Goal: Task Accomplishment & Management: Manage account settings

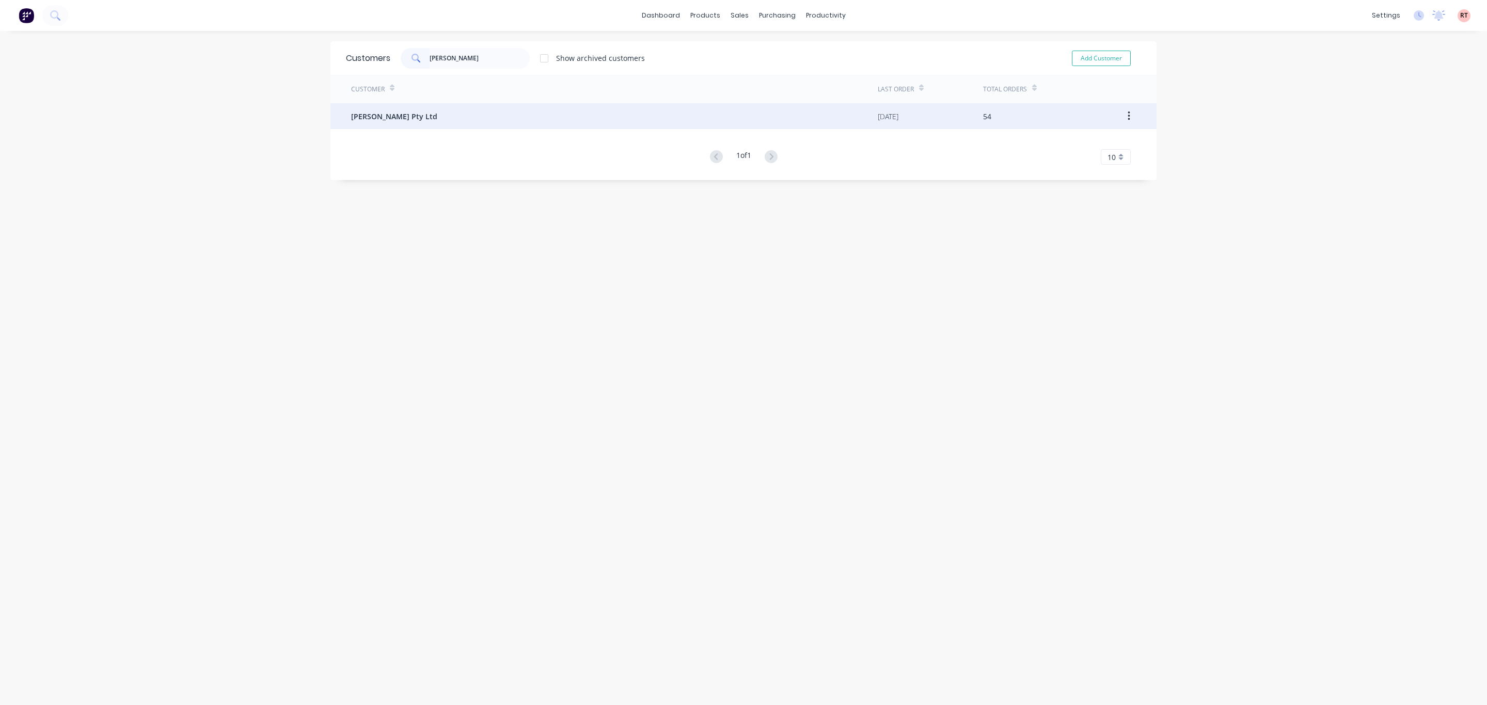
type input "[PERSON_NAME]"
click at [453, 110] on div "[PERSON_NAME] Pty Ltd" at bounding box center [614, 116] width 527 height 26
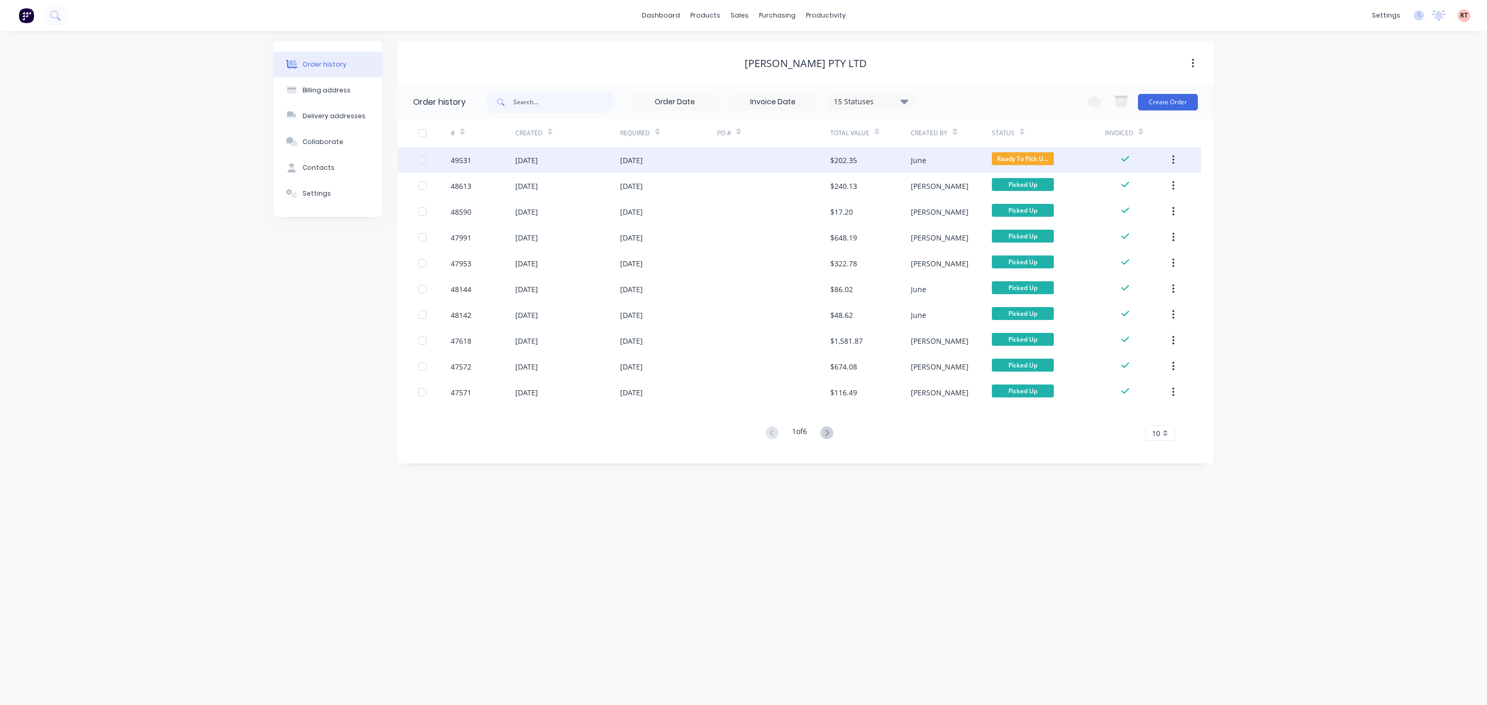
click at [725, 160] on div at bounding box center [773, 160] width 113 height 26
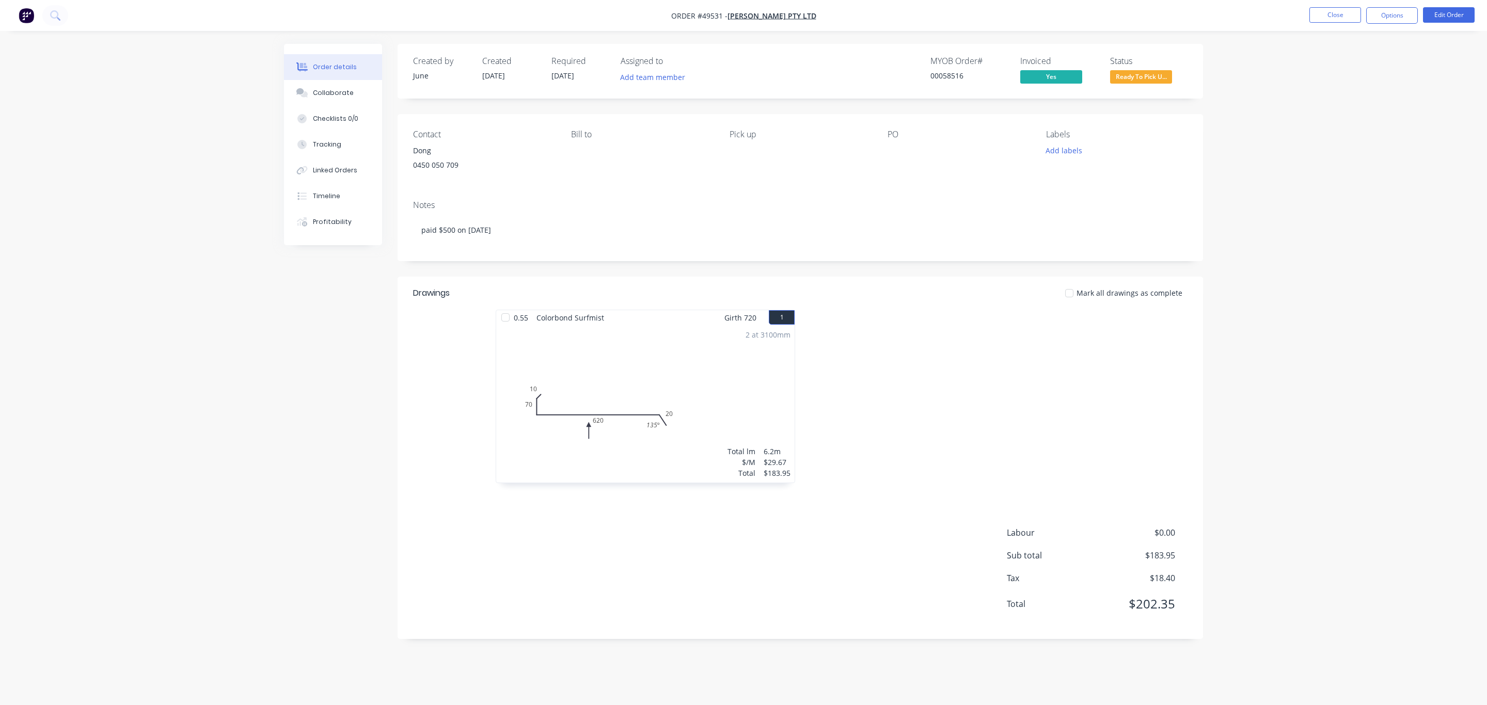
click at [1154, 81] on span "Ready To Pick U..." at bounding box center [1141, 76] width 62 height 13
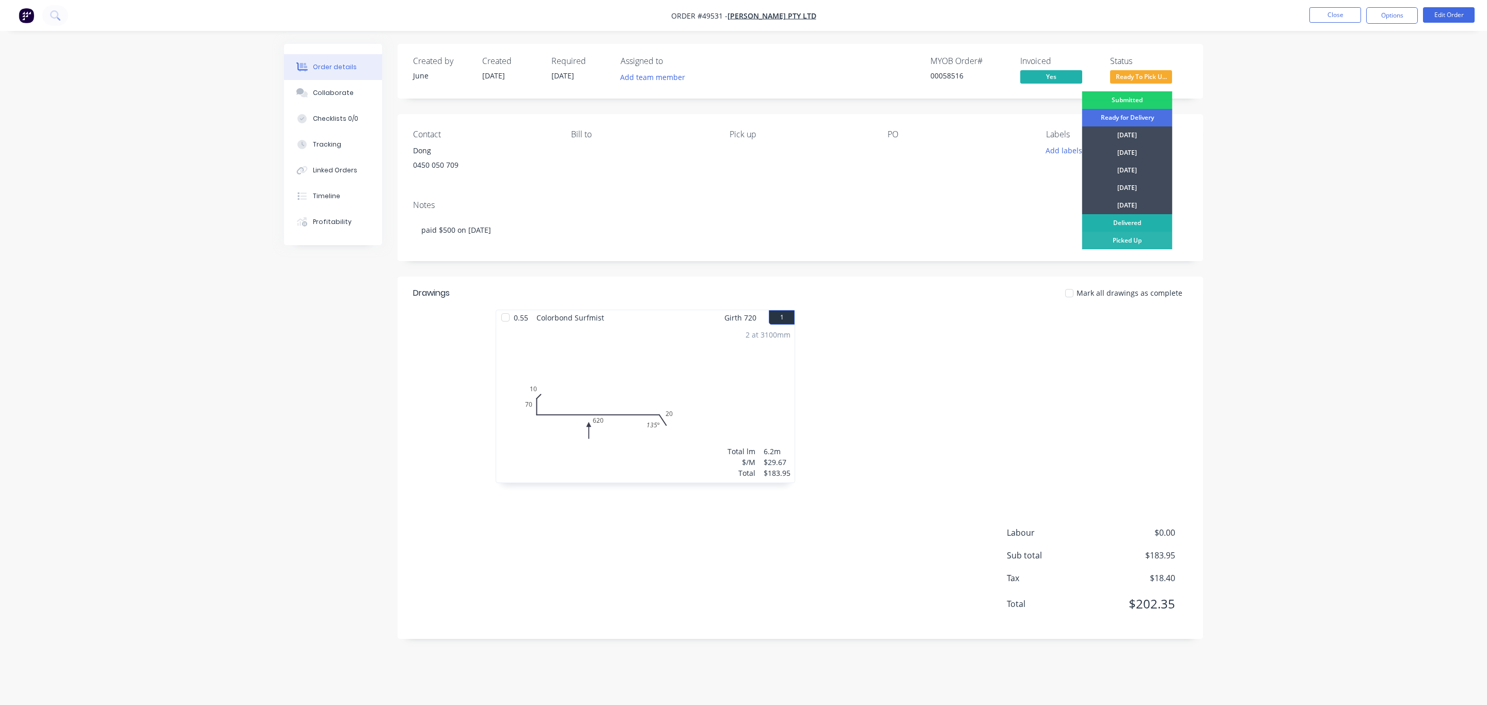
click at [1125, 230] on div "Delivered" at bounding box center [1127, 223] width 90 height 18
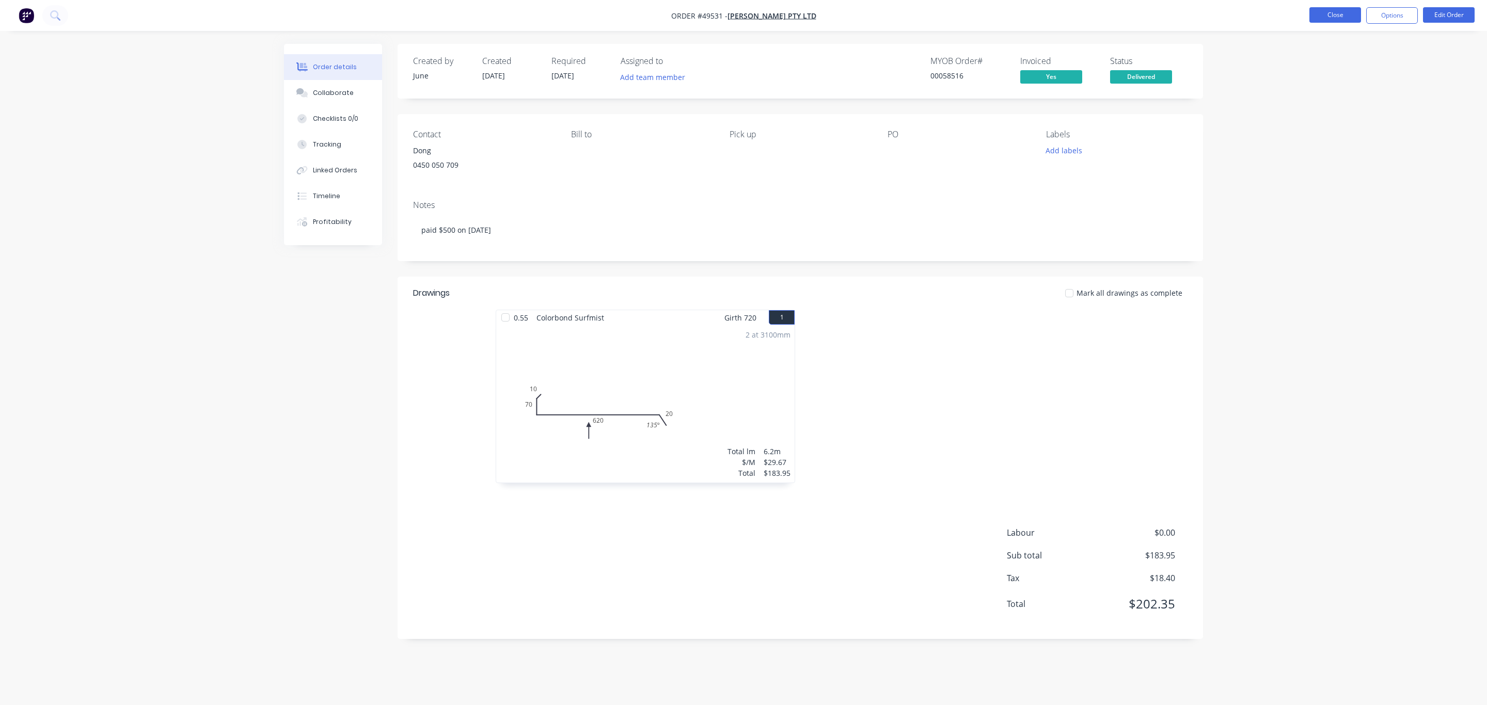
click at [1328, 16] on button "Close" at bounding box center [1335, 14] width 52 height 15
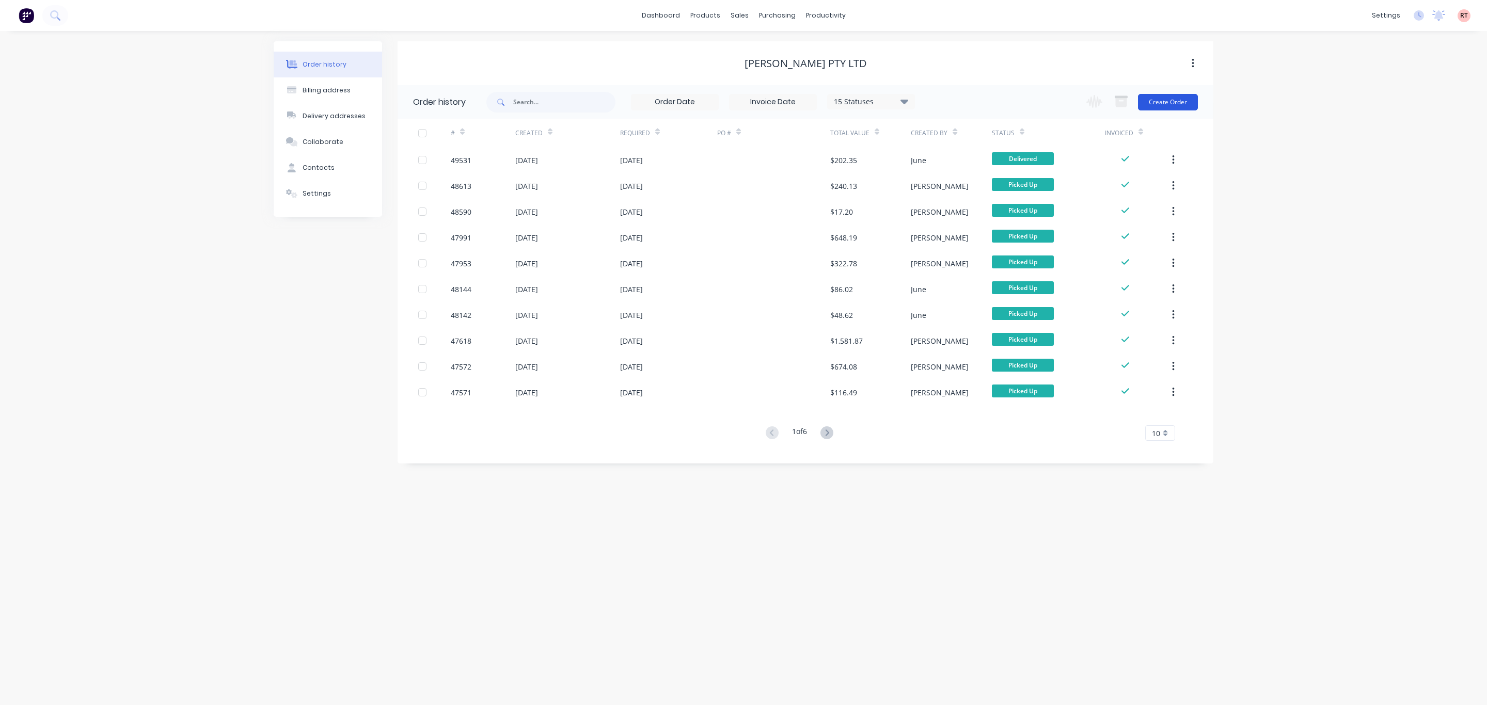
click at [1169, 105] on button "Create Order" at bounding box center [1168, 102] width 60 height 17
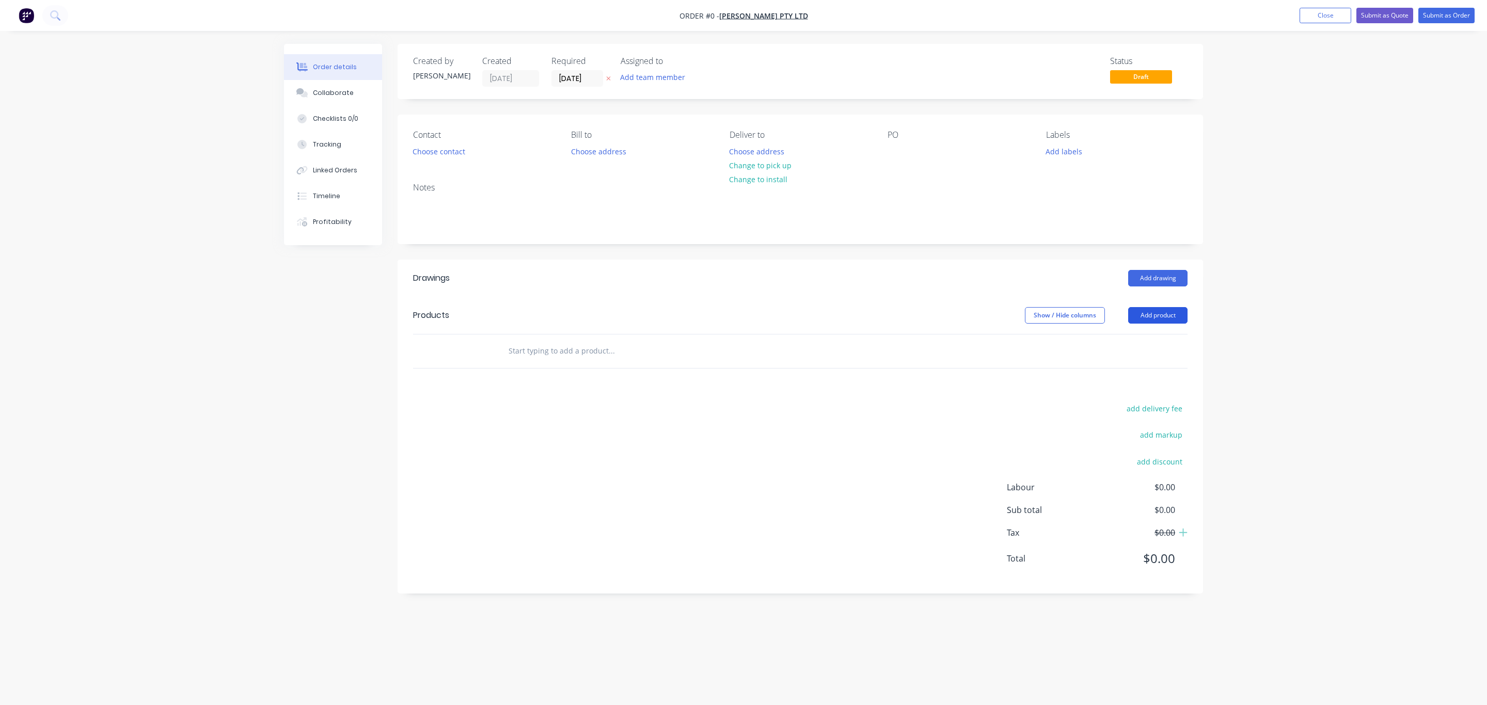
click at [1148, 323] on button "Add product" at bounding box center [1157, 315] width 59 height 17
click at [1142, 344] on div "Product catalogue" at bounding box center [1138, 341] width 79 height 15
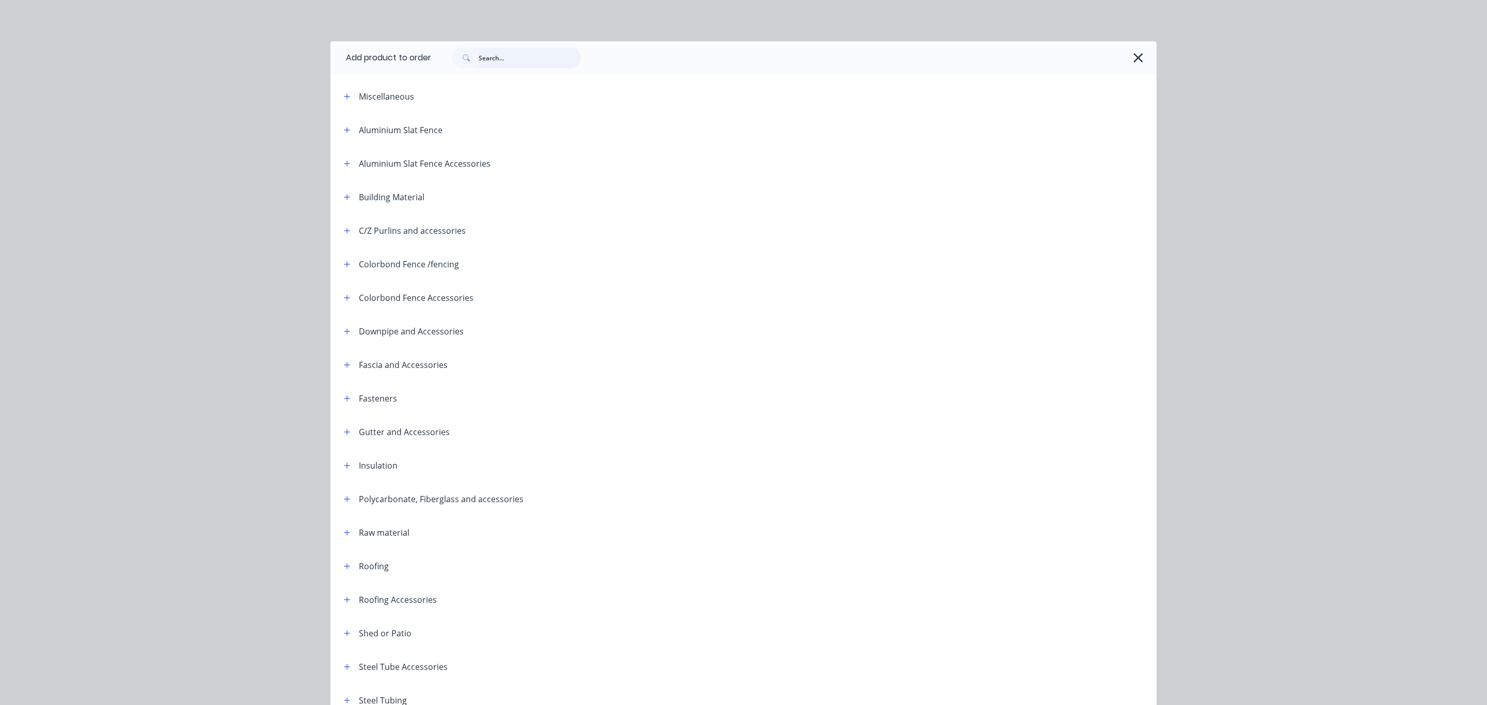
click at [543, 65] on input "text" at bounding box center [530, 57] width 102 height 21
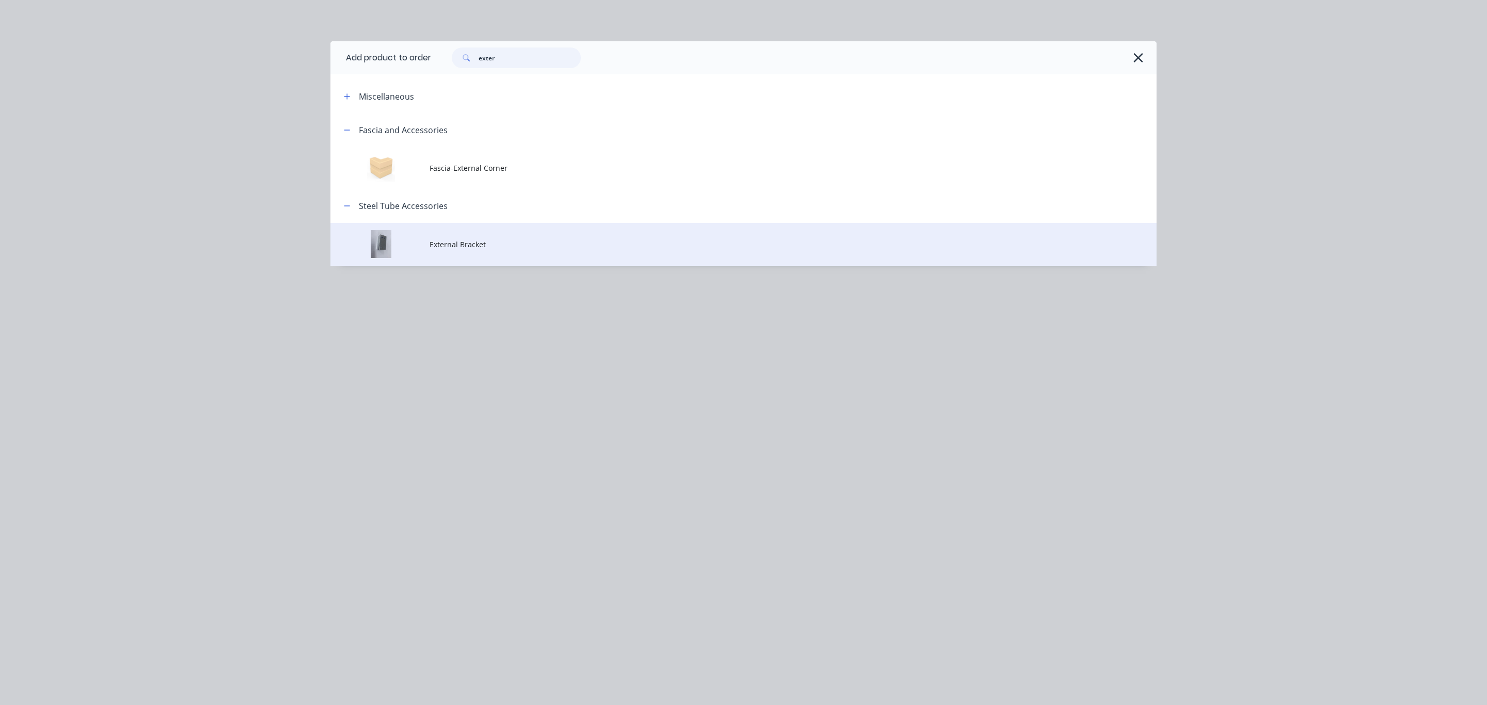
type input "exter"
click at [474, 246] on span "External Bracket" at bounding box center [719, 244] width 581 height 11
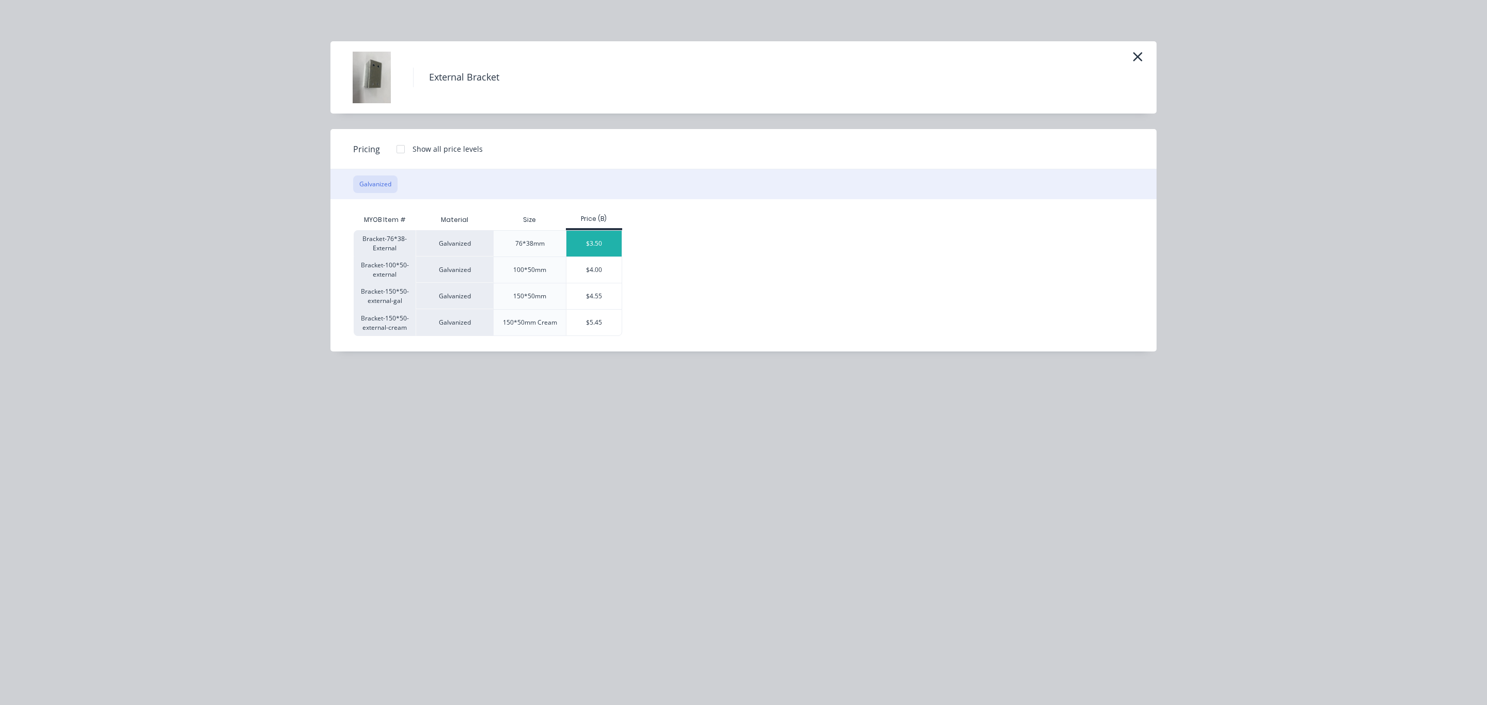
click at [602, 248] on div "$3.50" at bounding box center [593, 244] width 55 height 26
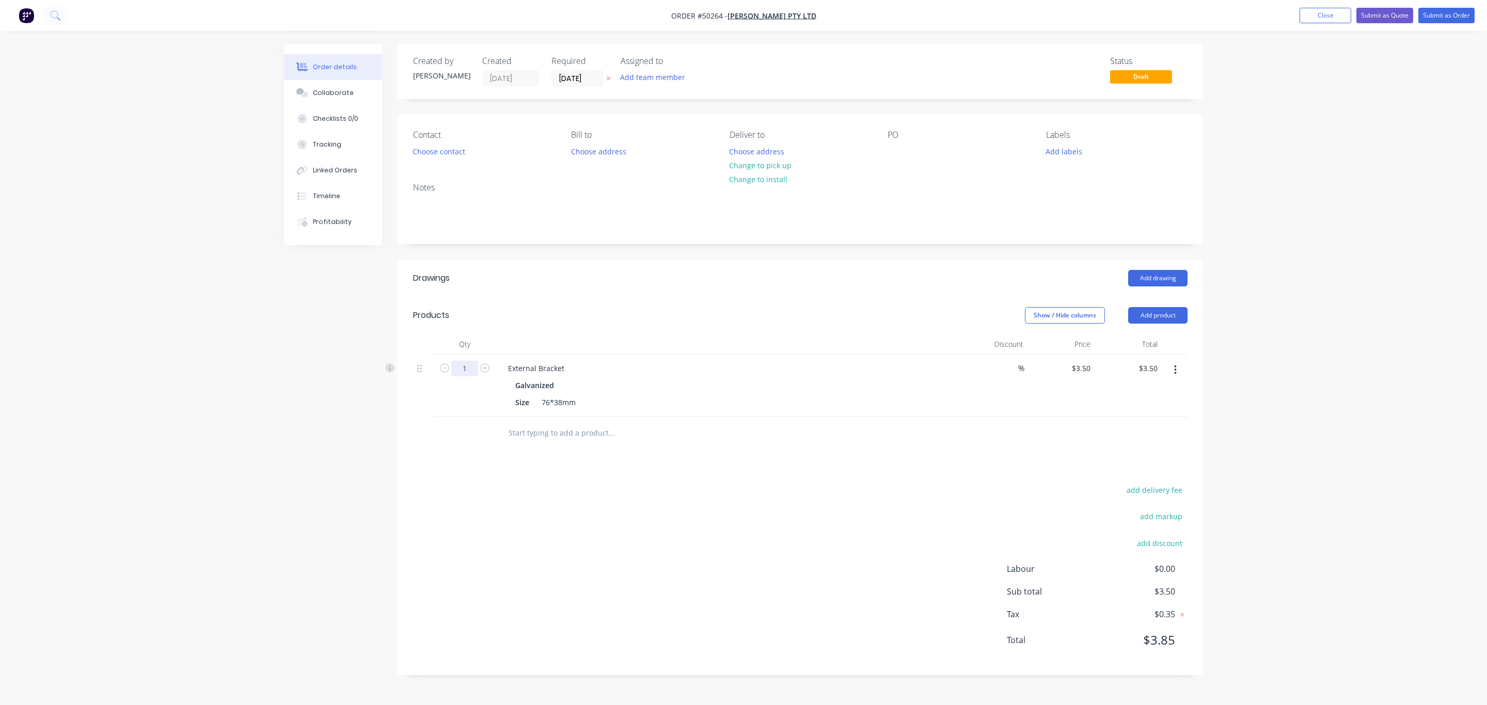
click at [470, 372] on input "1" at bounding box center [464, 368] width 27 height 15
type input "8"
type input "$28.00"
click at [736, 279] on div "Add drawing" at bounding box center [883, 278] width 610 height 17
click at [1133, 318] on button "Add product" at bounding box center [1157, 315] width 59 height 17
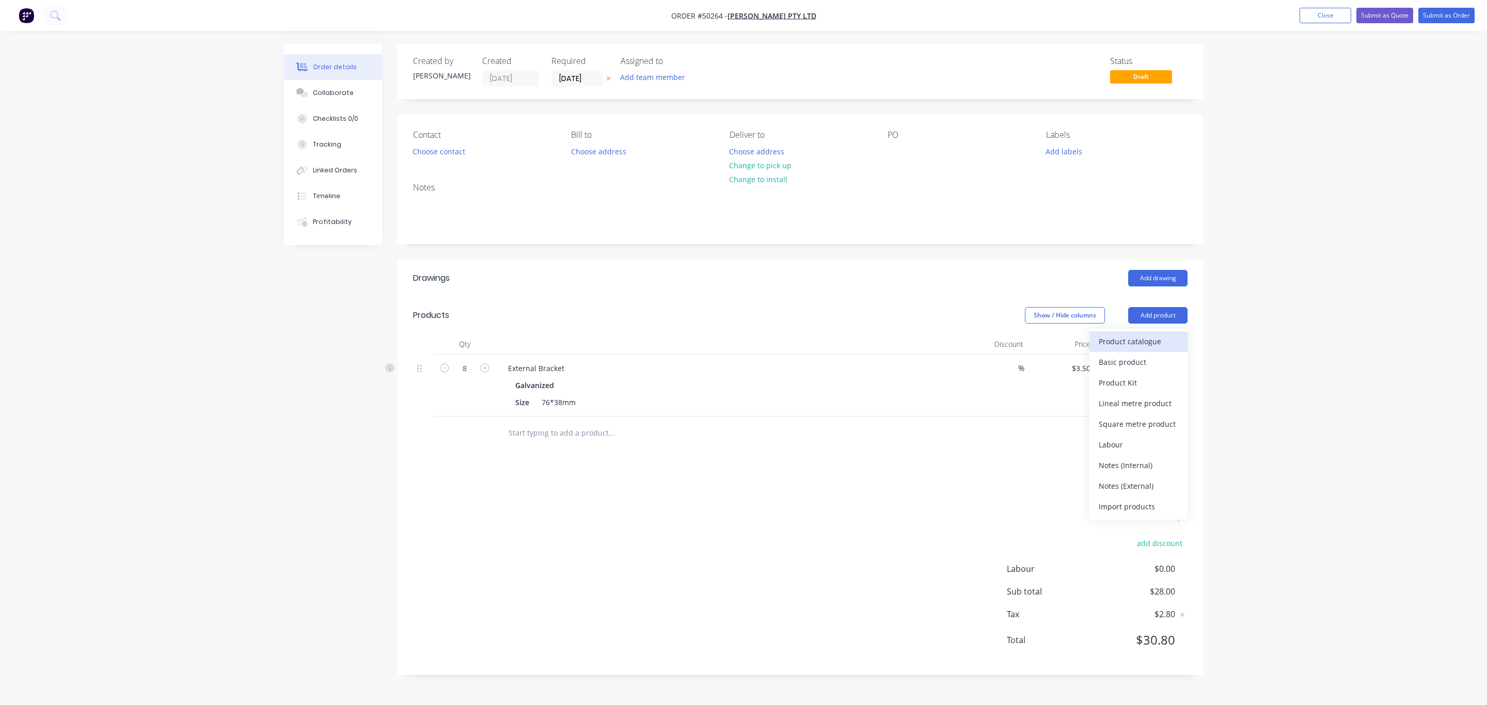
click at [1115, 341] on div "Product catalogue" at bounding box center [1138, 341] width 79 height 15
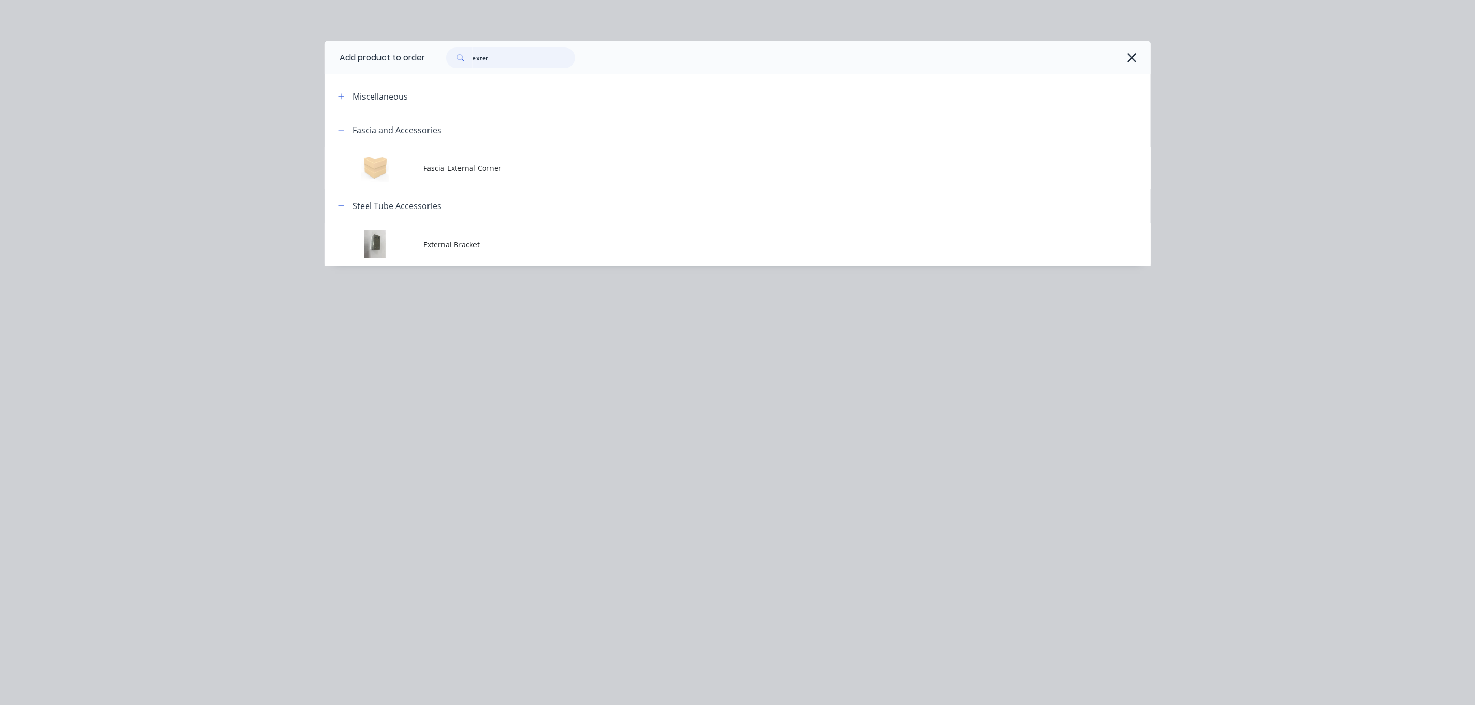
drag, startPoint x: 537, startPoint y: 56, endPoint x: 395, endPoint y: 38, distance: 143.2
click at [419, 65] on header "Add product to order exter" at bounding box center [738, 57] width 826 height 33
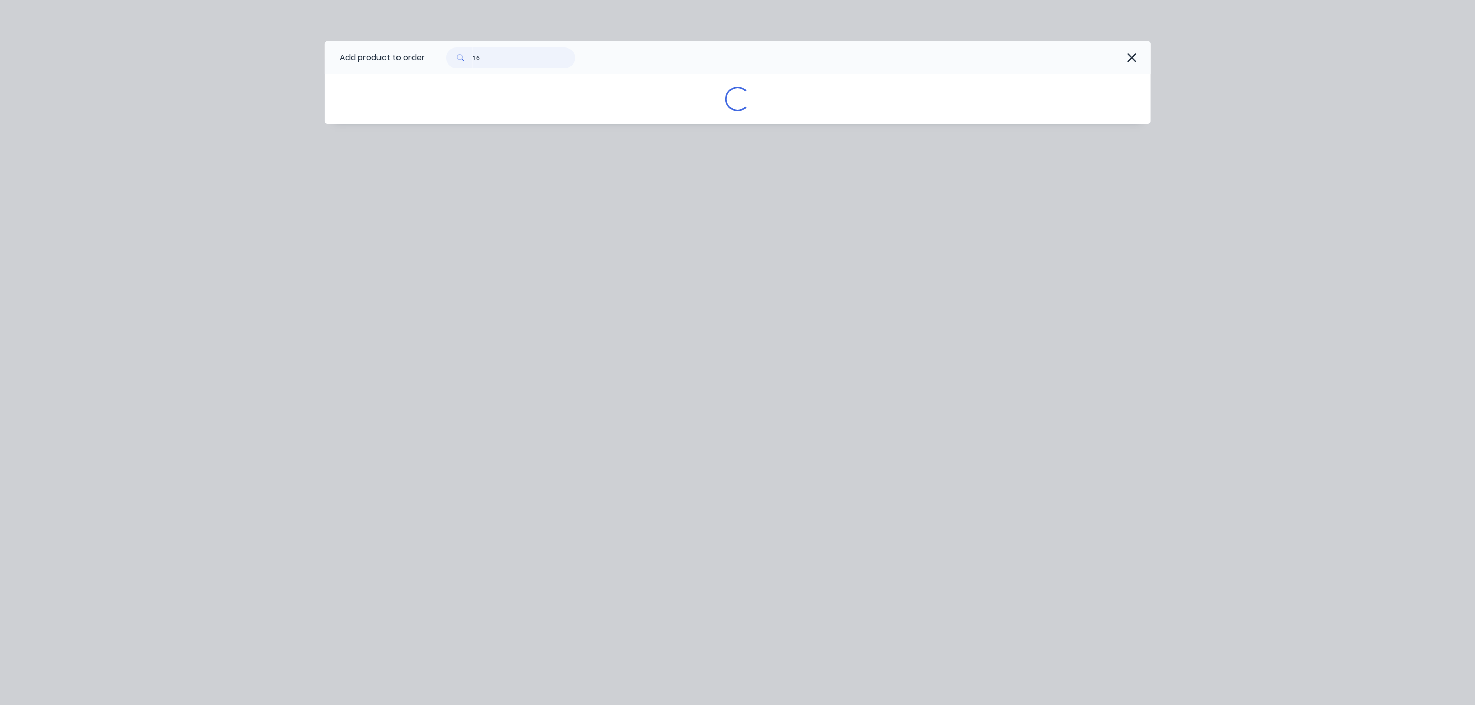
type input "16"
click span "10 - 16 x 16mm Hex Tek with seal Climaseal 4"
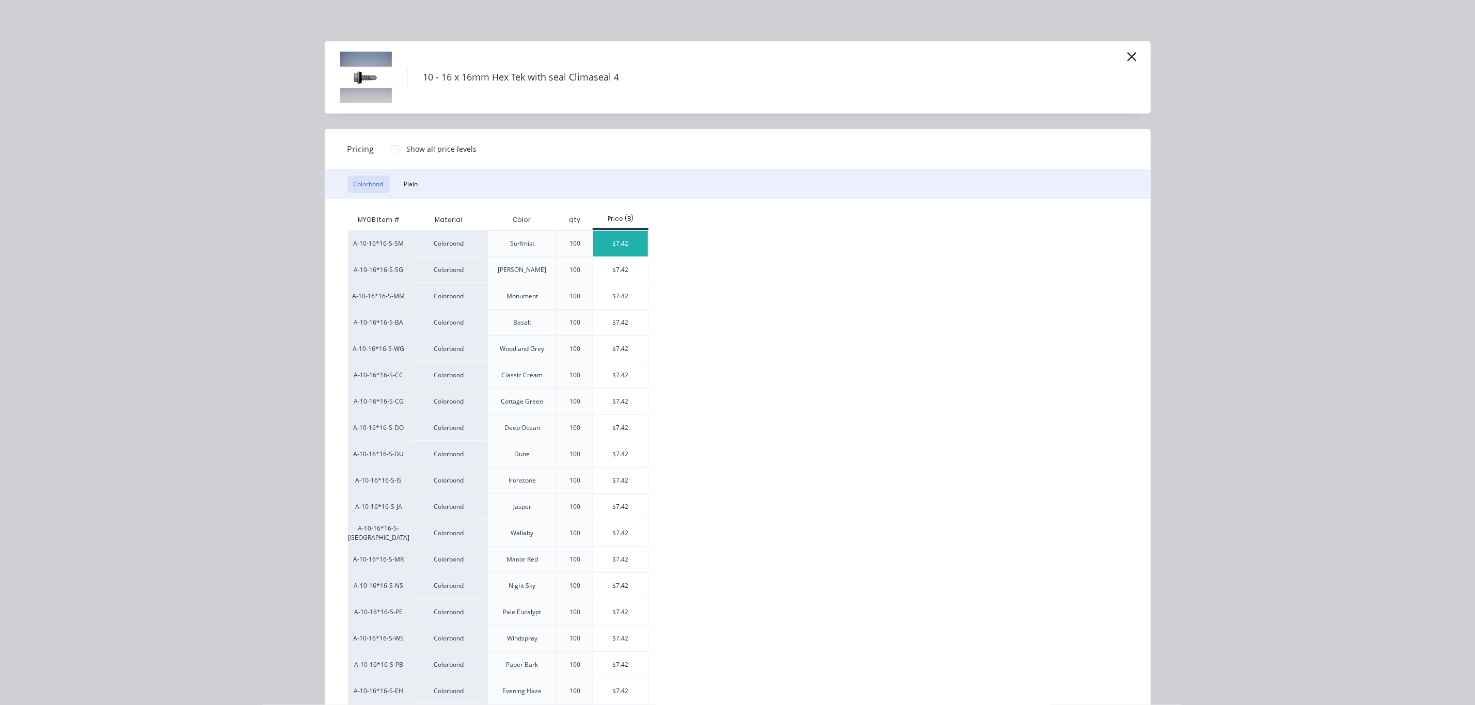
click at [632, 242] on div "$7.42" at bounding box center [620, 244] width 55 height 26
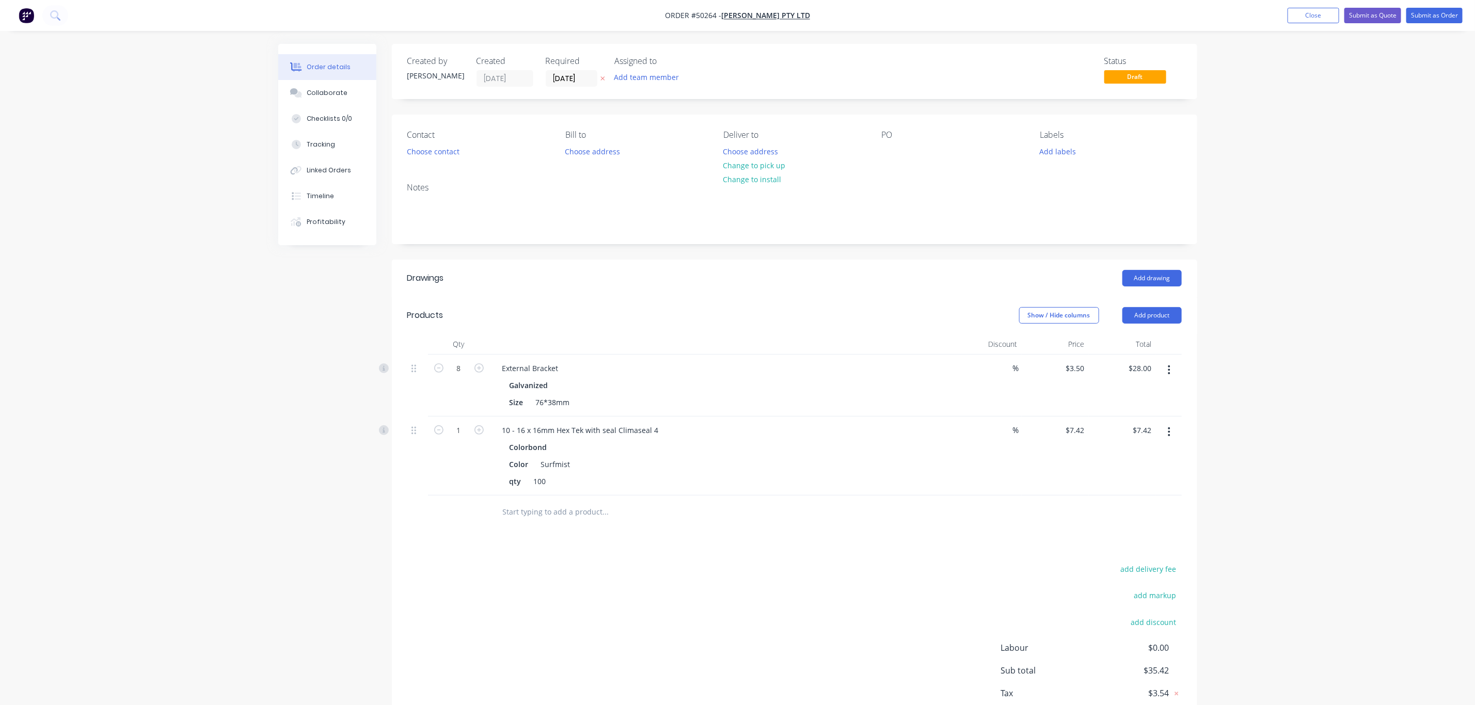
click at [752, 330] on header "Products Show / Hide columns Add product" at bounding box center [794, 315] width 805 height 37
click at [810, 275] on div "Add drawing" at bounding box center [876, 278] width 610 height 17
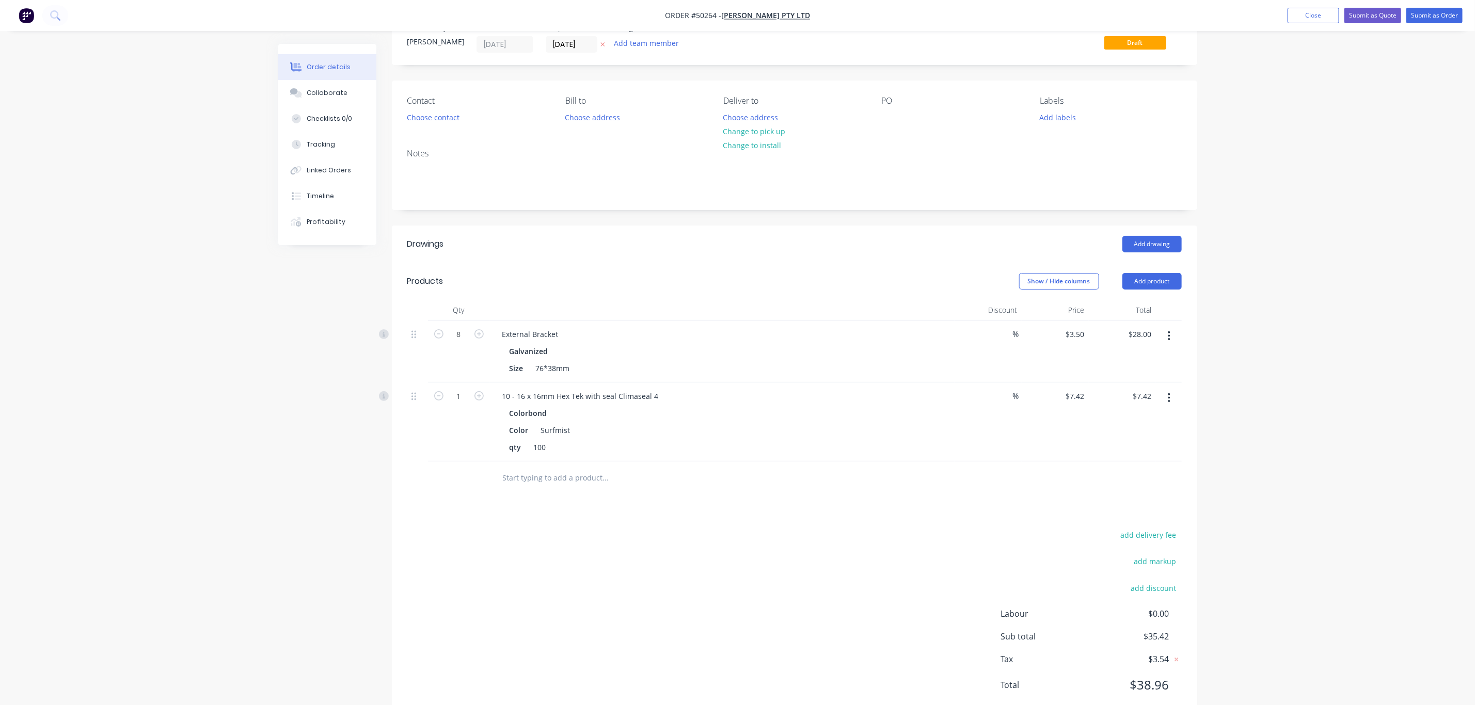
scroll to position [66, 0]
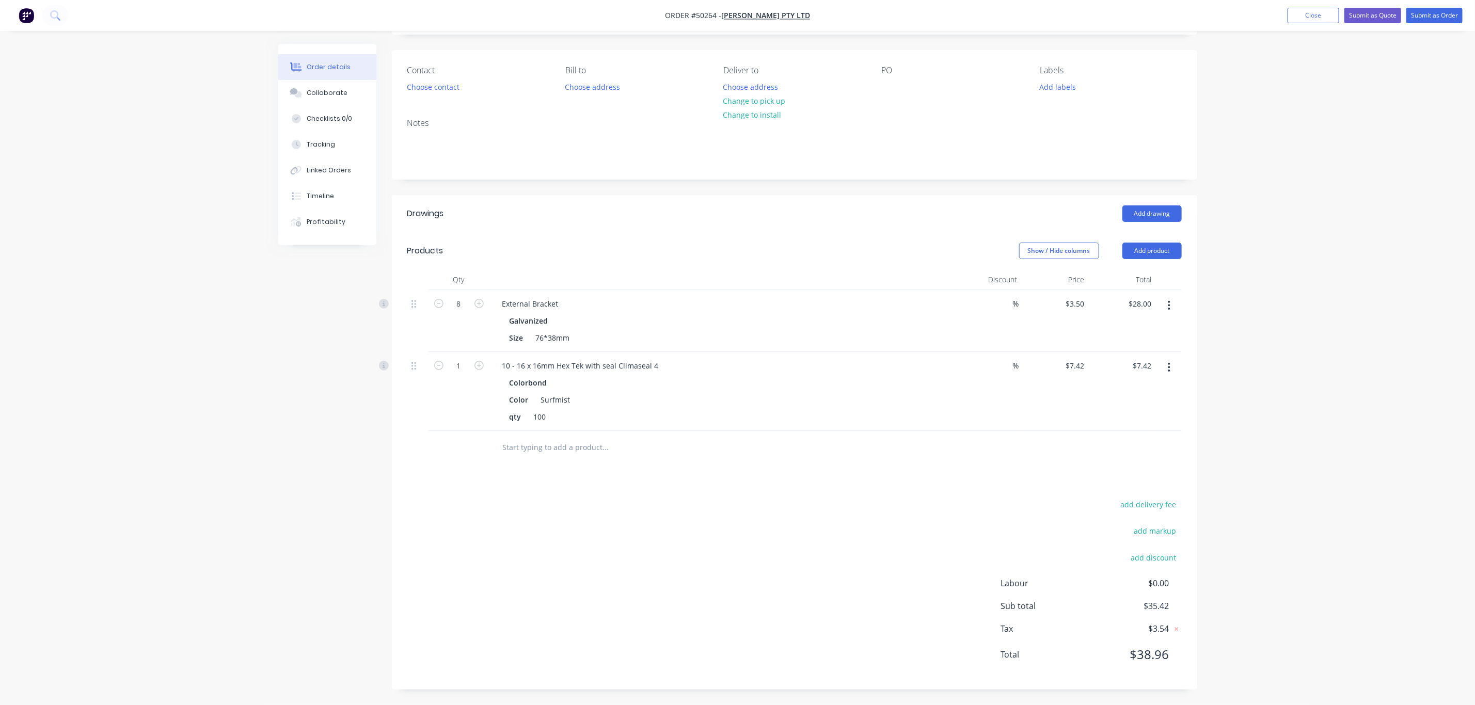
click at [650, 183] on div "Created by [PERSON_NAME] Created [DATE] Required [DATE] Assigned to Add team me…" at bounding box center [794, 334] width 805 height 710
click at [1425, 15] on button "Submit as Order" at bounding box center [1434, 15] width 56 height 15
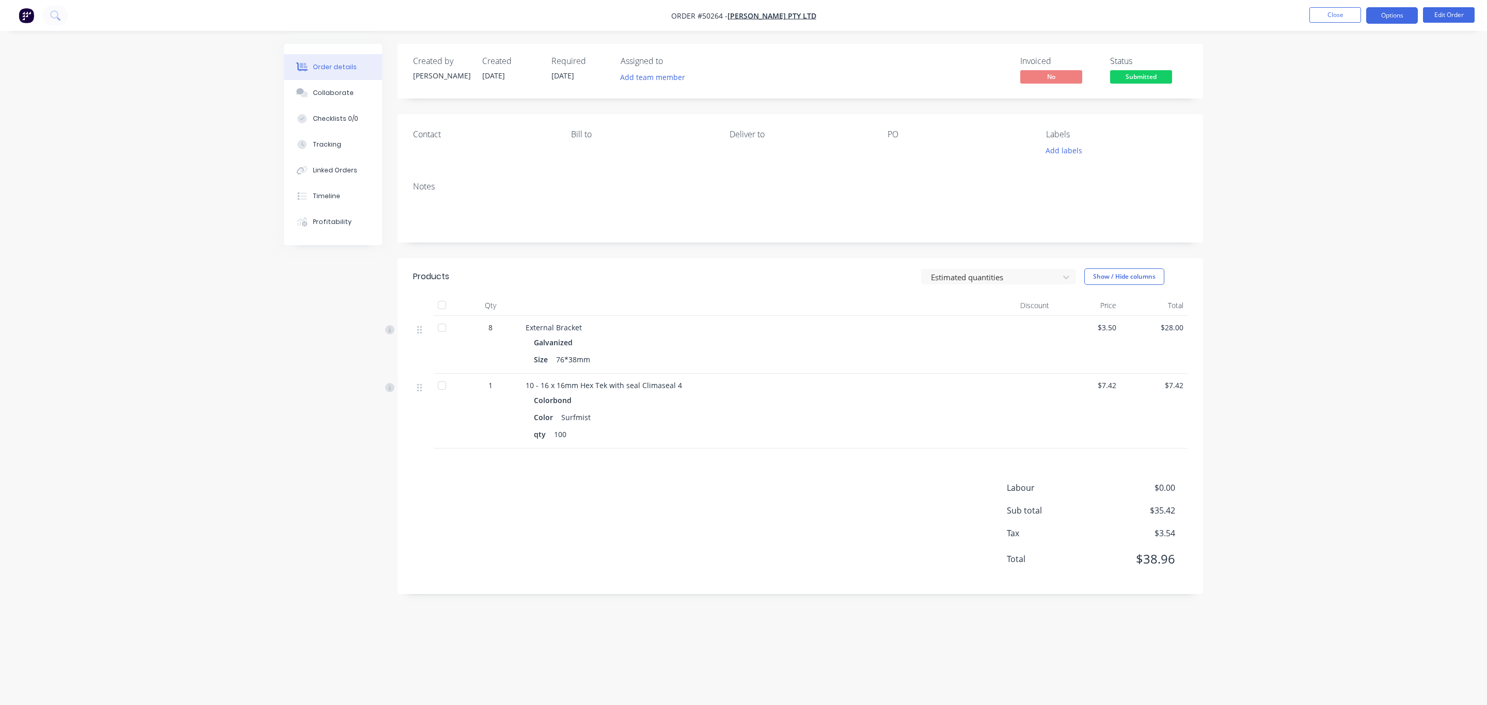
click at [1392, 16] on button "Options" at bounding box center [1392, 15] width 52 height 17
click at [1347, 58] on div "Invoice" at bounding box center [1360, 62] width 95 height 15
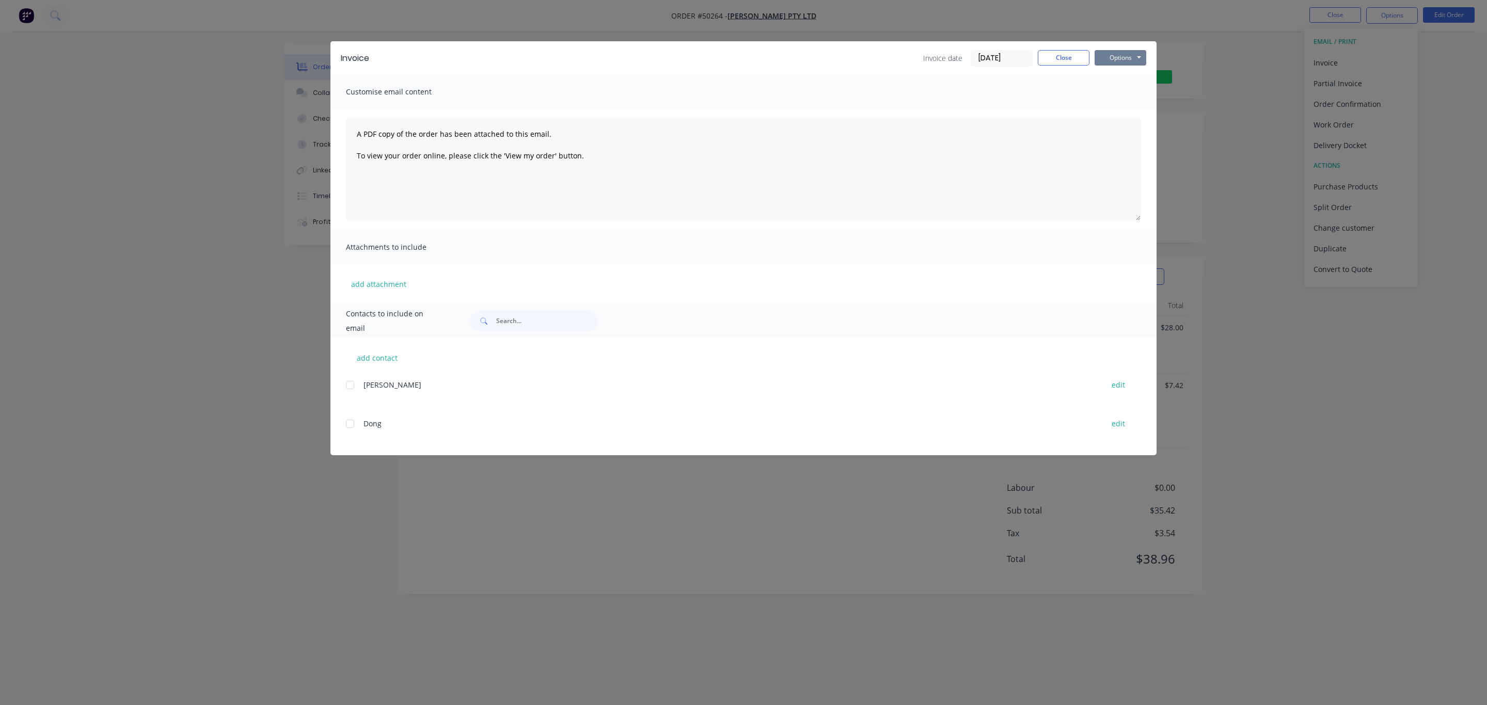
click at [1106, 57] on button "Options" at bounding box center [1120, 57] width 52 height 15
click at [1112, 91] on button "Print" at bounding box center [1127, 93] width 66 height 17
drag, startPoint x: 1080, startPoint y: 60, endPoint x: 1057, endPoint y: 83, distance: 32.1
click at [1078, 60] on button "Close" at bounding box center [1064, 57] width 52 height 15
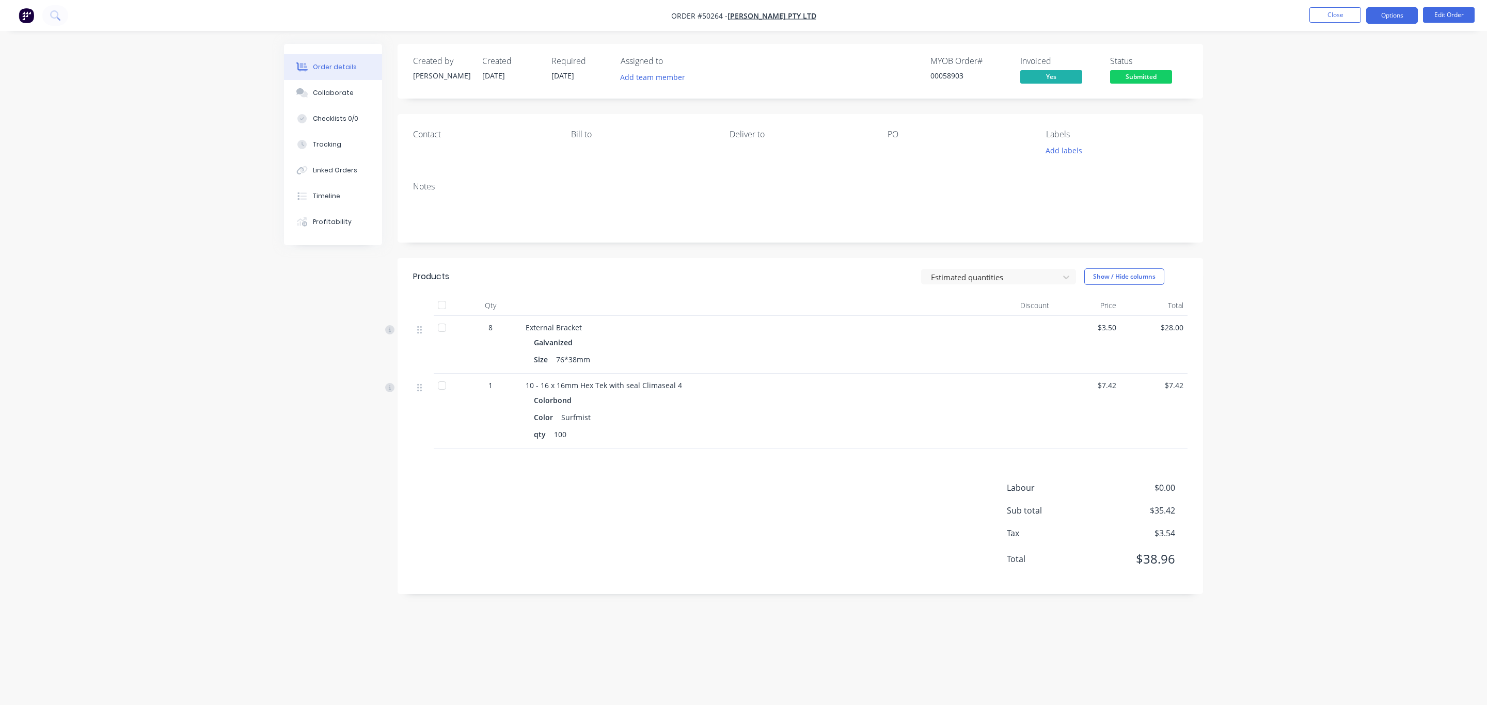
click at [1376, 14] on button "Options" at bounding box center [1392, 15] width 52 height 17
click at [1365, 55] on div "Invoice" at bounding box center [1360, 62] width 95 height 15
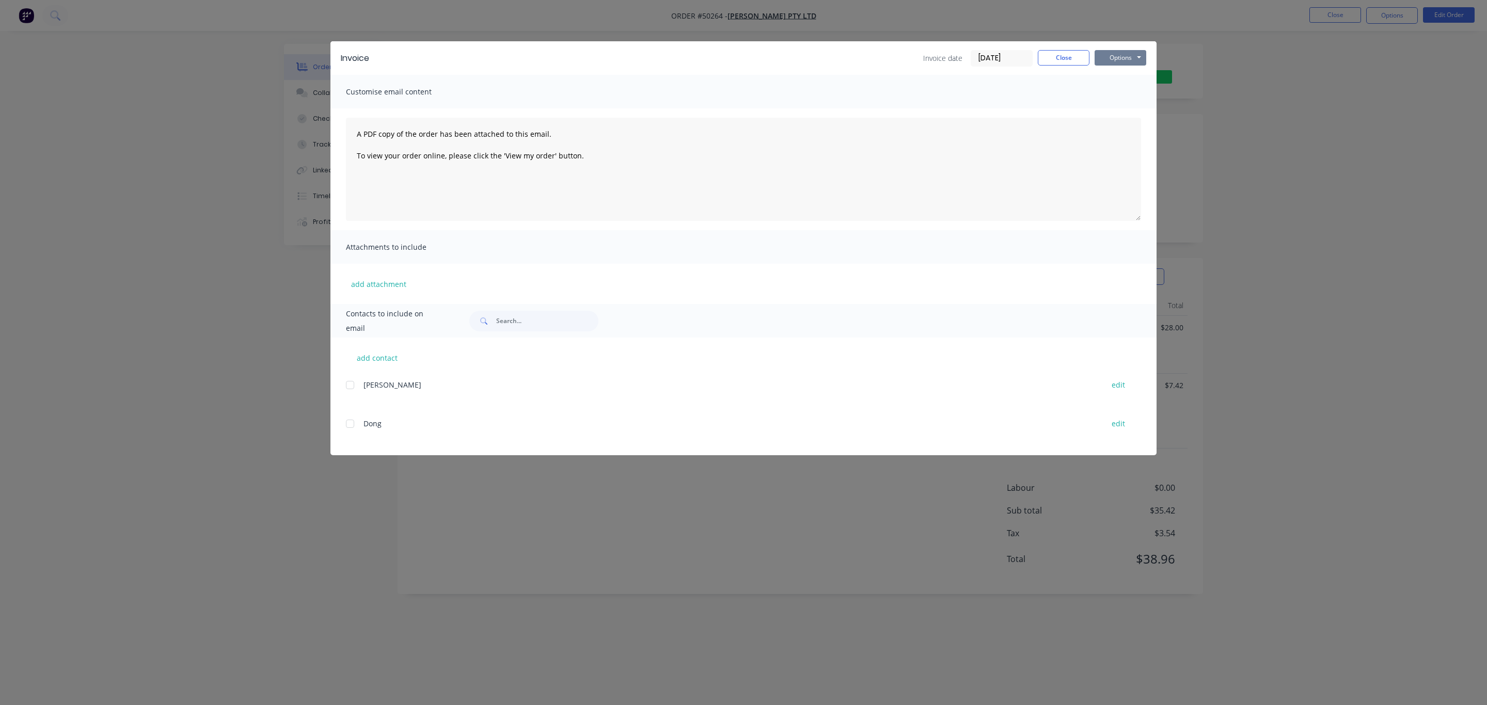
click at [1106, 59] on button "Options" at bounding box center [1120, 57] width 52 height 15
click at [1117, 92] on button "Print" at bounding box center [1127, 93] width 66 height 17
click at [1061, 62] on button "Close" at bounding box center [1064, 57] width 52 height 15
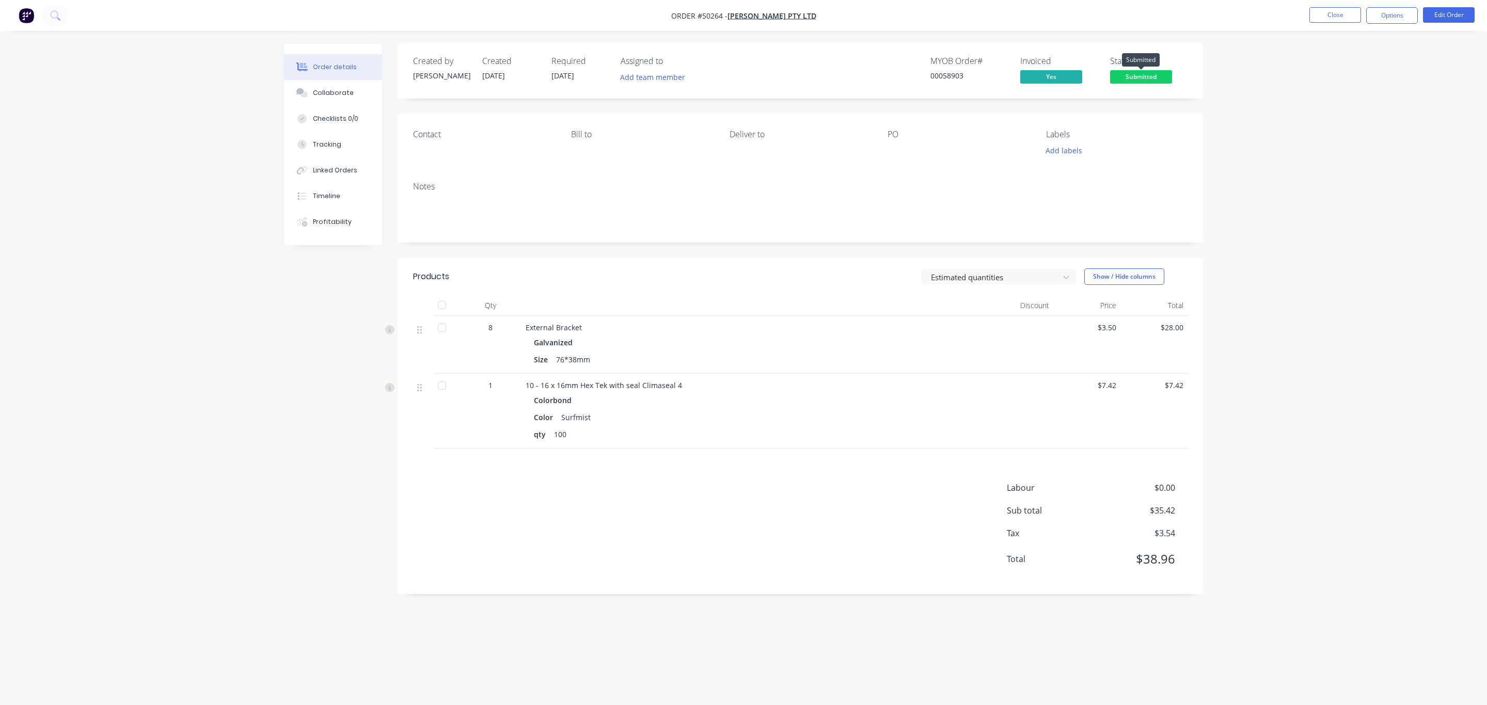
click at [1161, 77] on span "Submitted" at bounding box center [1141, 76] width 62 height 13
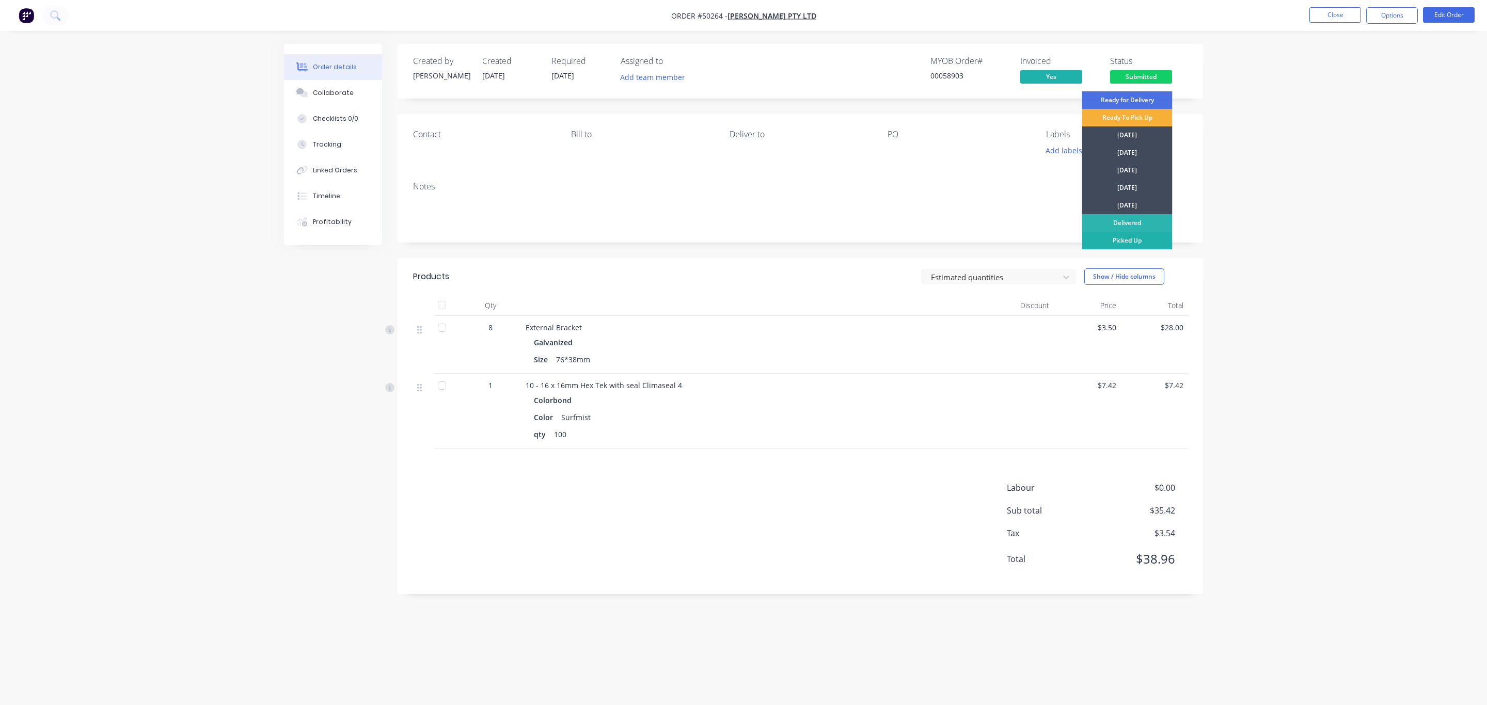
click at [1140, 246] on div "Picked Up" at bounding box center [1127, 241] width 90 height 18
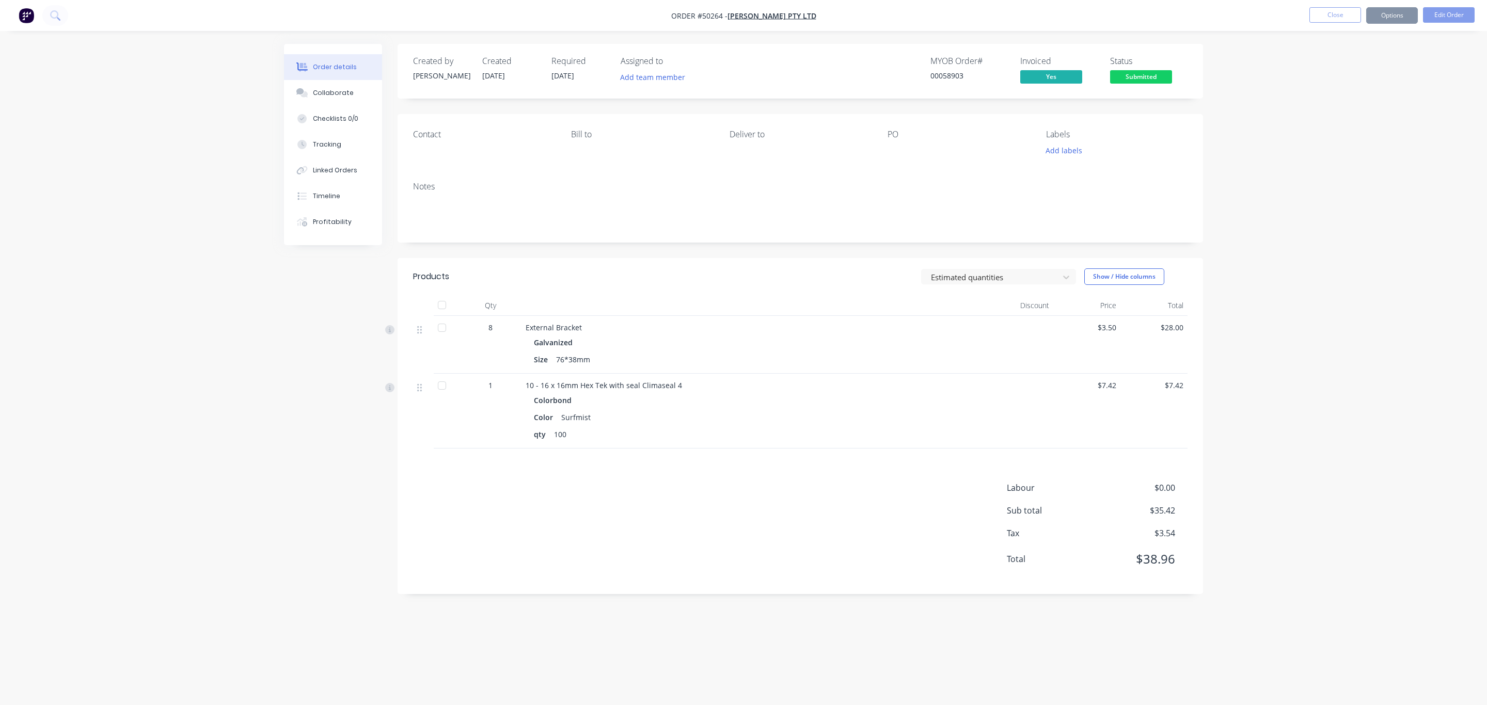
click at [1270, 141] on div "Order details Collaborate Checklists 0/0 Tracking Linked Orders Timeline Profit…" at bounding box center [743, 352] width 1487 height 705
click at [1339, 15] on button "Close" at bounding box center [1335, 14] width 52 height 15
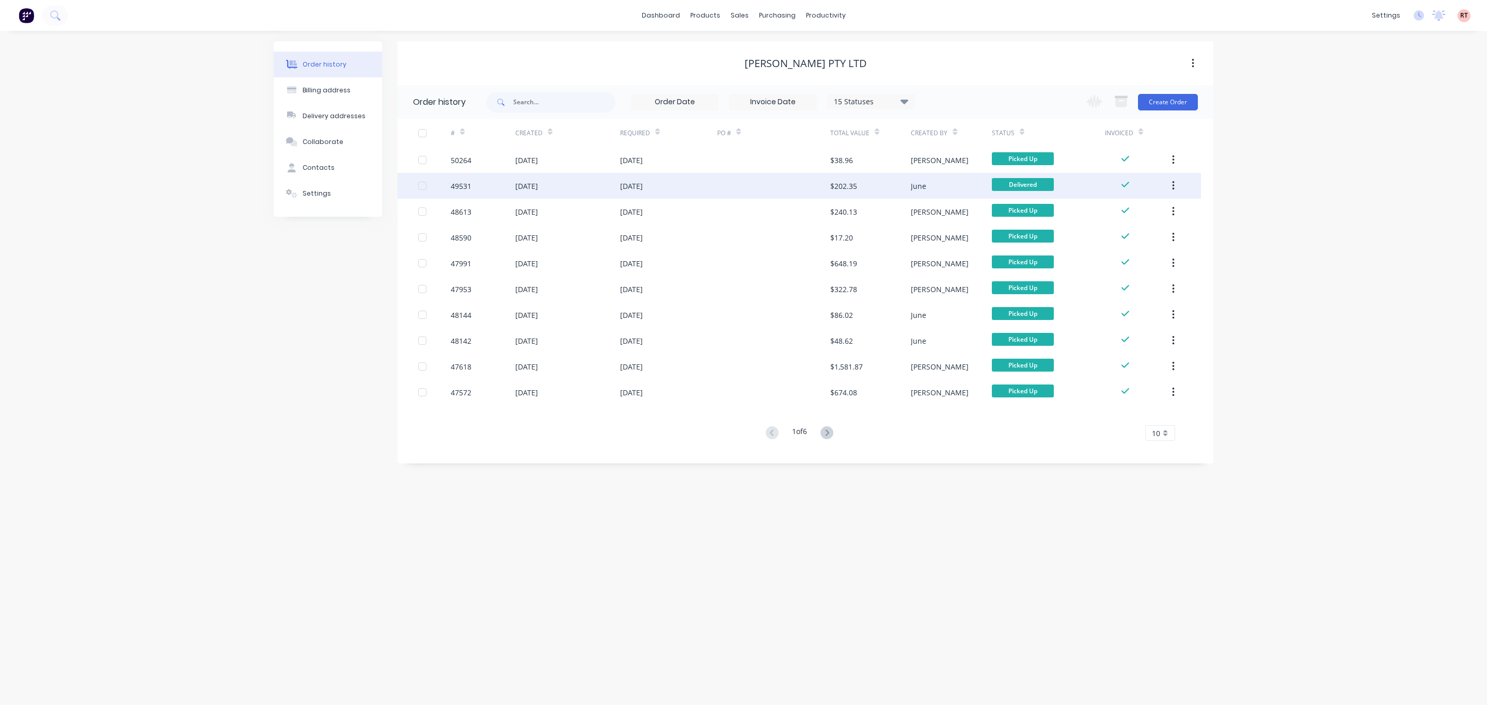
click at [846, 193] on div "$202.35" at bounding box center [870, 186] width 81 height 26
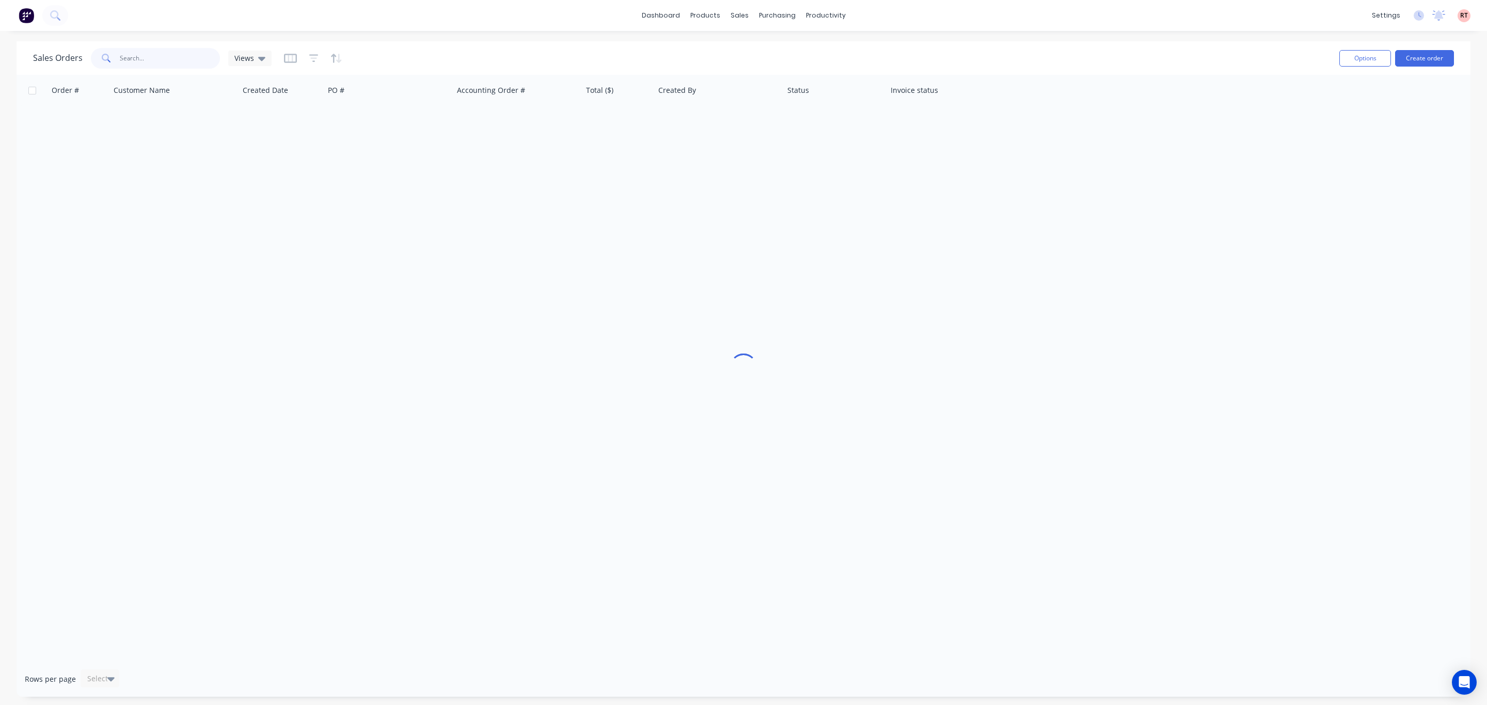
click at [121, 55] on input "text" at bounding box center [170, 58] width 101 height 21
type input "0450050709"
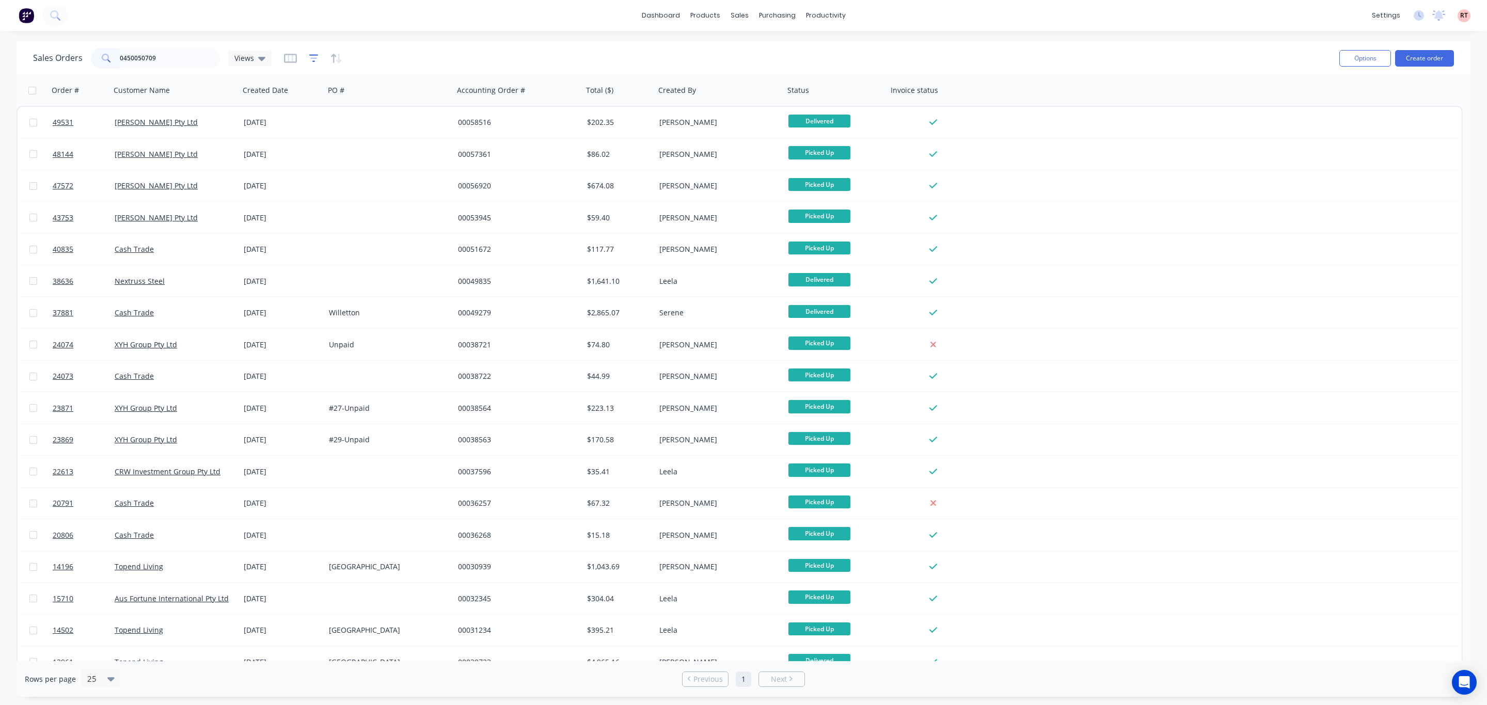
click at [309, 60] on icon "button" at bounding box center [313, 58] width 9 height 10
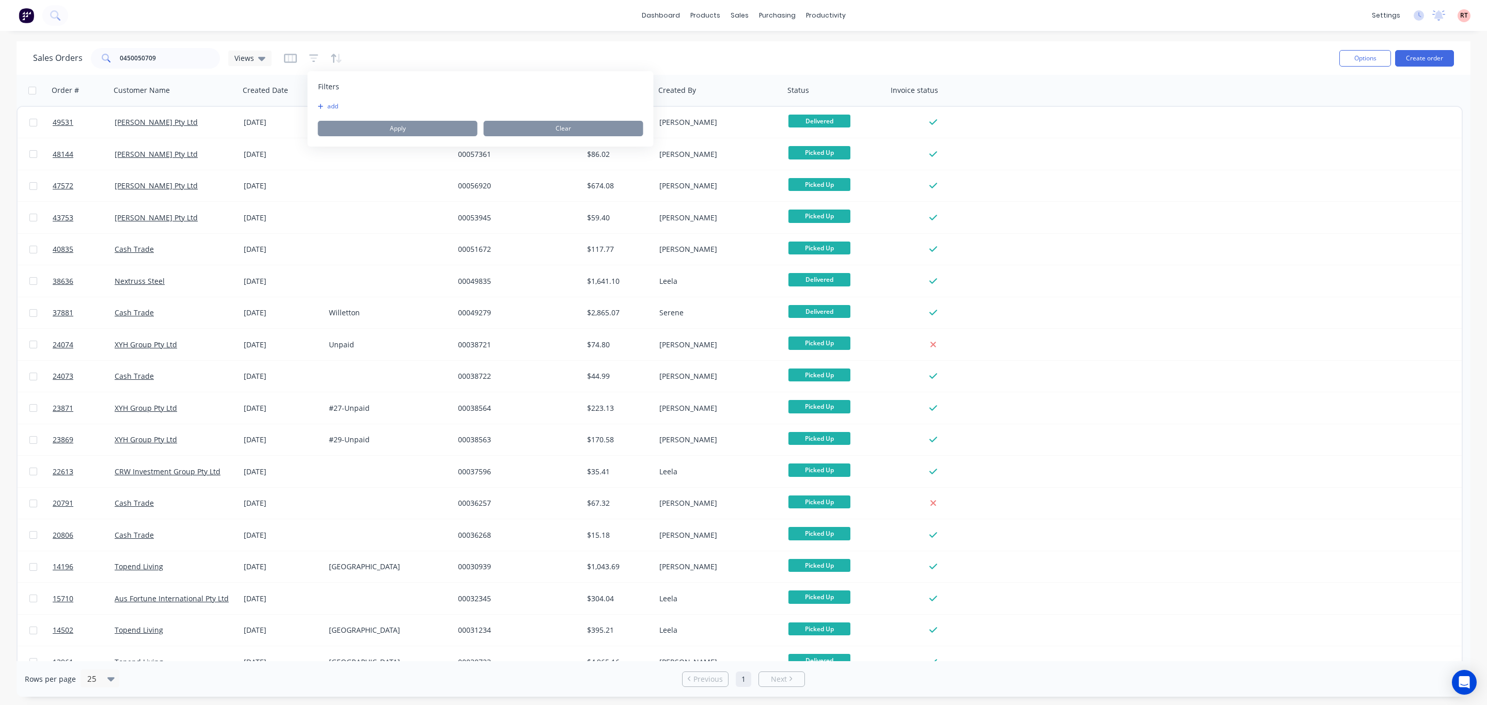
click at [318, 105] on icon "button" at bounding box center [321, 106] width 6 height 6
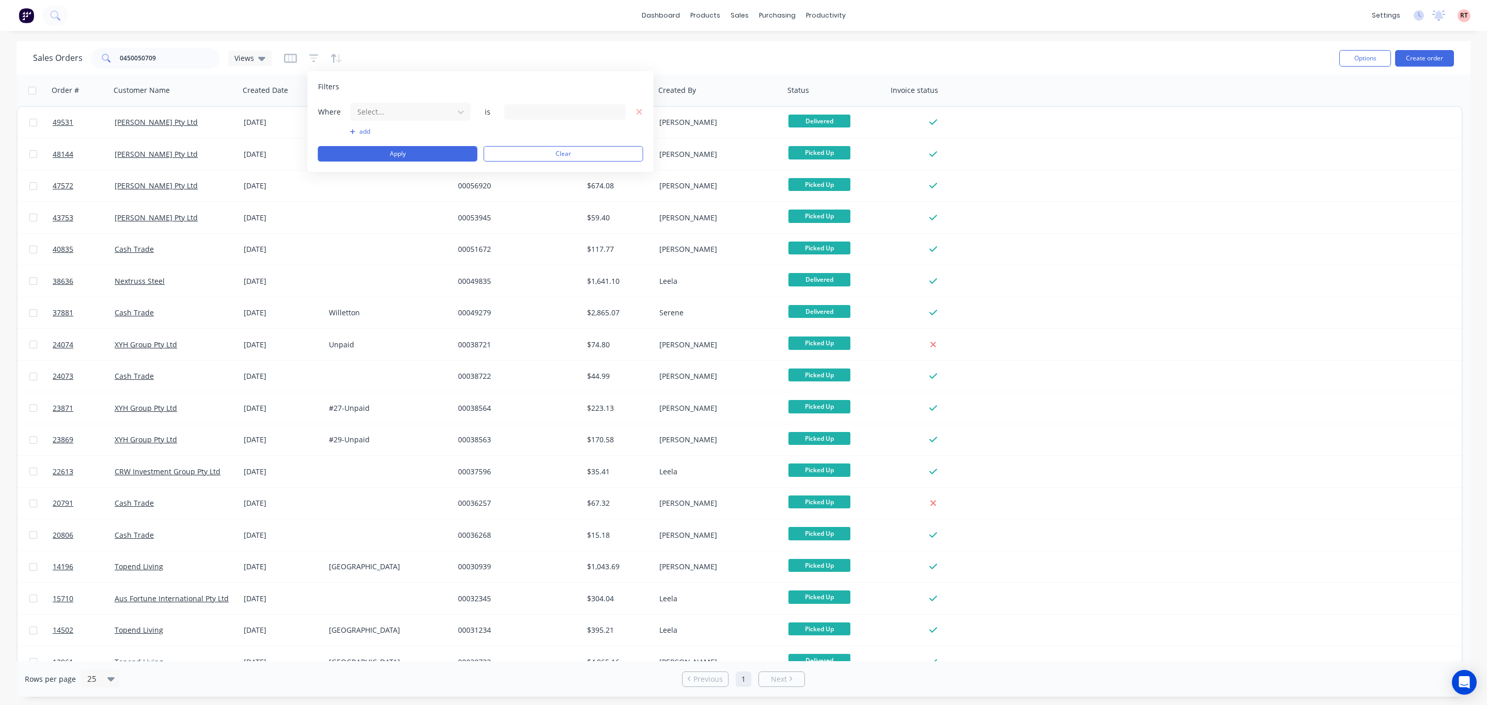
click at [536, 116] on div at bounding box center [564, 111] width 121 height 15
click at [457, 114] on icon at bounding box center [461, 112] width 10 height 10
click at [389, 262] on div "Status" at bounding box center [411, 269] width 120 height 19
click at [520, 115] on div "12 Status selected" at bounding box center [556, 111] width 93 height 11
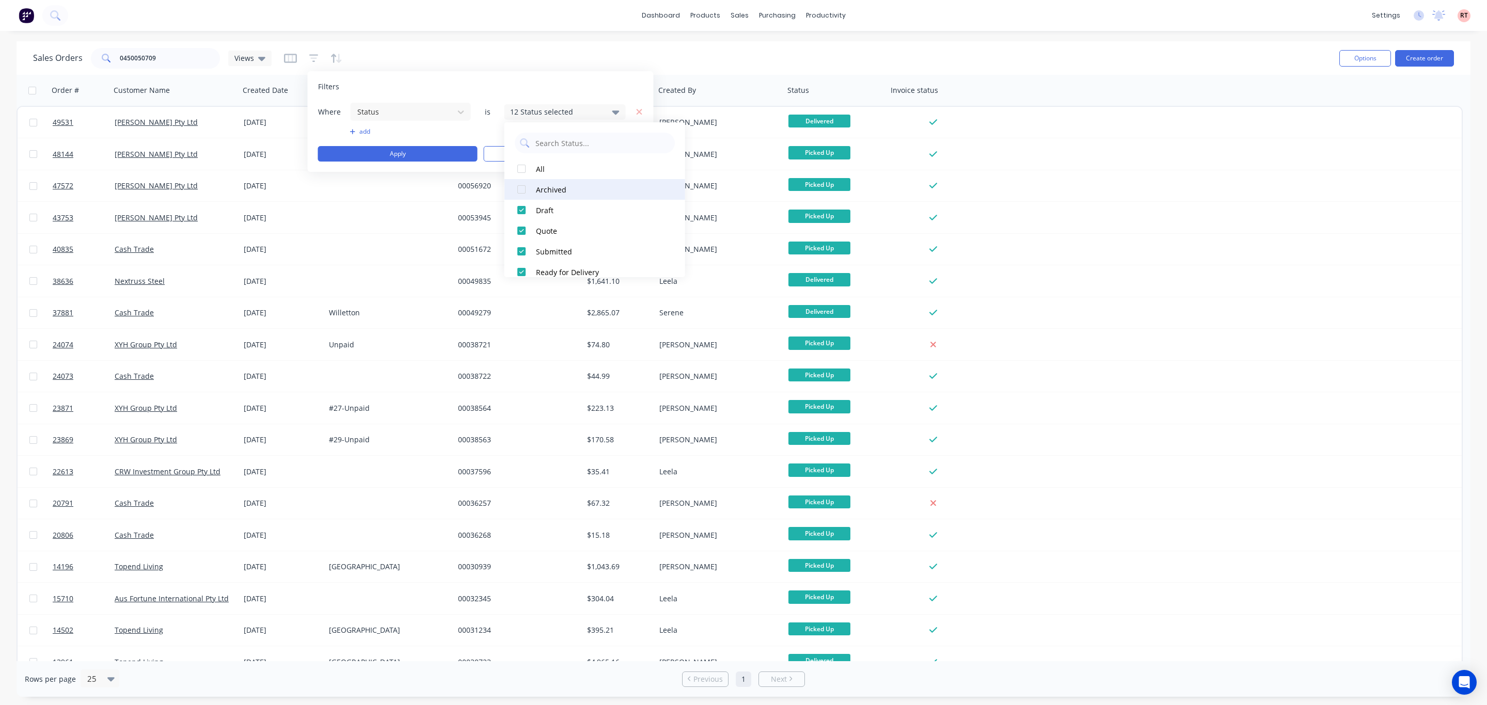
click at [519, 189] on div at bounding box center [521, 189] width 21 height 21
click at [399, 154] on button "Apply" at bounding box center [398, 153] width 160 height 15
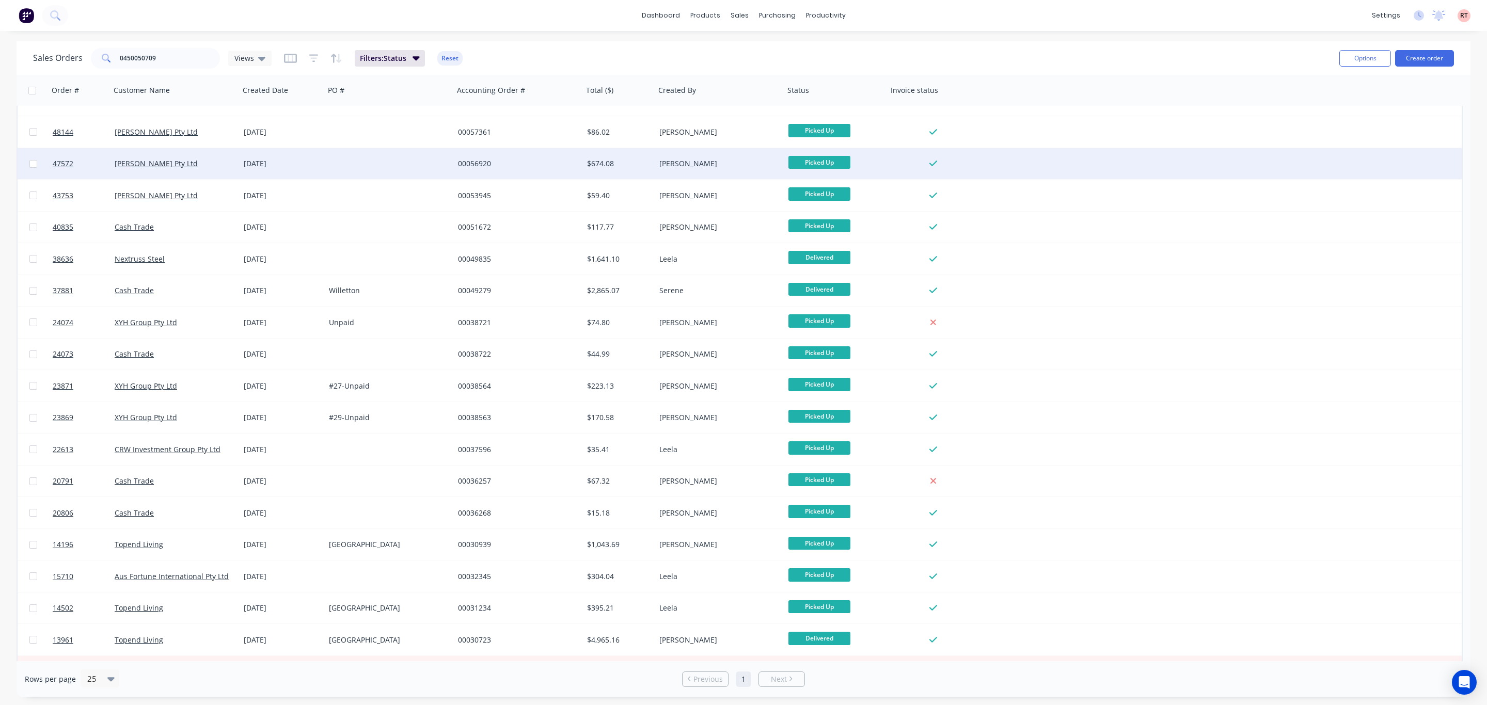
scroll to position [0, 0]
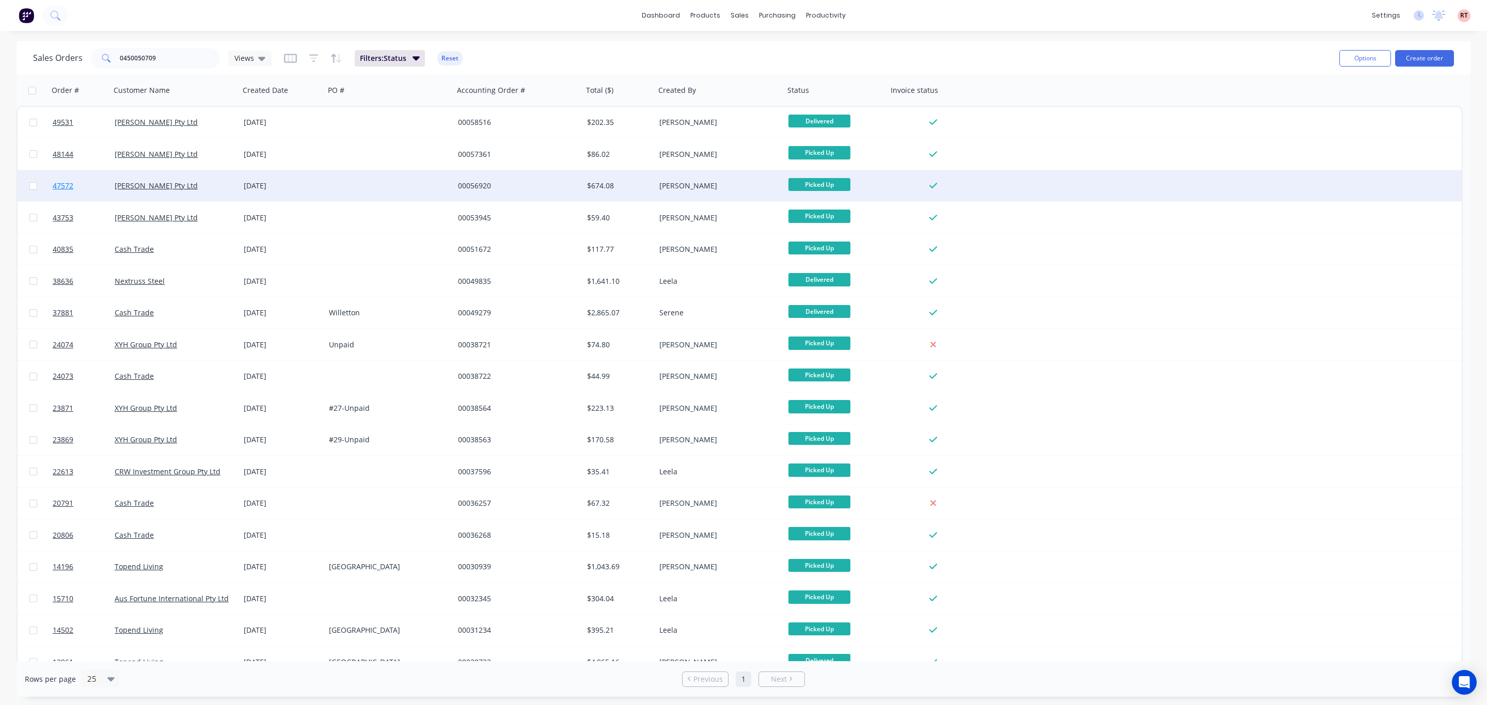
click at [68, 183] on span "47572" at bounding box center [63, 186] width 21 height 10
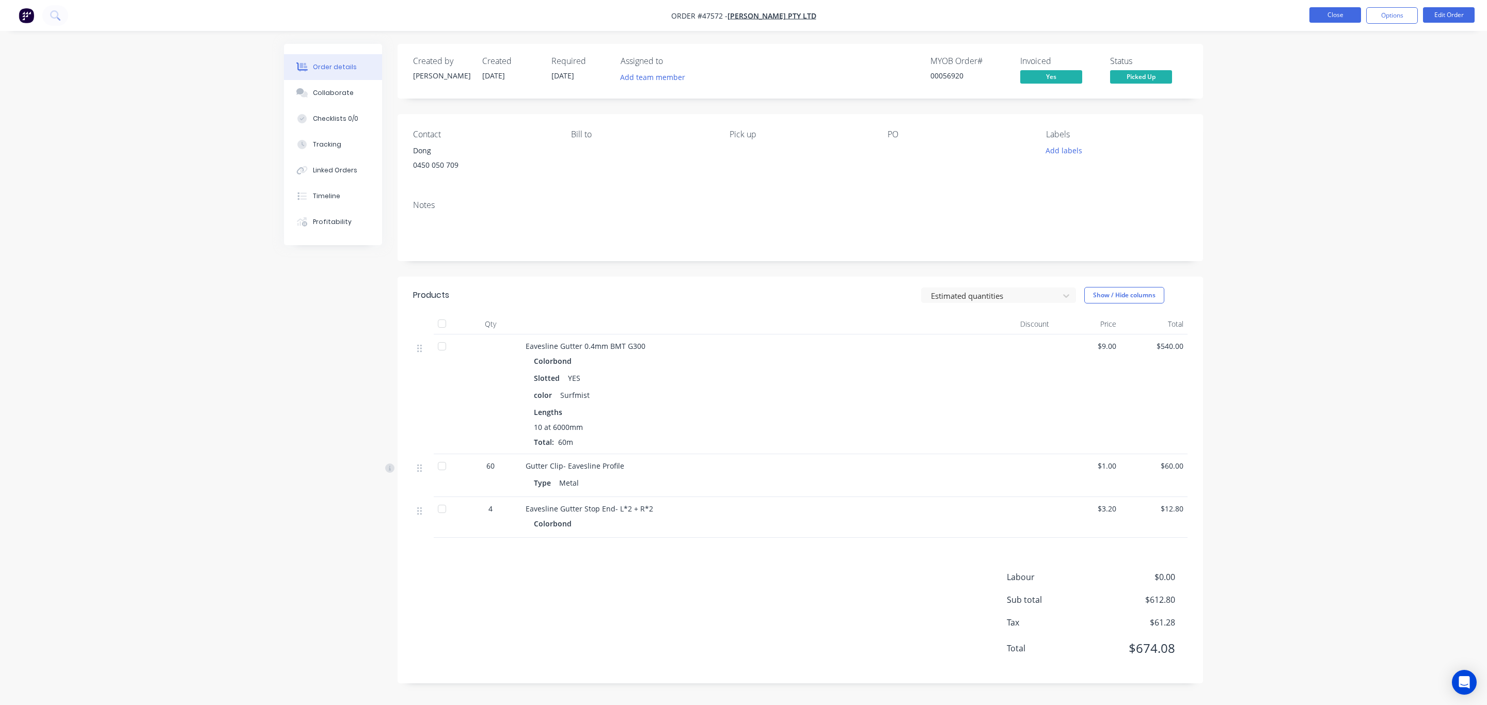
click at [1322, 19] on button "Close" at bounding box center [1335, 14] width 52 height 15
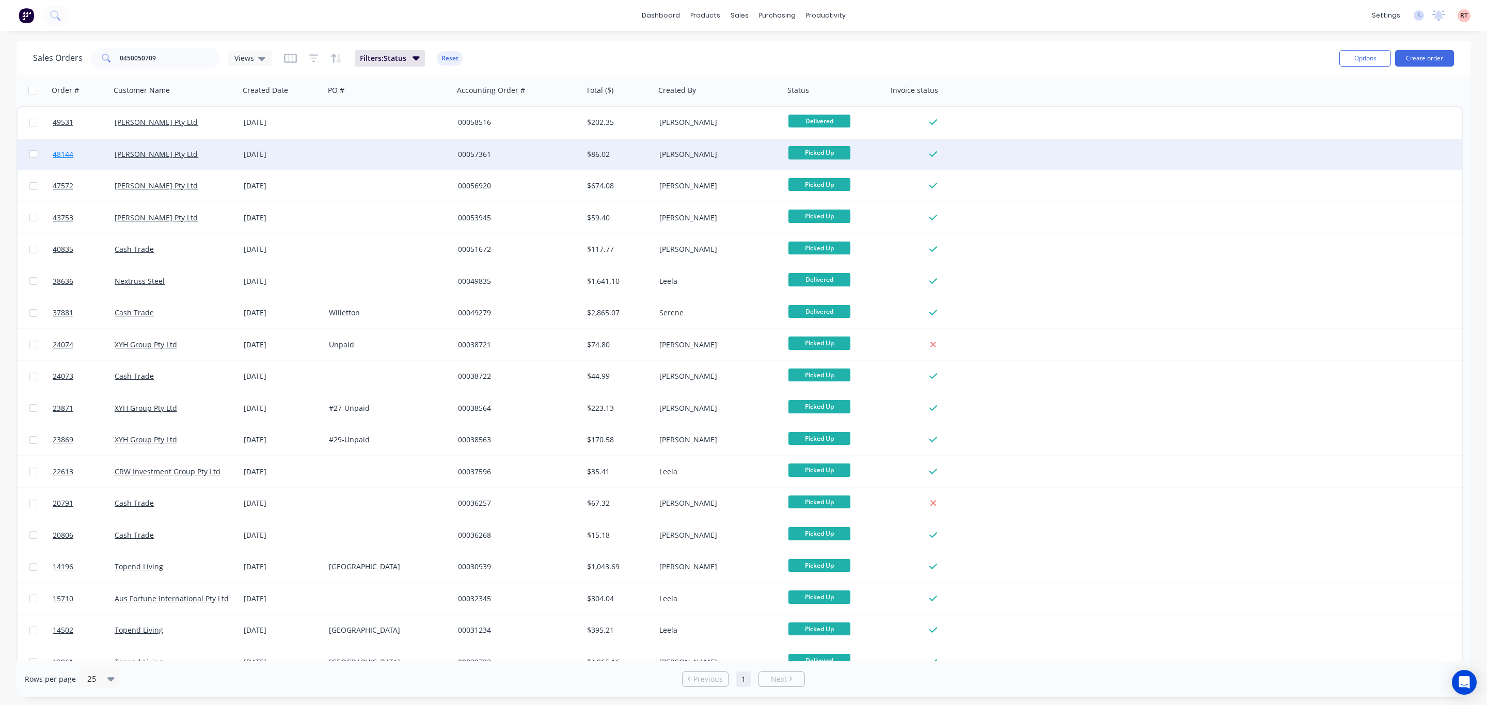
click at [60, 152] on span "48144" at bounding box center [63, 154] width 21 height 10
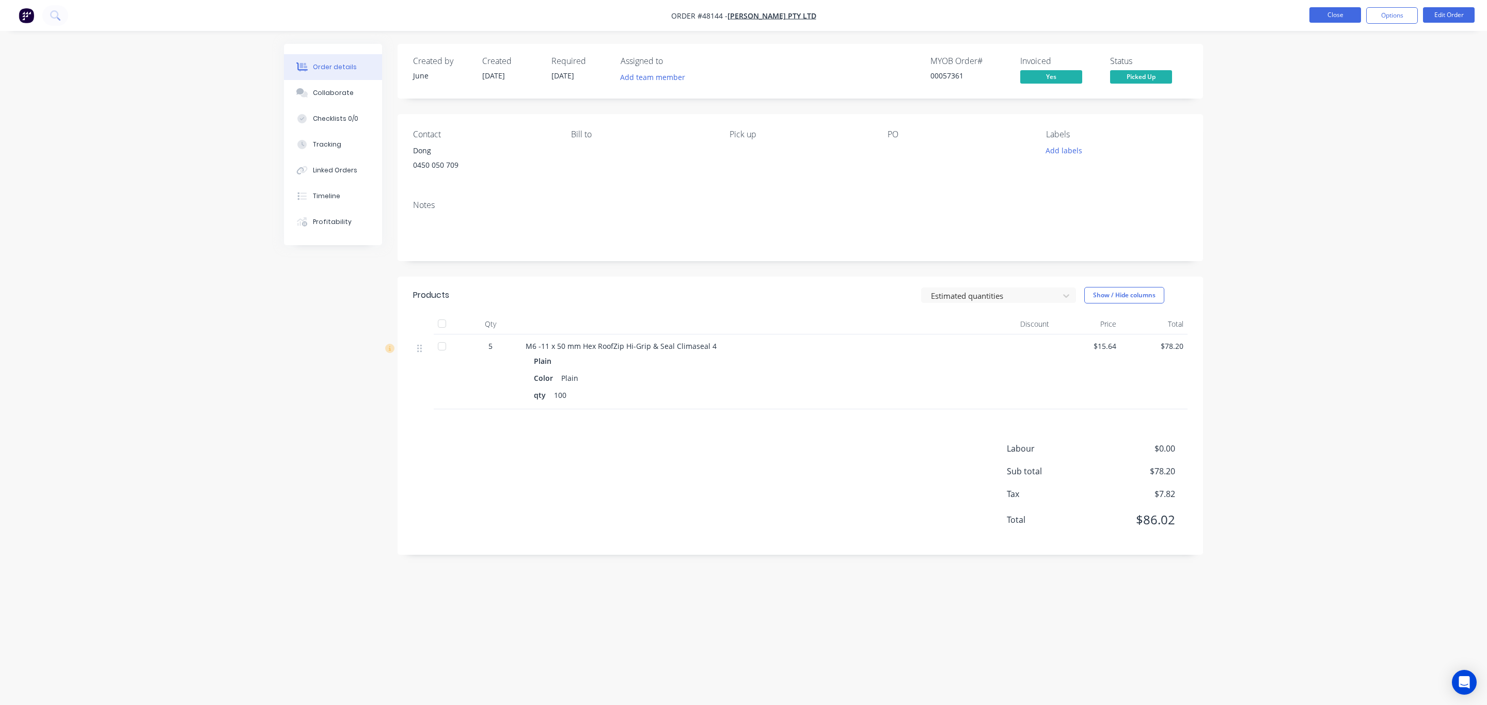
click at [1324, 15] on button "Close" at bounding box center [1335, 14] width 52 height 15
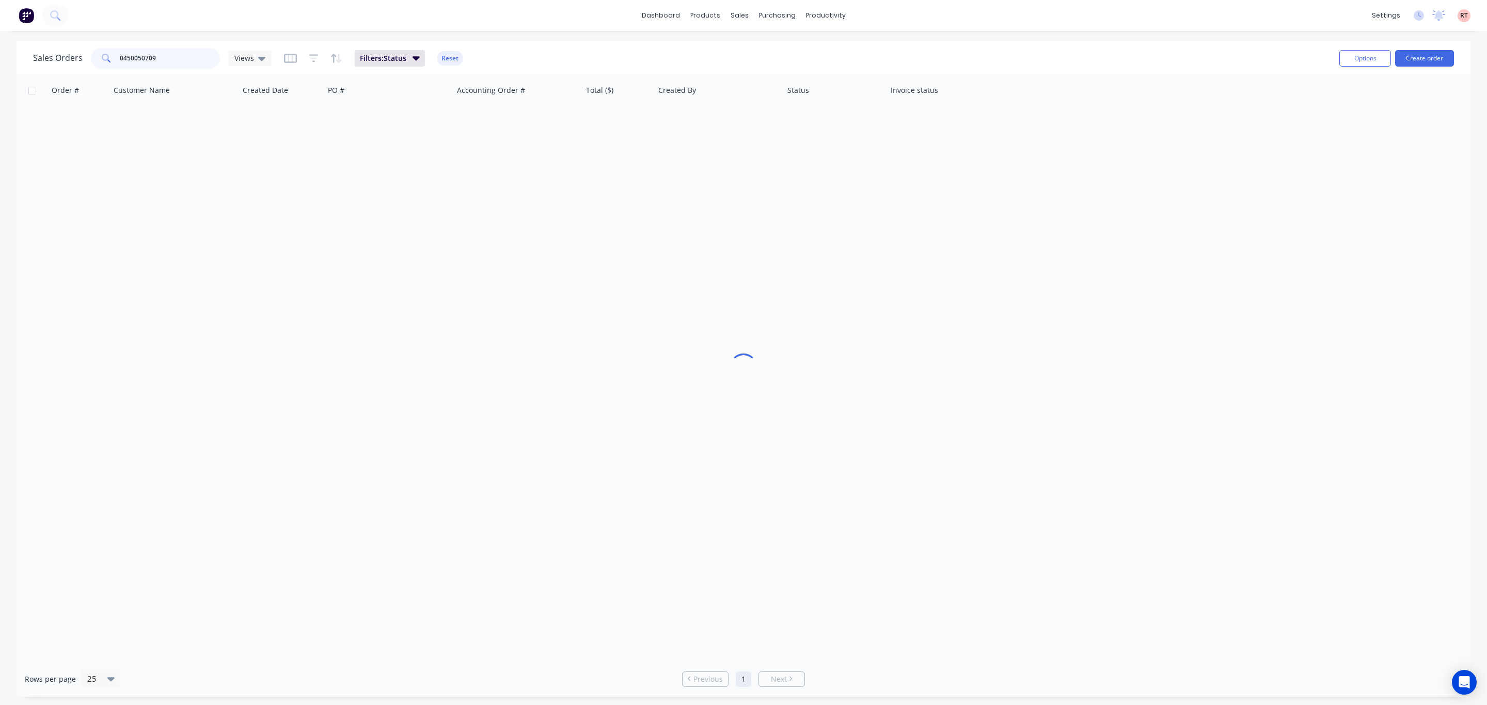
drag, startPoint x: 179, startPoint y: 53, endPoint x: 53, endPoint y: 60, distance: 126.2
click at [53, 60] on div "Sales Orders 0450050709 Views" at bounding box center [152, 58] width 238 height 21
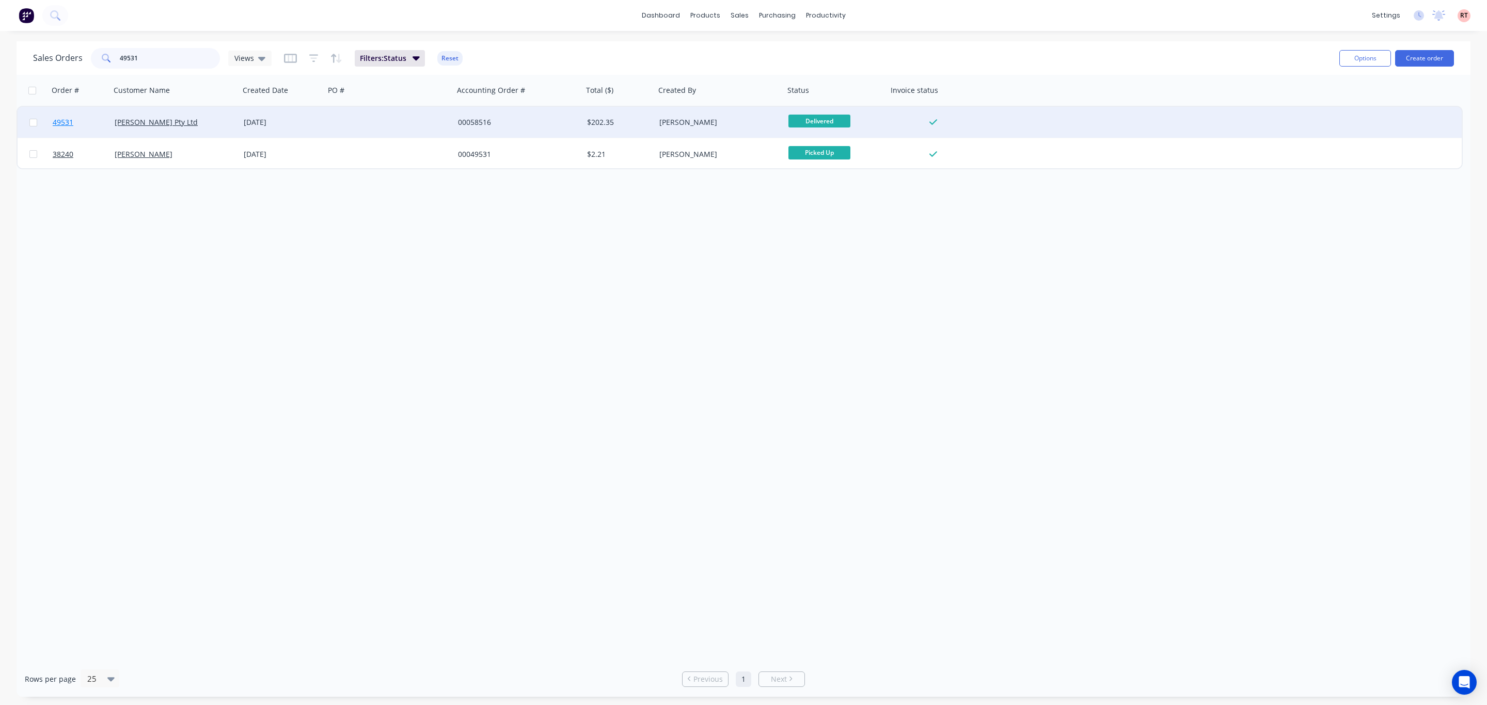
type input "49531"
click at [68, 124] on span "49531" at bounding box center [63, 122] width 21 height 10
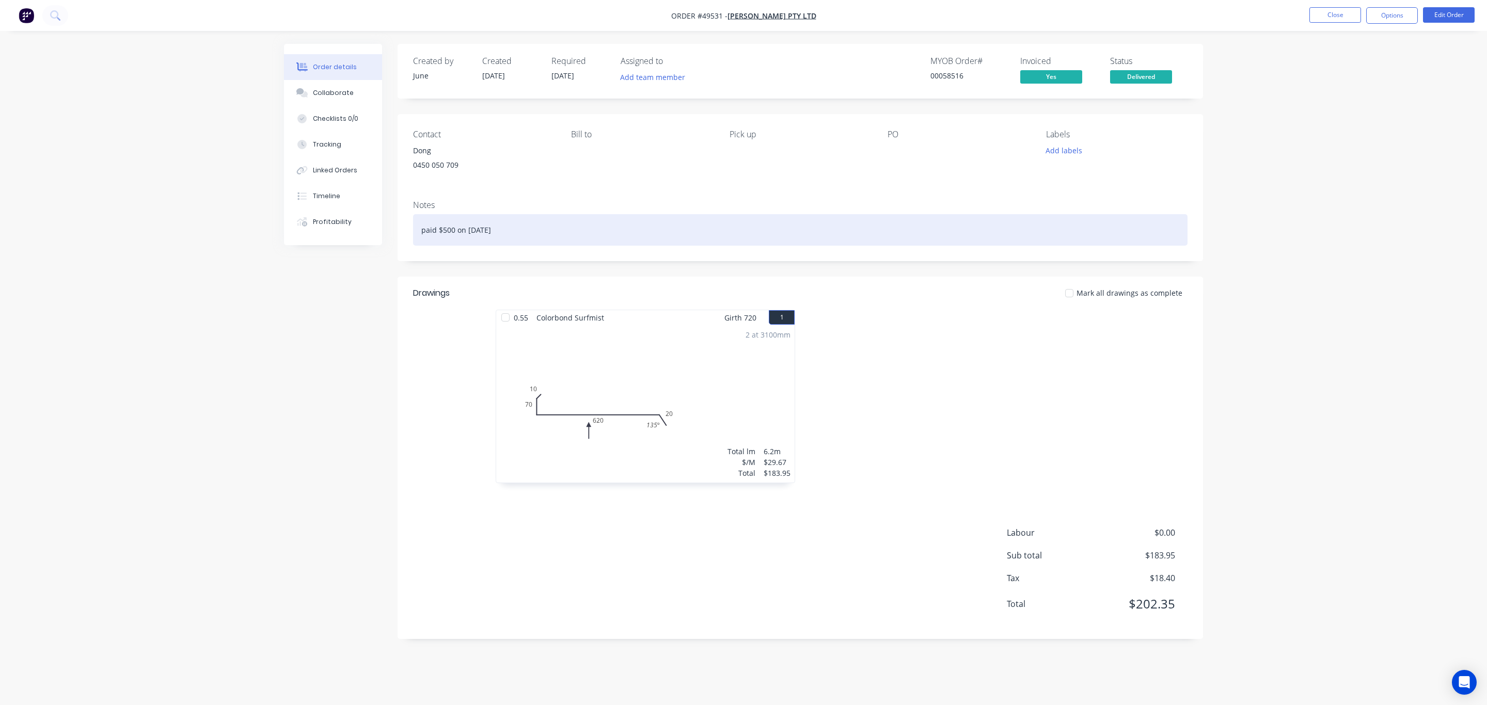
drag, startPoint x: 429, startPoint y: 232, endPoint x: 584, endPoint y: 241, distance: 154.6
click at [560, 227] on div "paid $500 on [DATE]" at bounding box center [800, 229] width 774 height 31
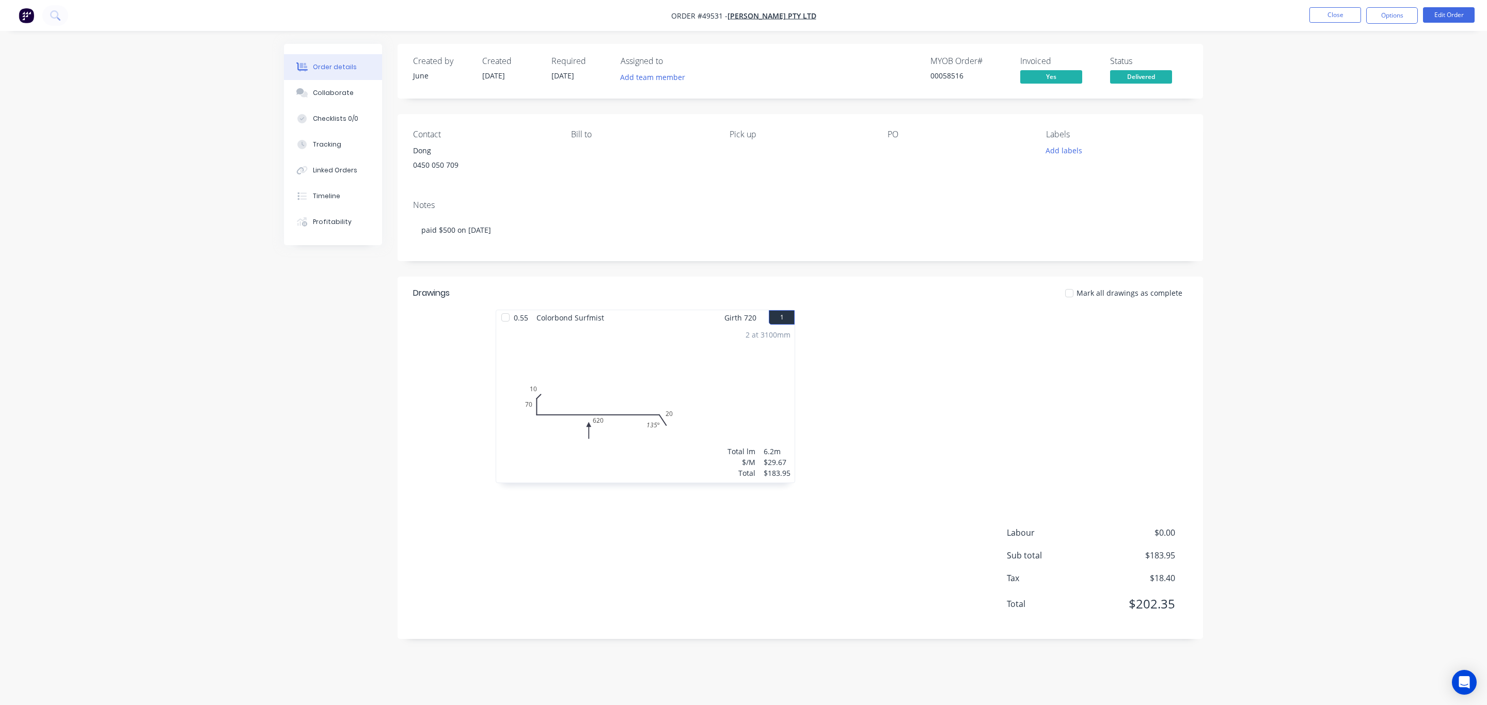
click at [914, 437] on div at bounding box center [955, 402] width 310 height 184
click at [1346, 17] on button "Close" at bounding box center [1335, 14] width 52 height 15
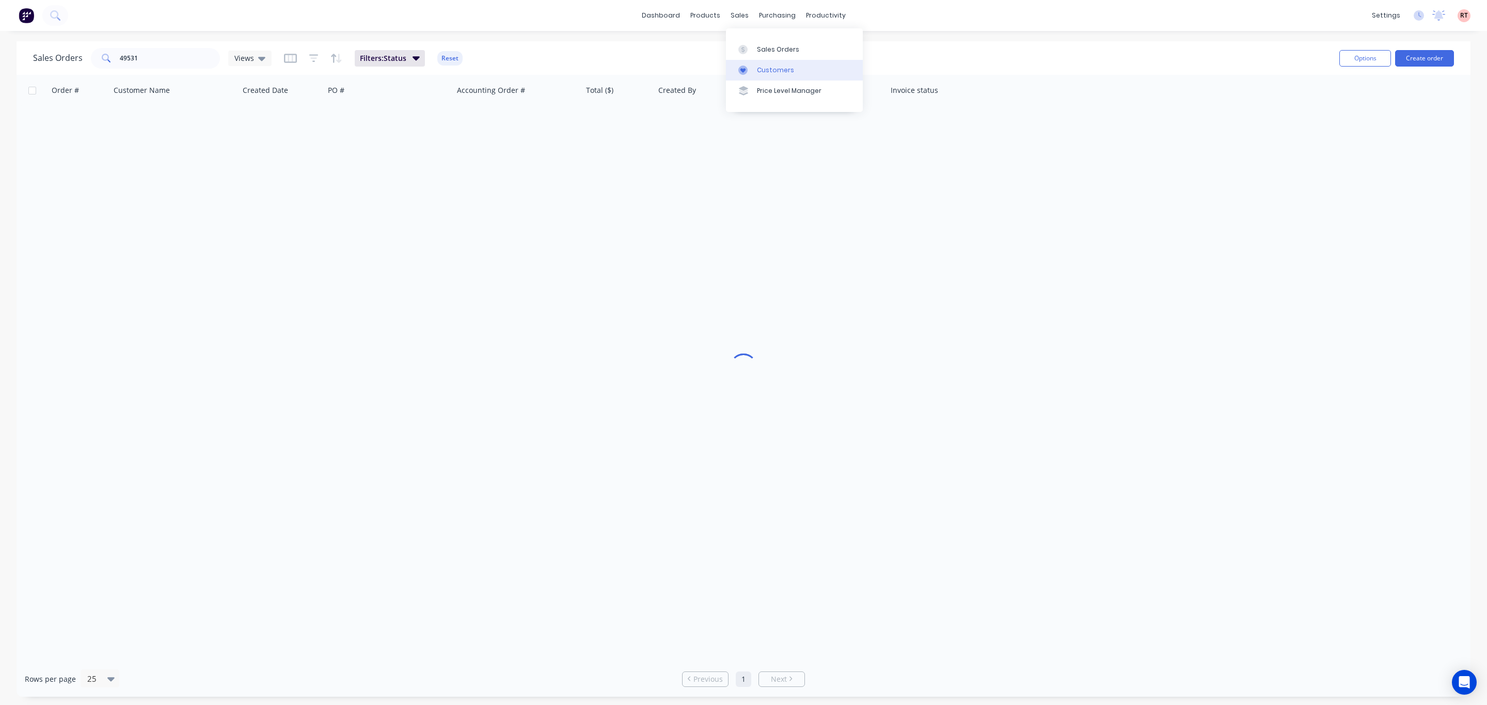
click at [775, 70] on div "Customers" at bounding box center [775, 70] width 37 height 9
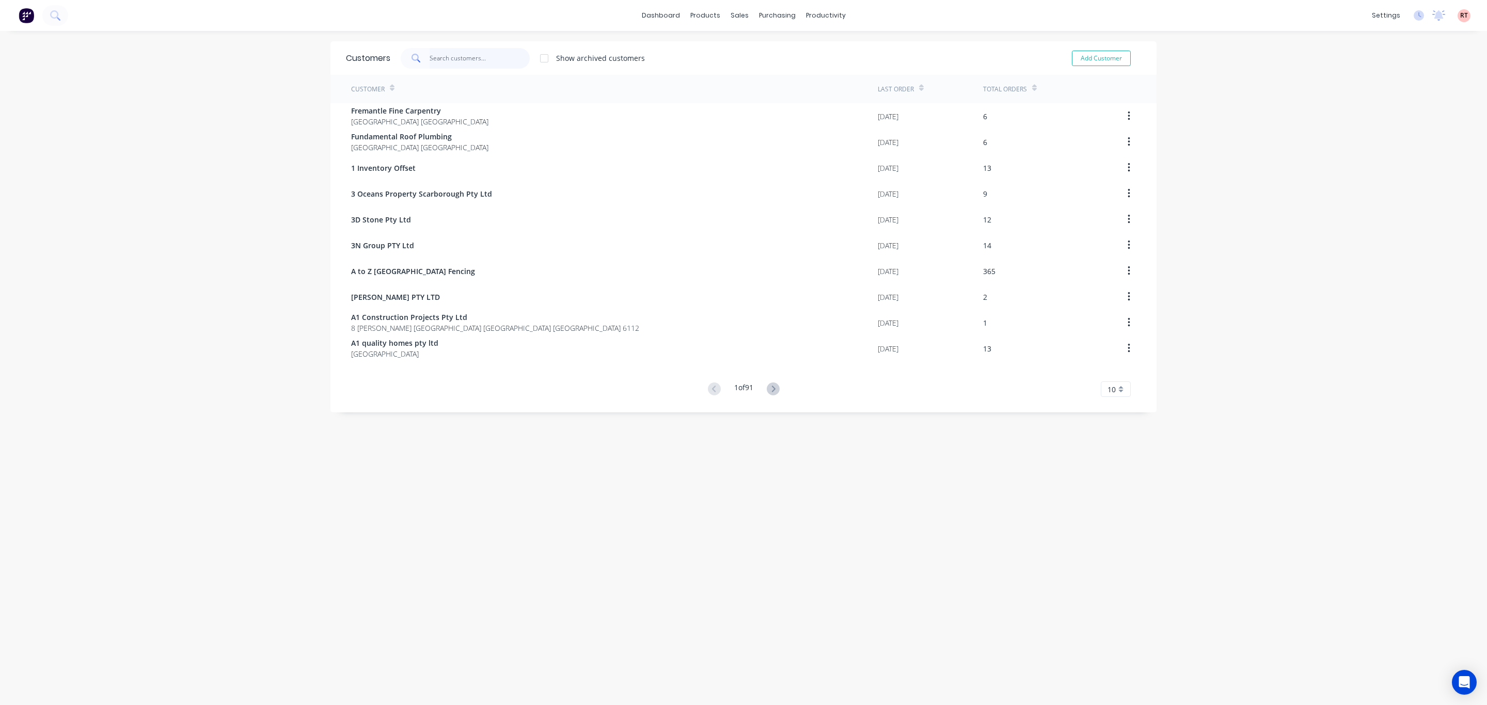
click at [478, 56] on input "text" at bounding box center [479, 58] width 101 height 21
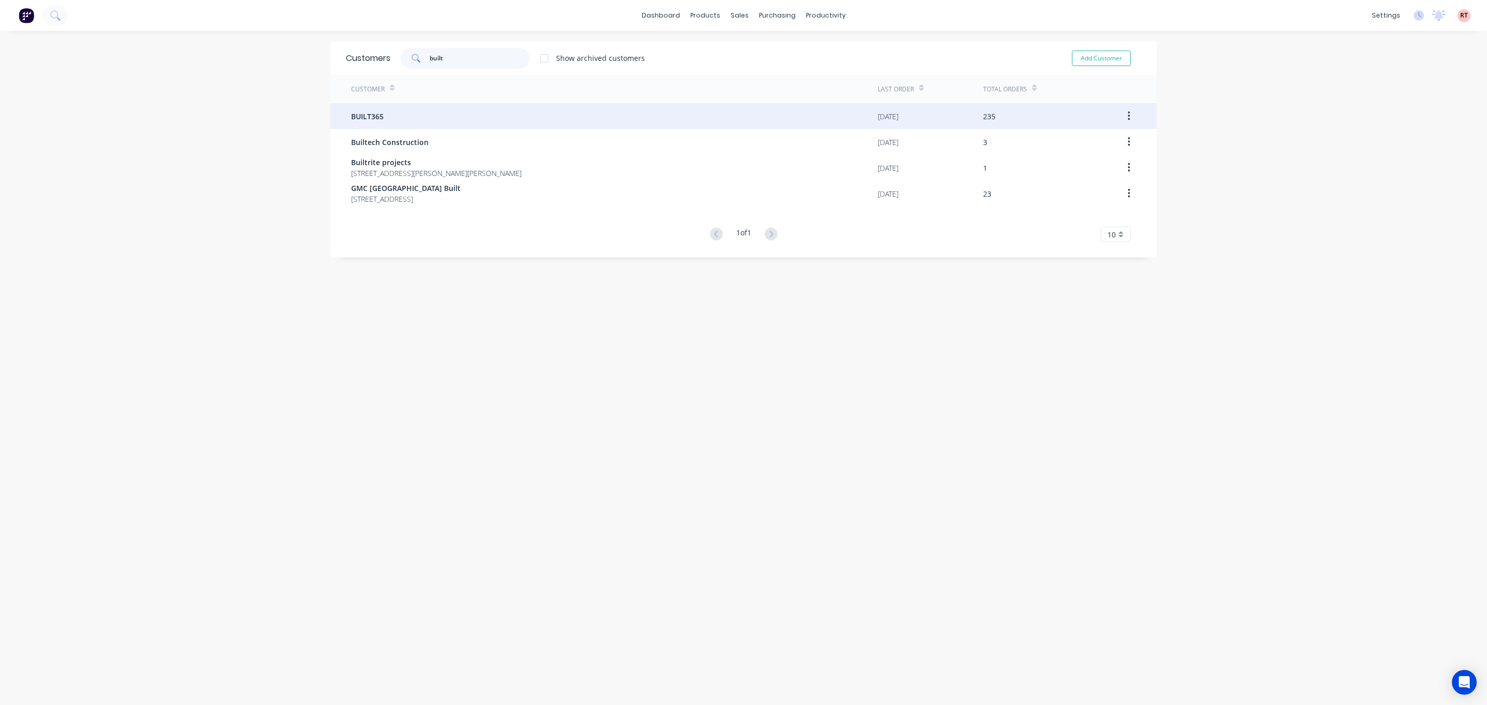
type input "built"
click at [413, 120] on div "BUILT365" at bounding box center [614, 116] width 527 height 26
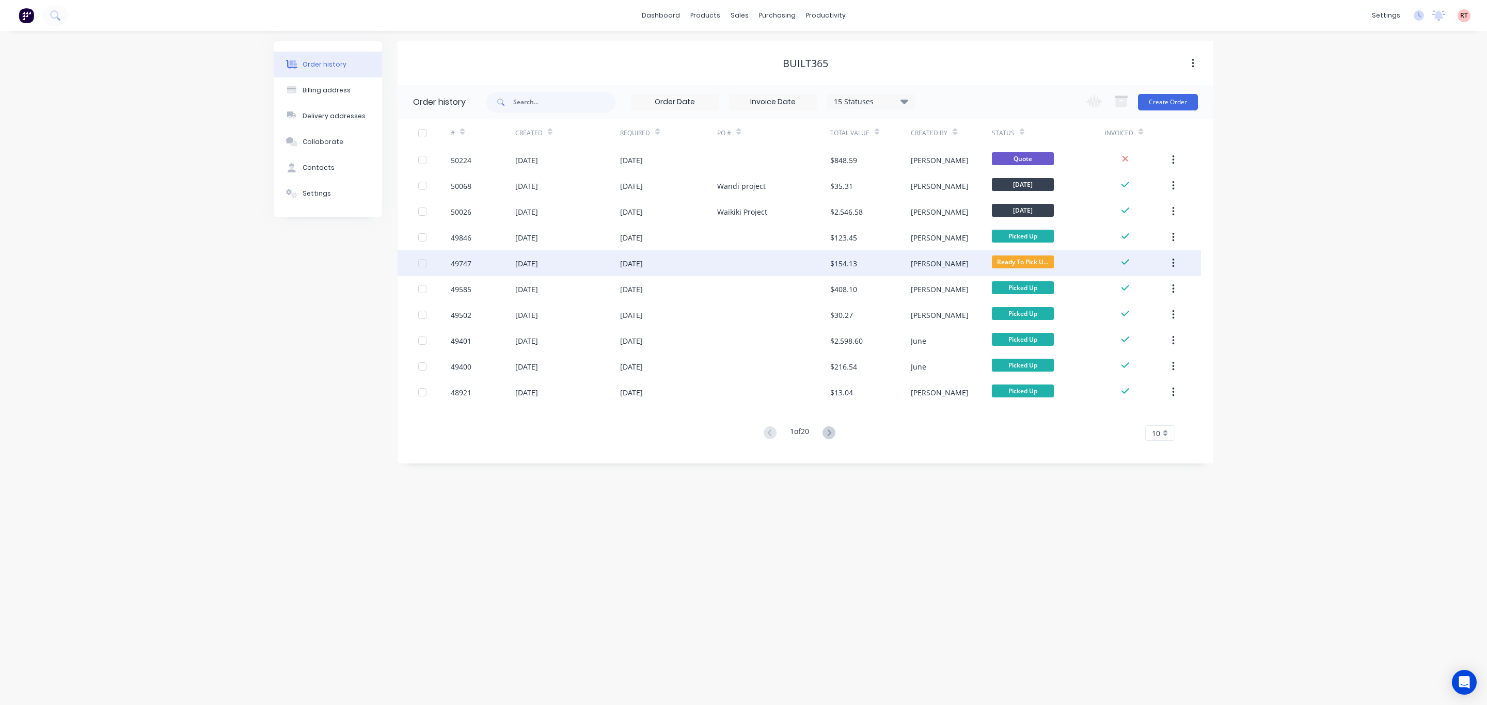
click at [794, 252] on div at bounding box center [773, 263] width 113 height 26
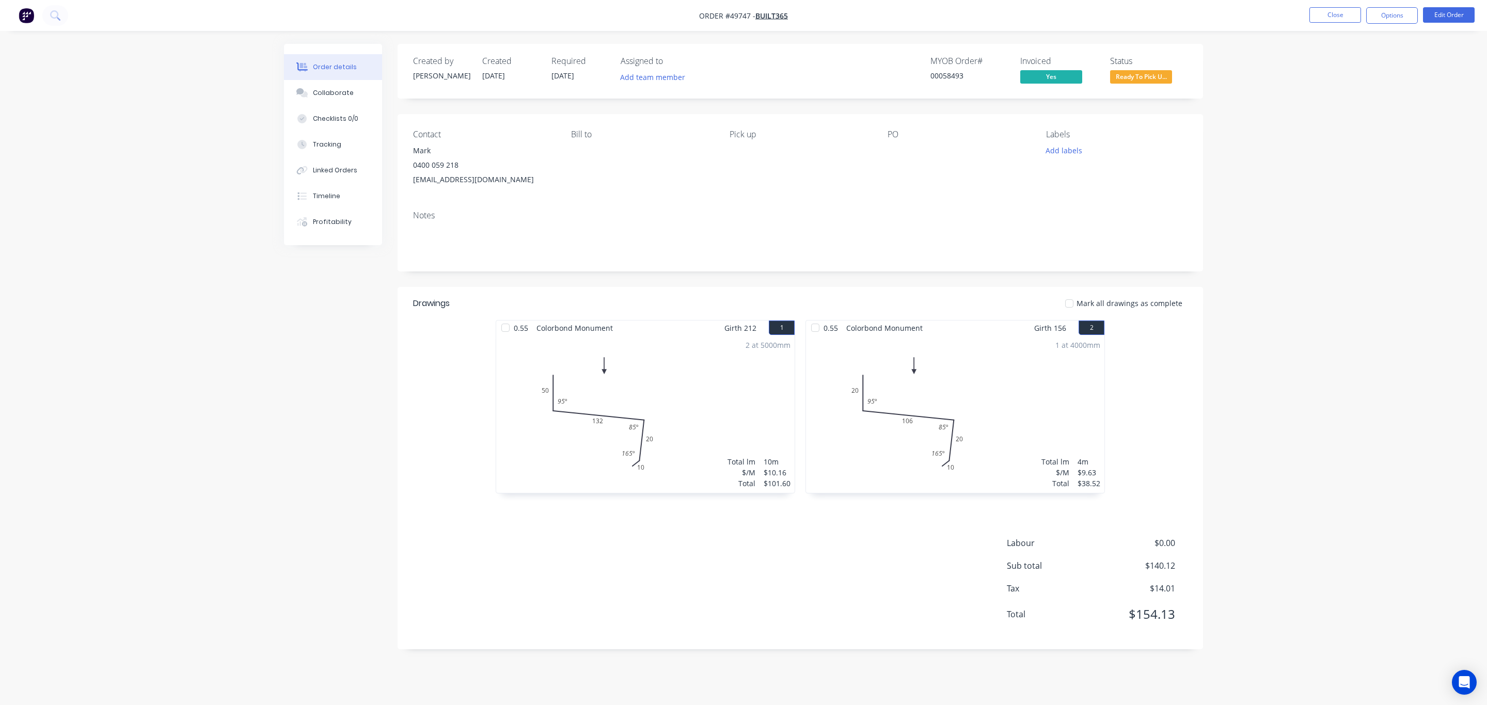
click at [1013, 21] on nav "Order #49747 - BUILT365 Close Options Edit Order" at bounding box center [743, 15] width 1487 height 31
click at [1341, 14] on button "Close" at bounding box center [1335, 14] width 52 height 15
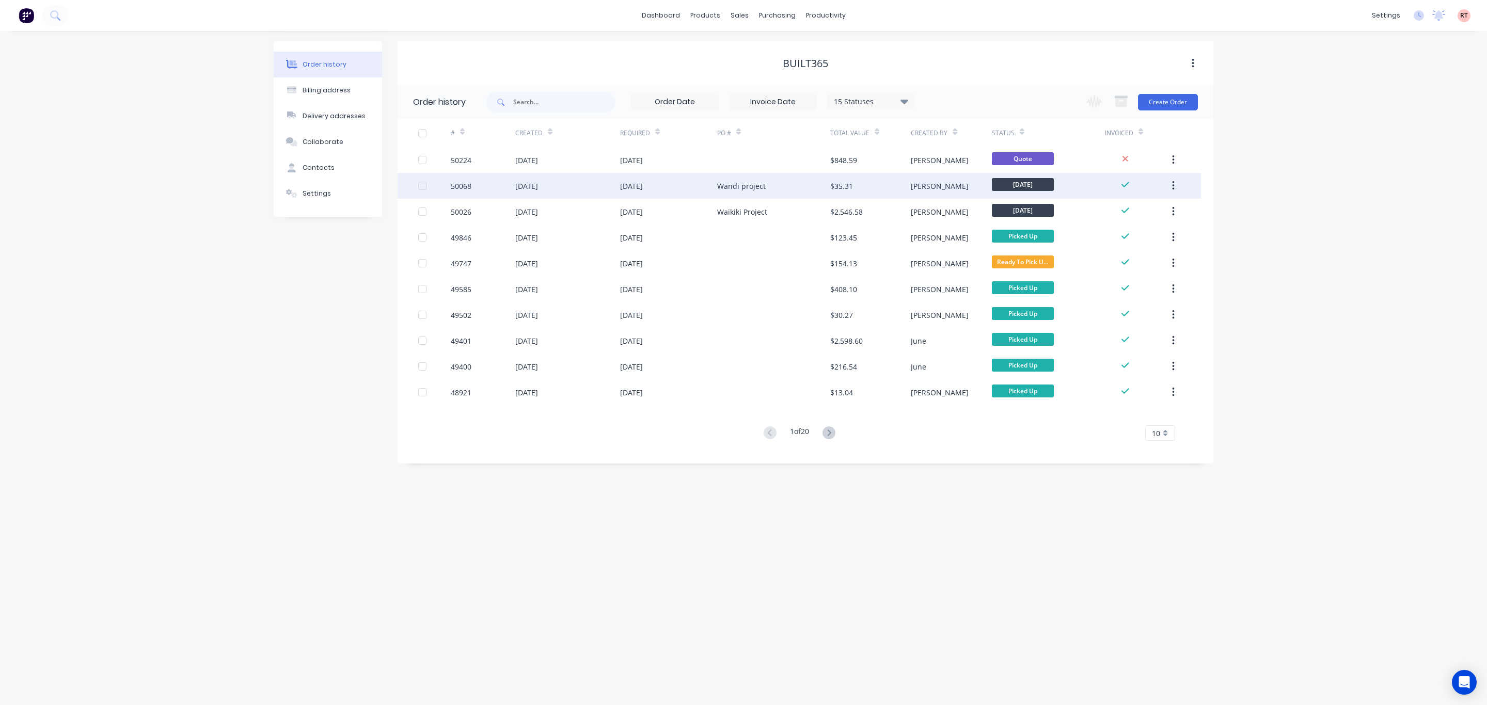
click at [824, 186] on div "Wandi project" at bounding box center [773, 186] width 113 height 26
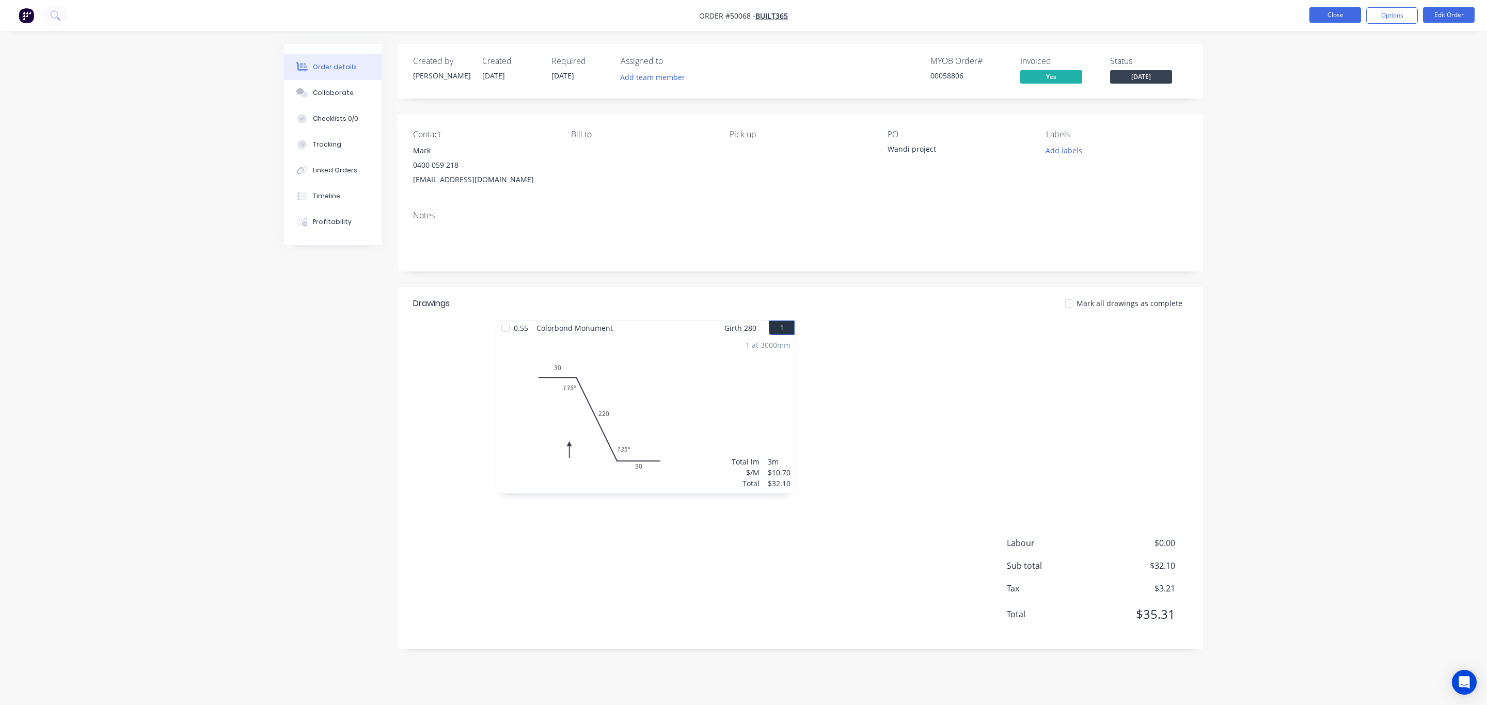
click at [1335, 11] on button "Close" at bounding box center [1335, 14] width 52 height 15
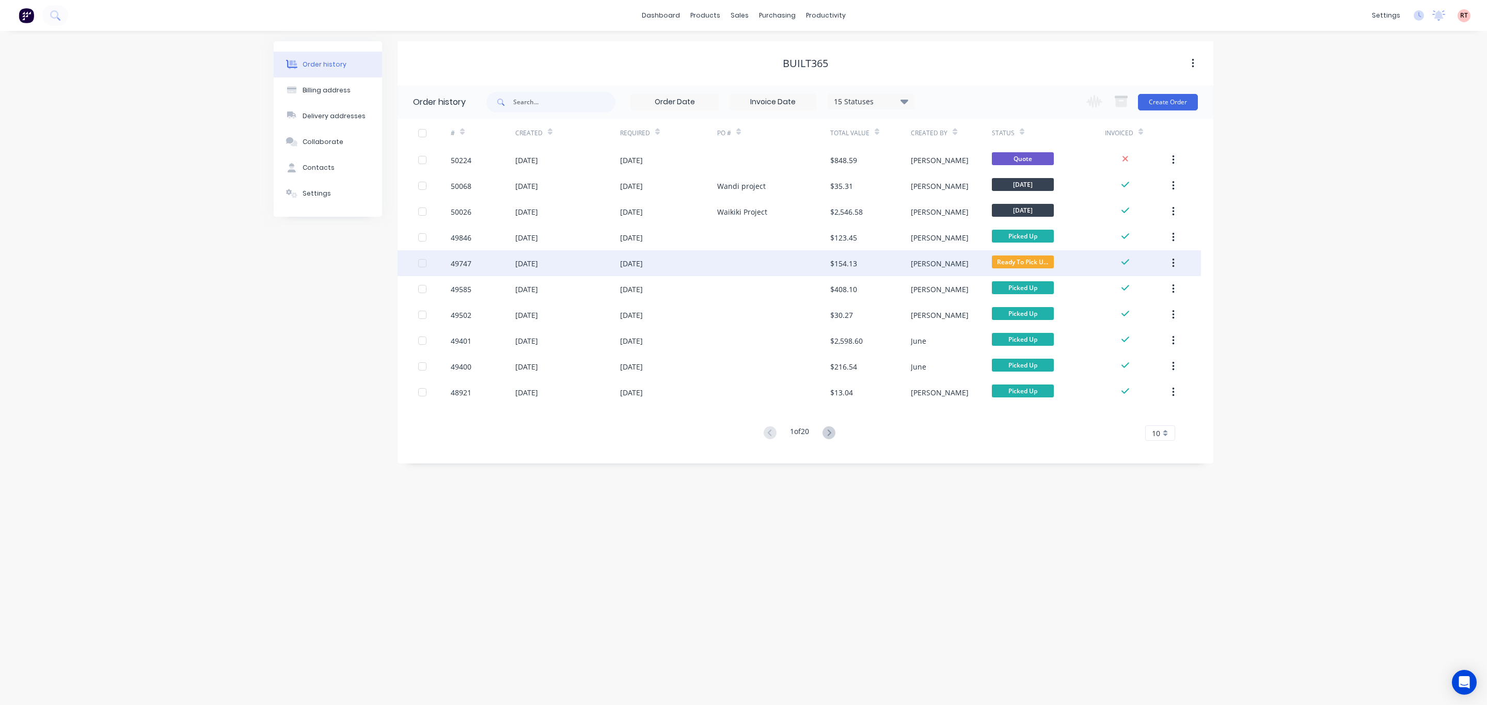
click at [921, 262] on div "[PERSON_NAME]" at bounding box center [940, 263] width 58 height 11
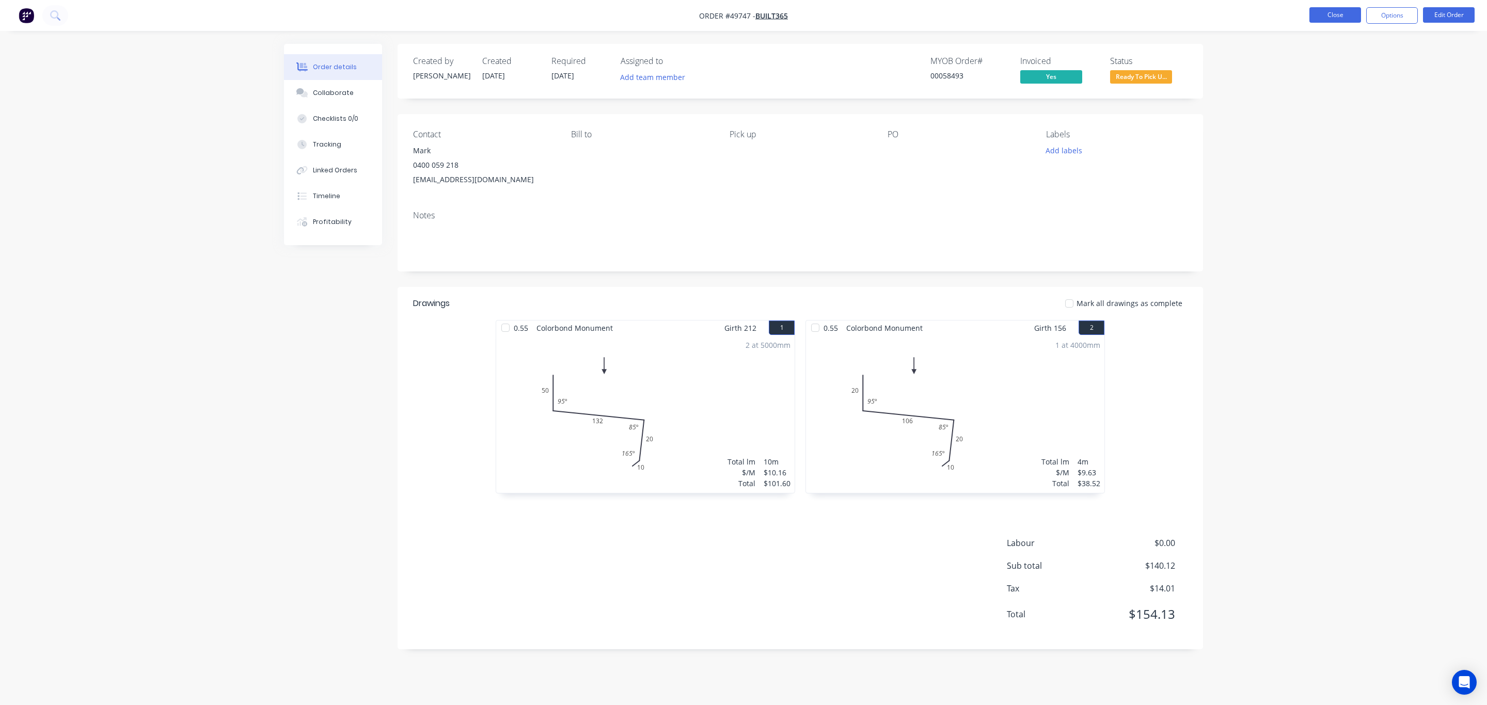
click at [1323, 11] on button "Close" at bounding box center [1335, 14] width 52 height 15
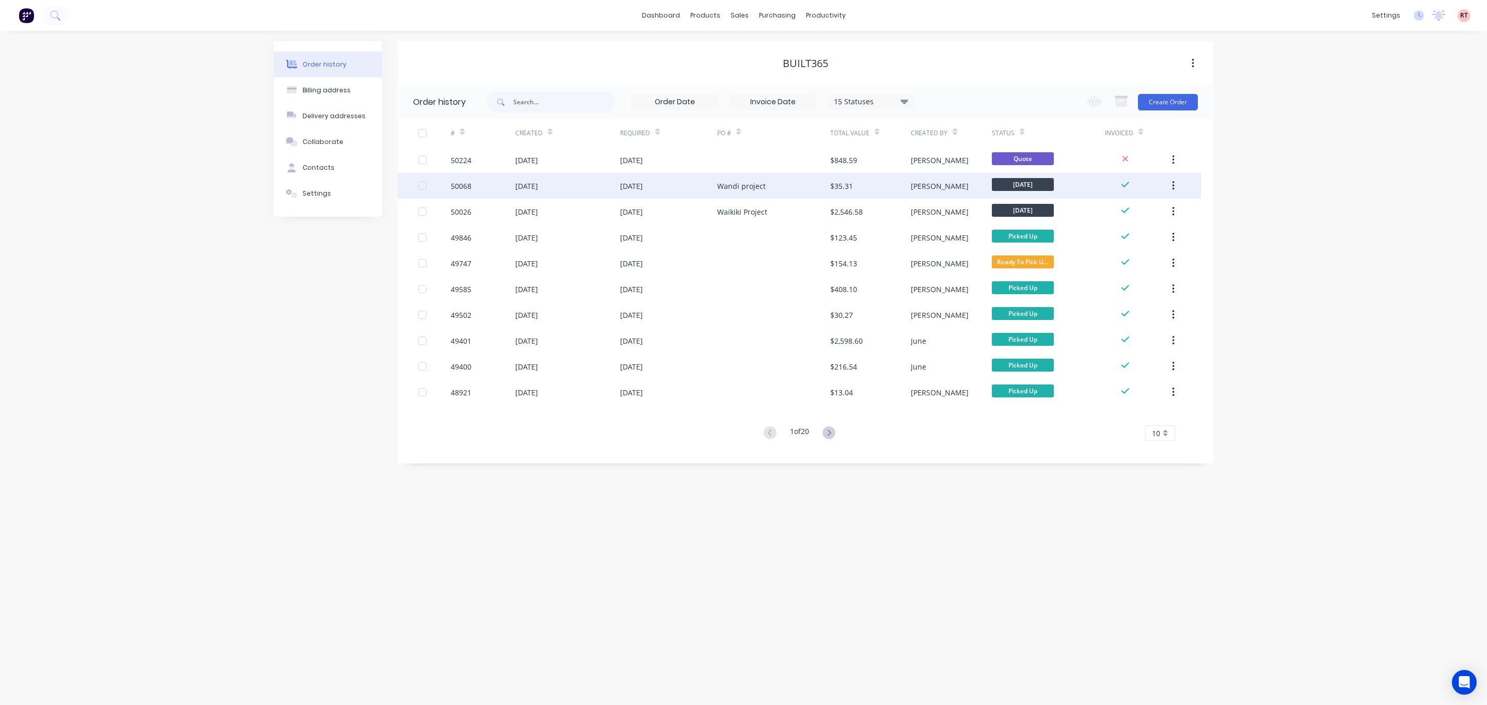
click at [769, 188] on div "Wandi project" at bounding box center [773, 186] width 113 height 26
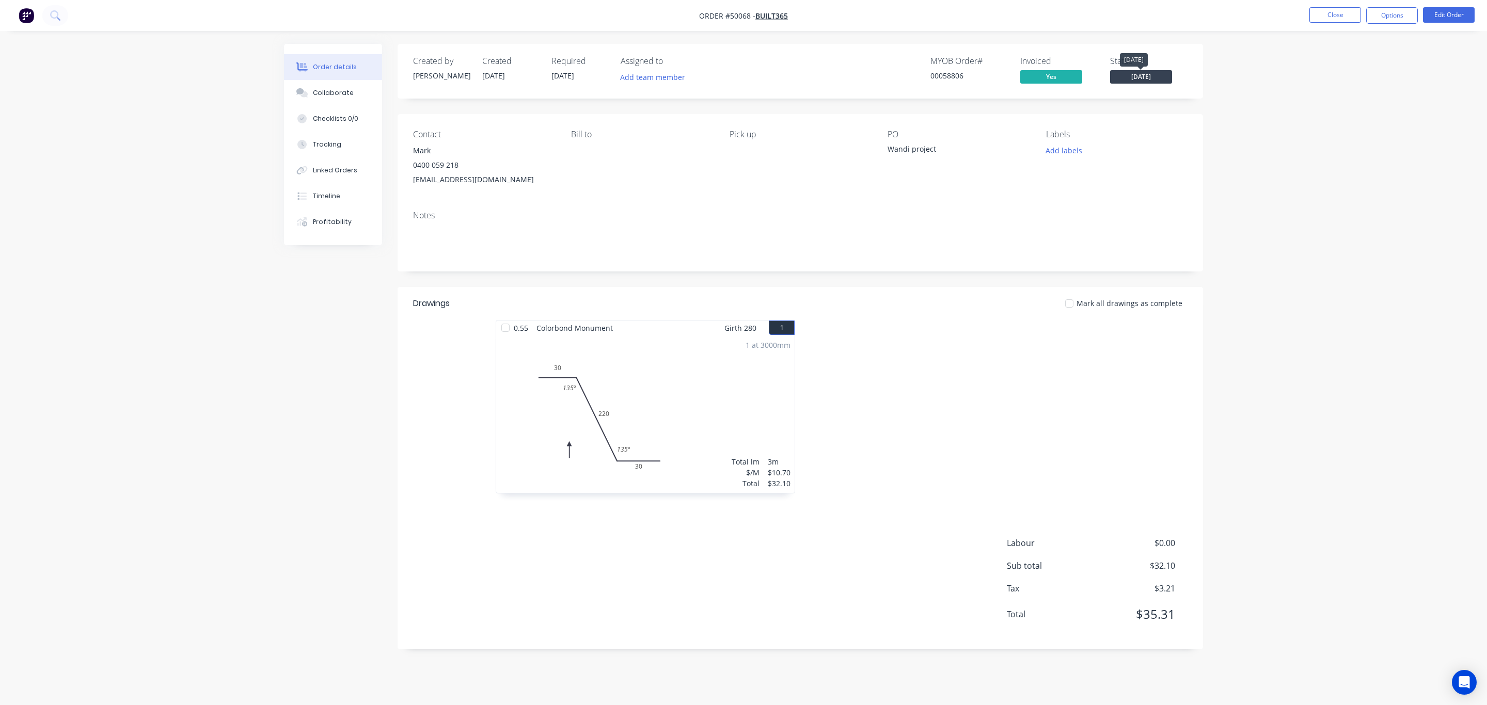
click at [1145, 73] on span "[DATE]" at bounding box center [1141, 76] width 62 height 13
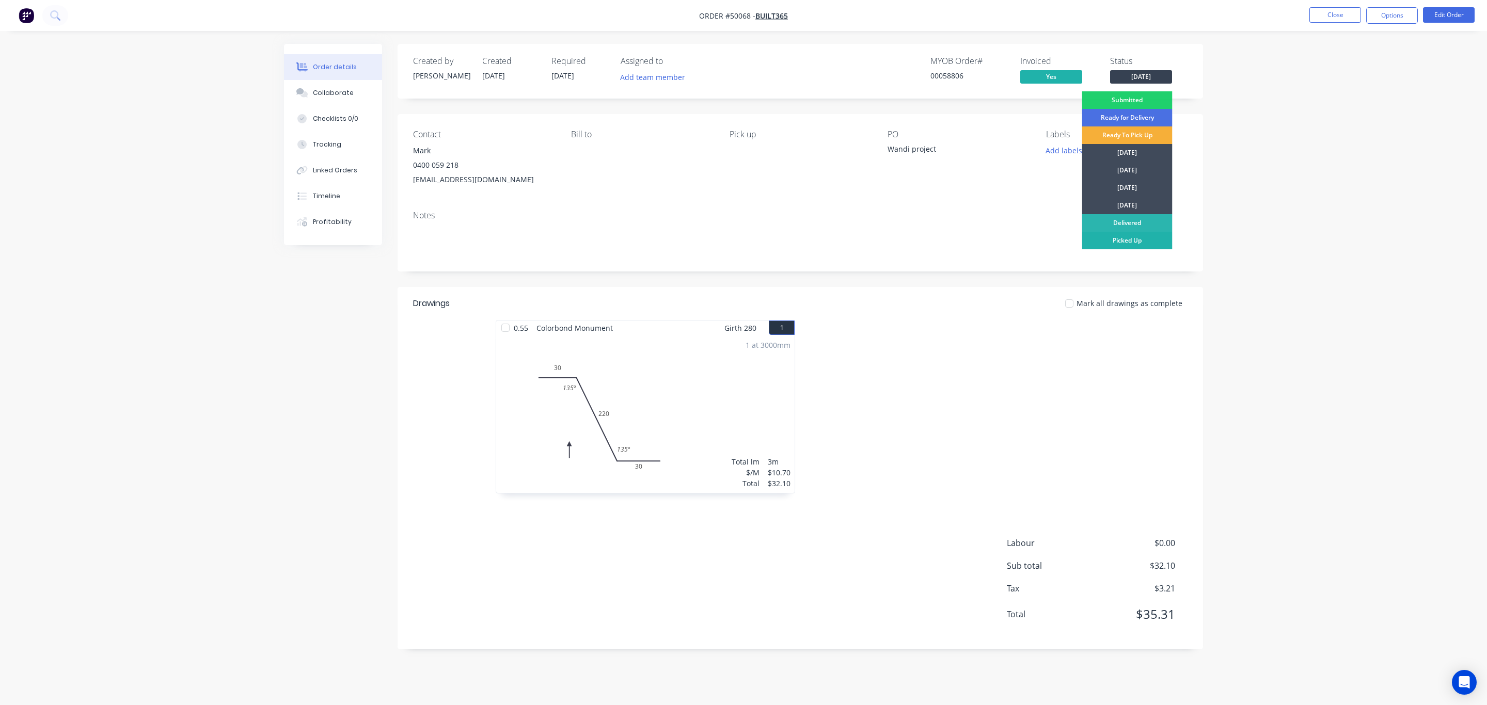
click at [1136, 245] on div "Picked Up" at bounding box center [1127, 241] width 90 height 18
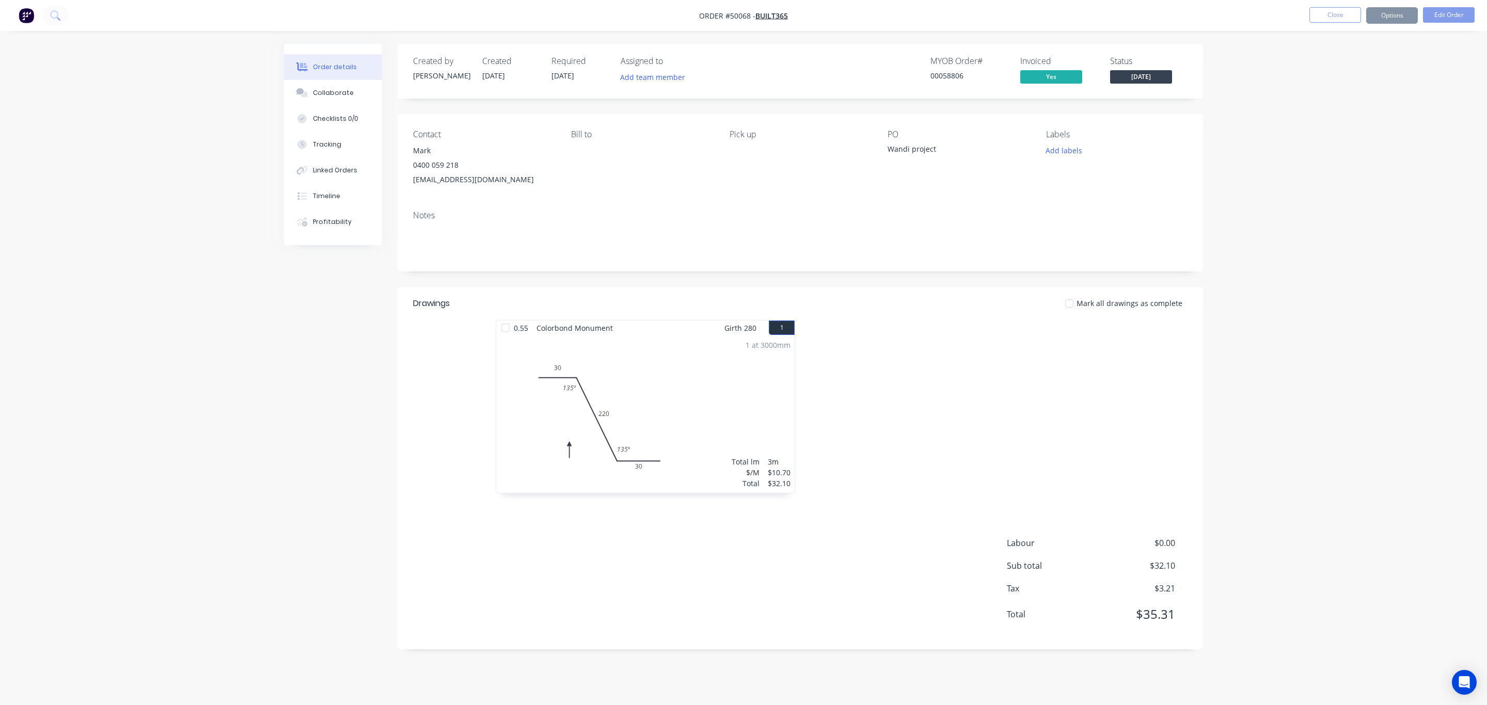
click at [1301, 154] on div "Order details Collaborate Checklists 0/0 Tracking Linked Orders Timeline Profit…" at bounding box center [743, 352] width 1487 height 705
click at [1334, 18] on button "Close" at bounding box center [1335, 14] width 52 height 15
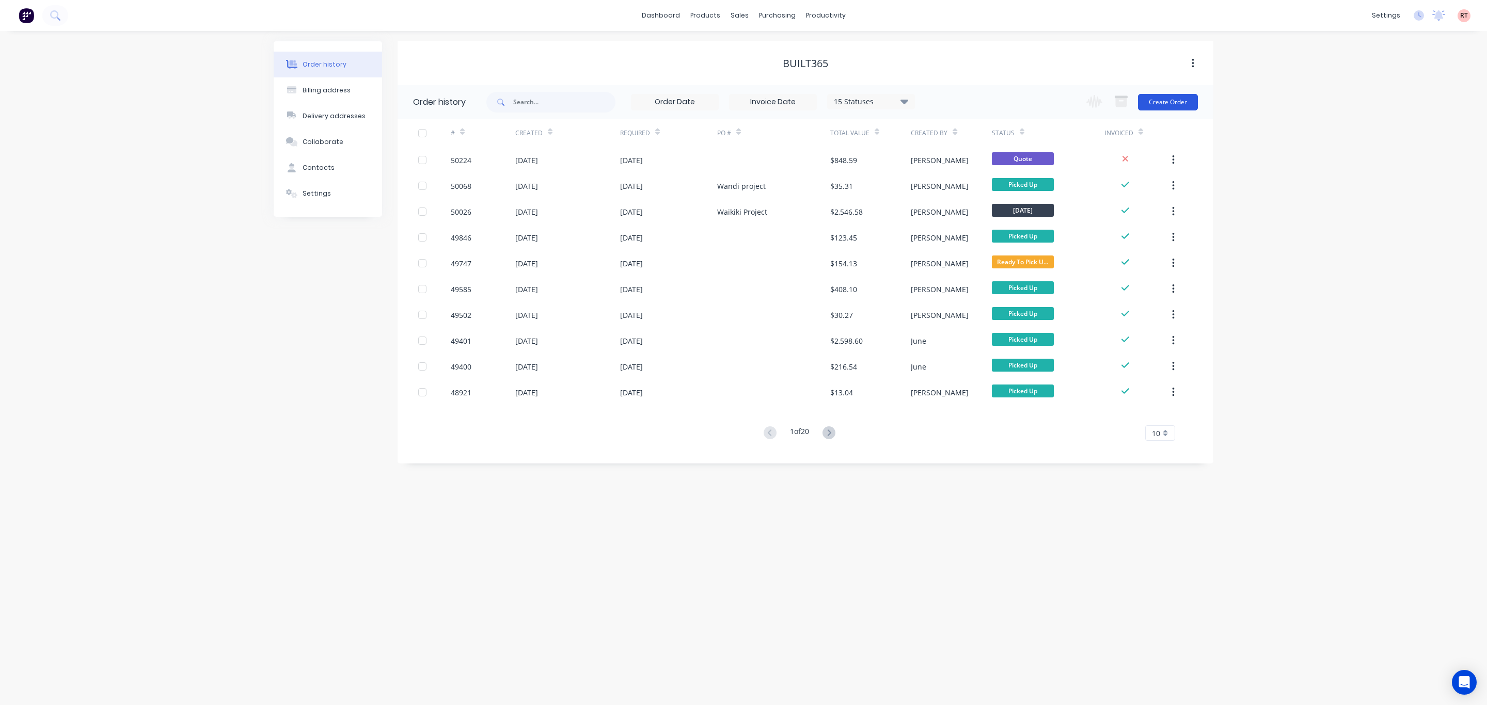
click at [1179, 97] on button "Create Order" at bounding box center [1168, 102] width 60 height 17
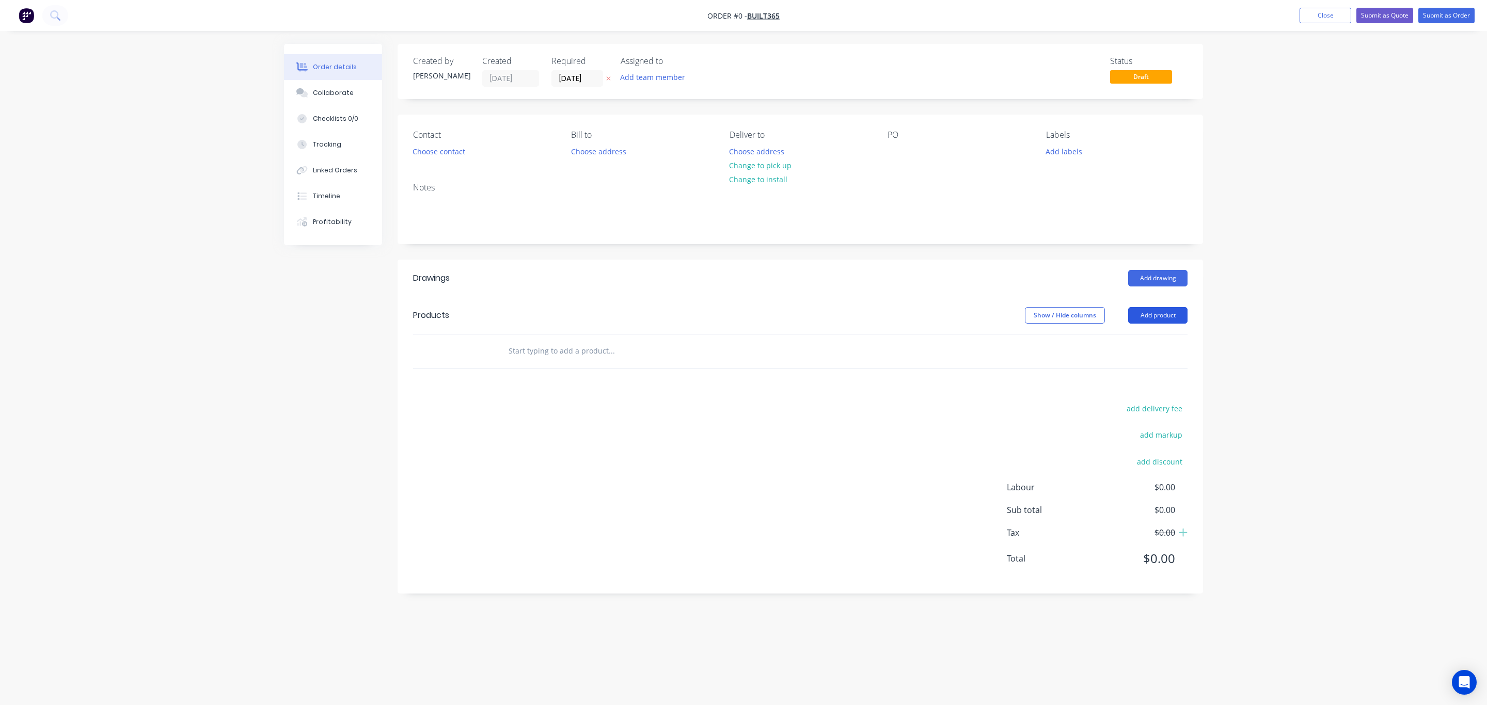
click at [1152, 313] on button "Add product" at bounding box center [1157, 315] width 59 height 17
click at [1157, 348] on div "Product catalogue" at bounding box center [1138, 341] width 79 height 15
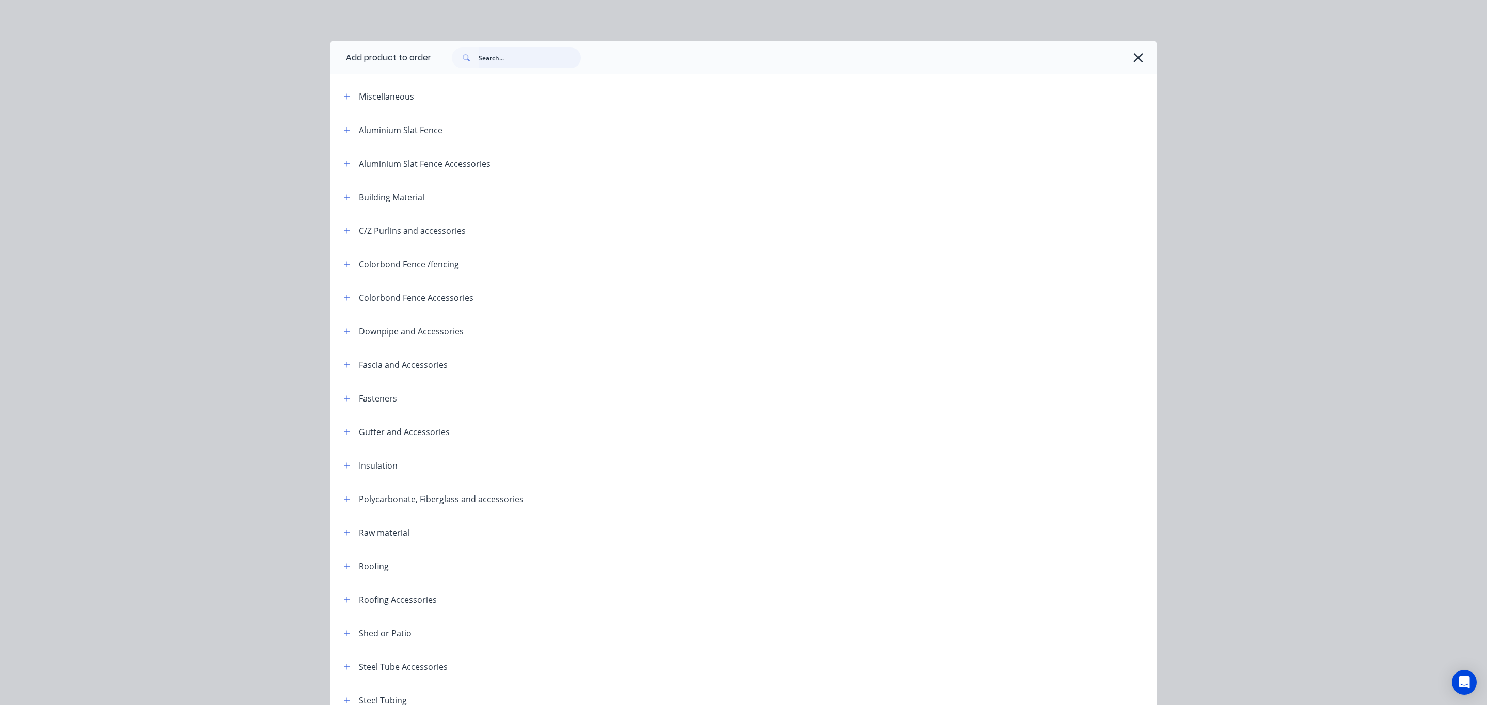
click at [516, 61] on input "text" at bounding box center [530, 57] width 102 height 21
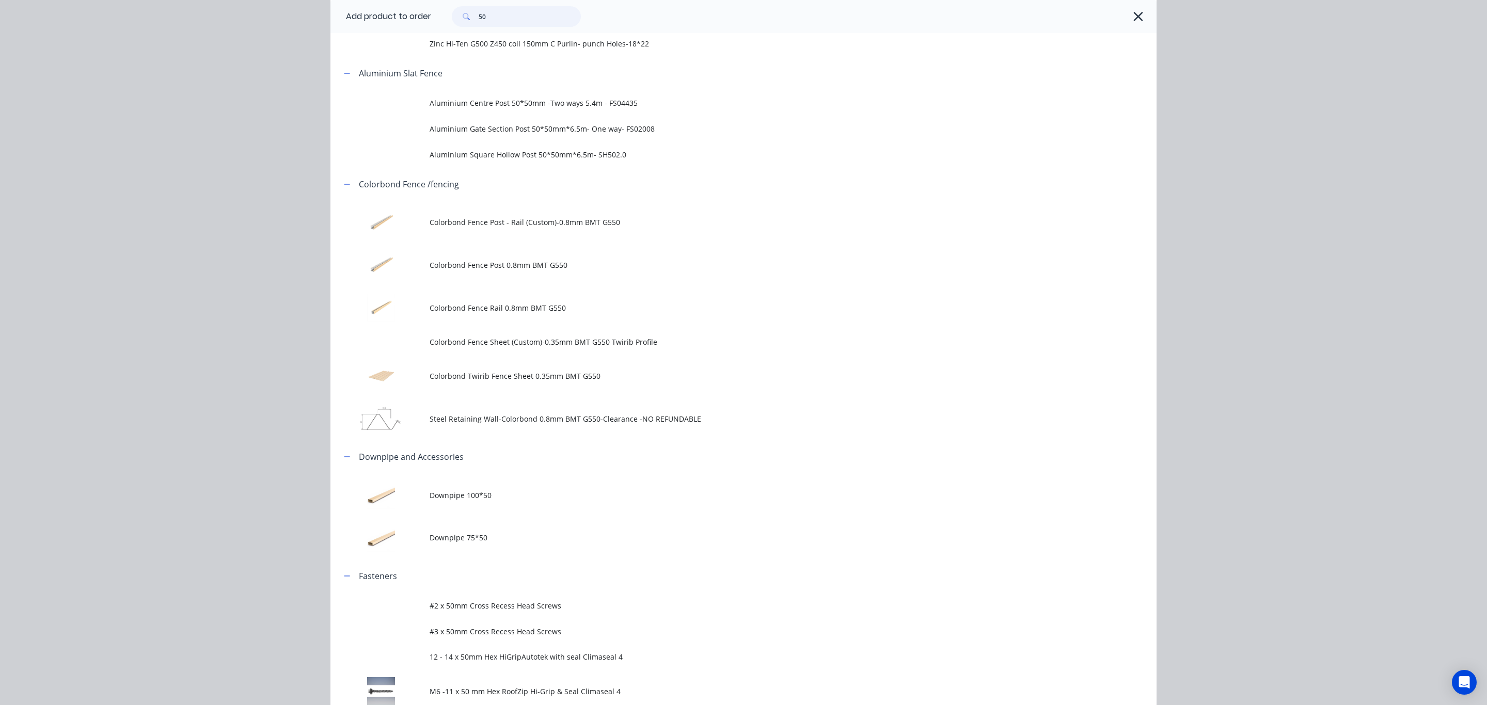
scroll to position [542, 0]
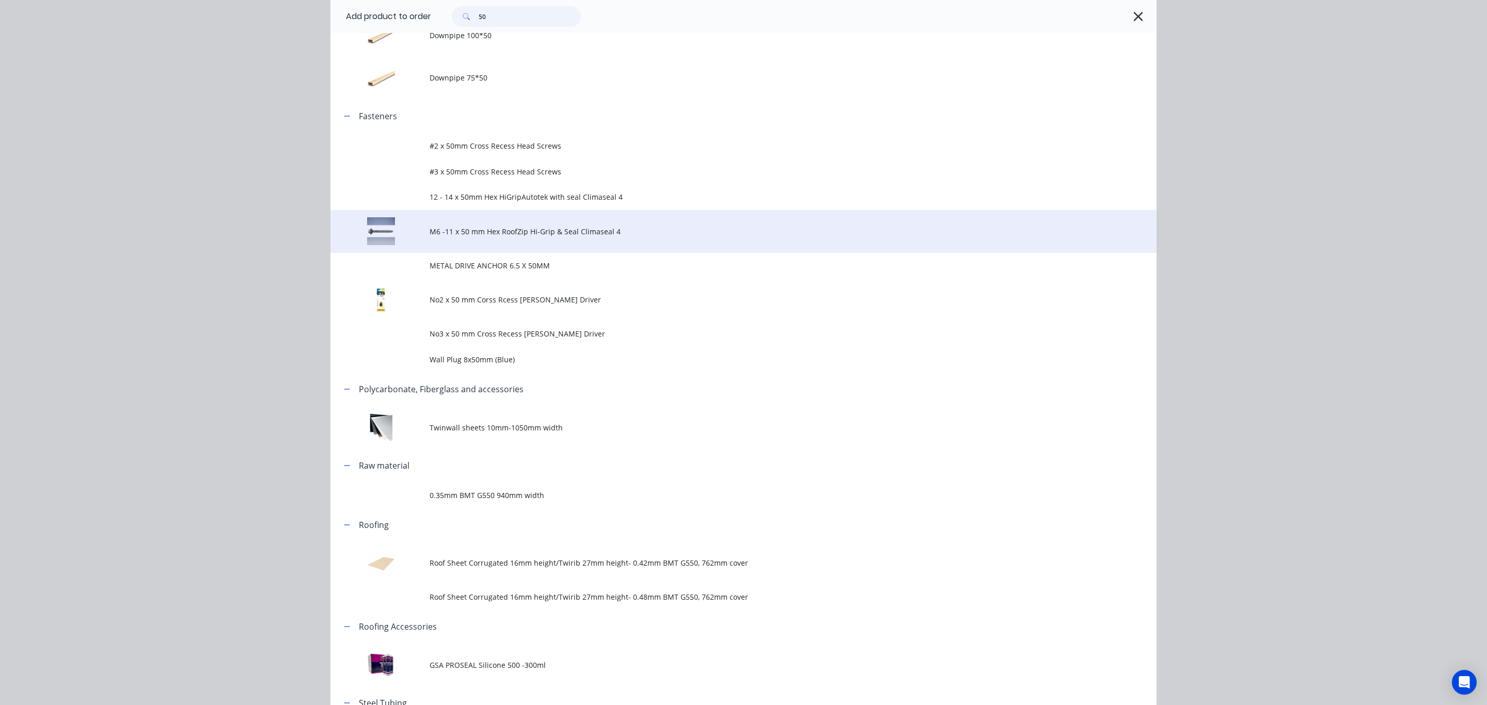
type input "50"
click at [533, 226] on span "M6 -11 x 50 mm Hex RoofZip Hi-Grip & Seal Climaseal 4" at bounding box center [719, 231] width 581 height 11
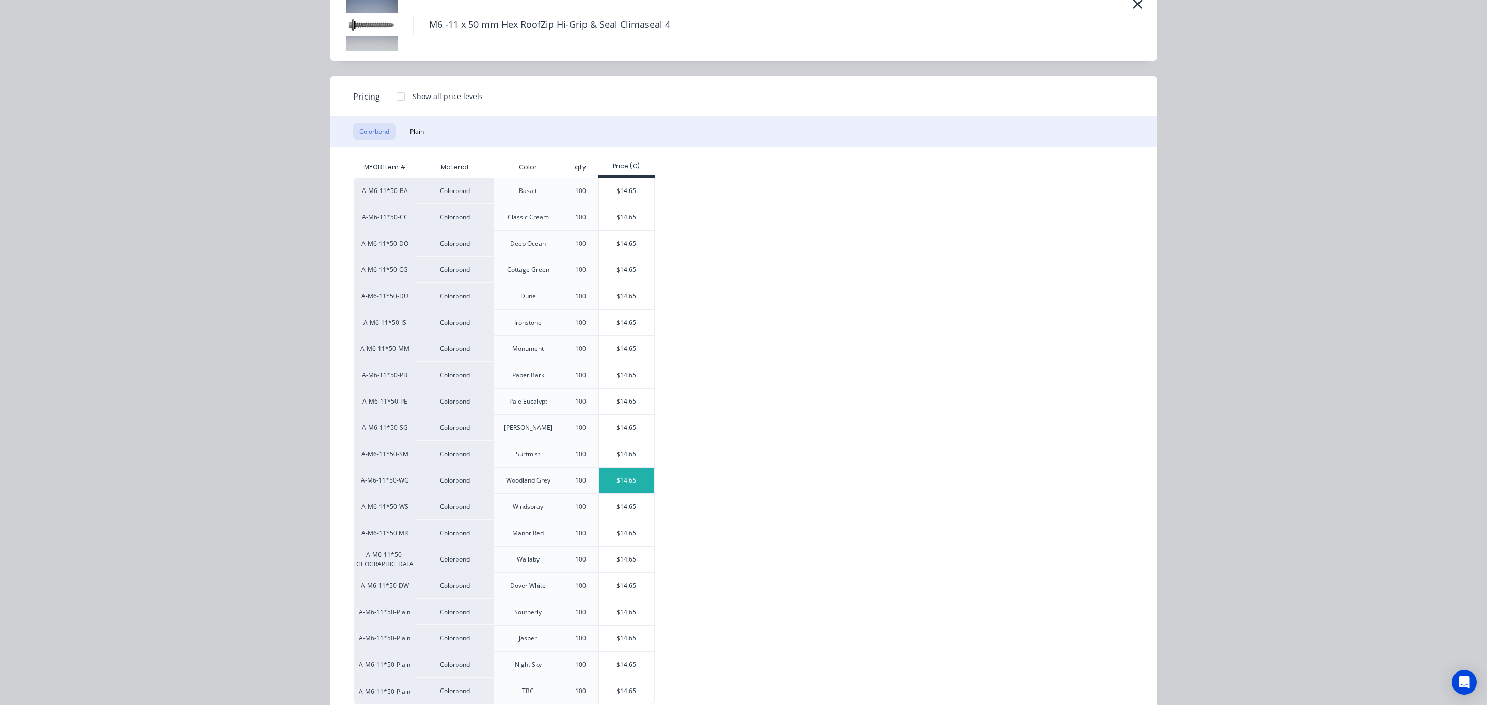
scroll to position [77, 0]
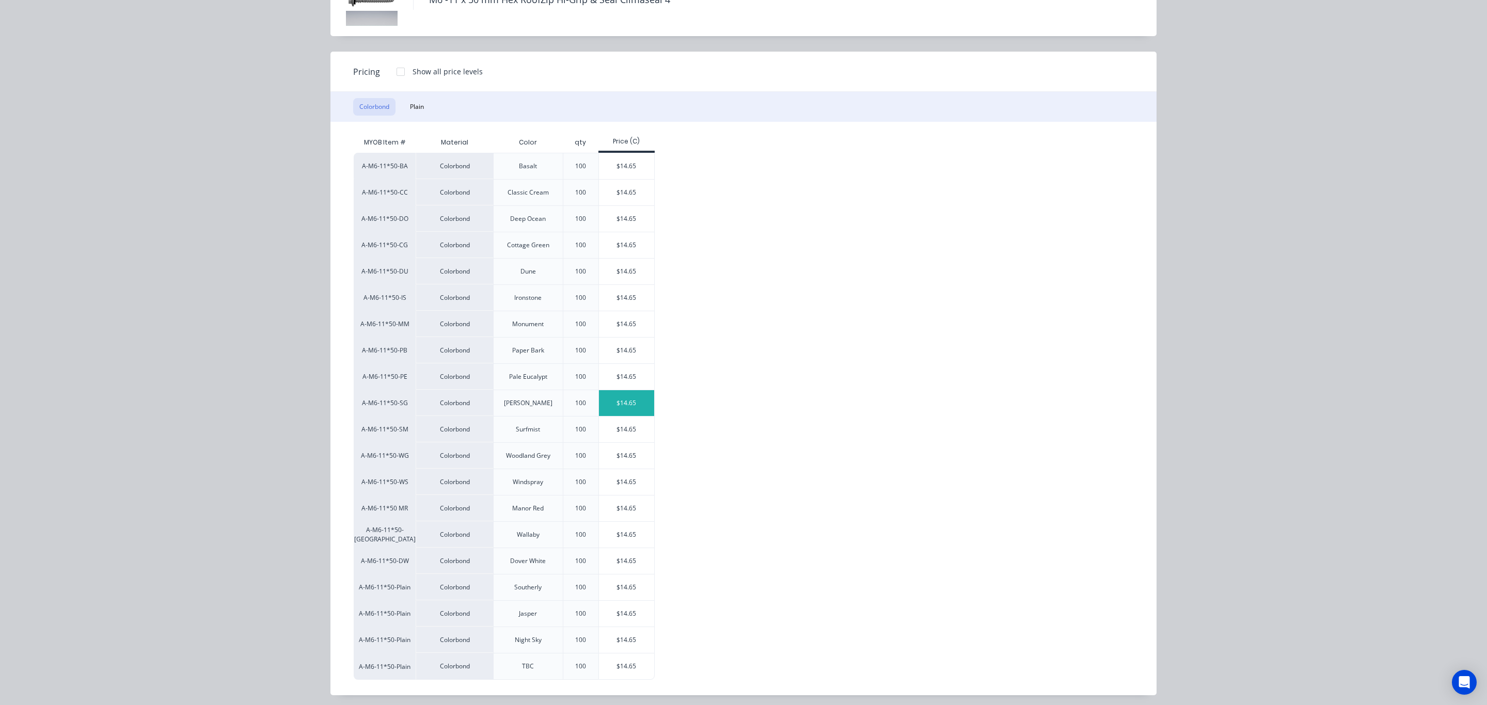
click at [629, 408] on div "$14.65" at bounding box center [626, 403] width 55 height 26
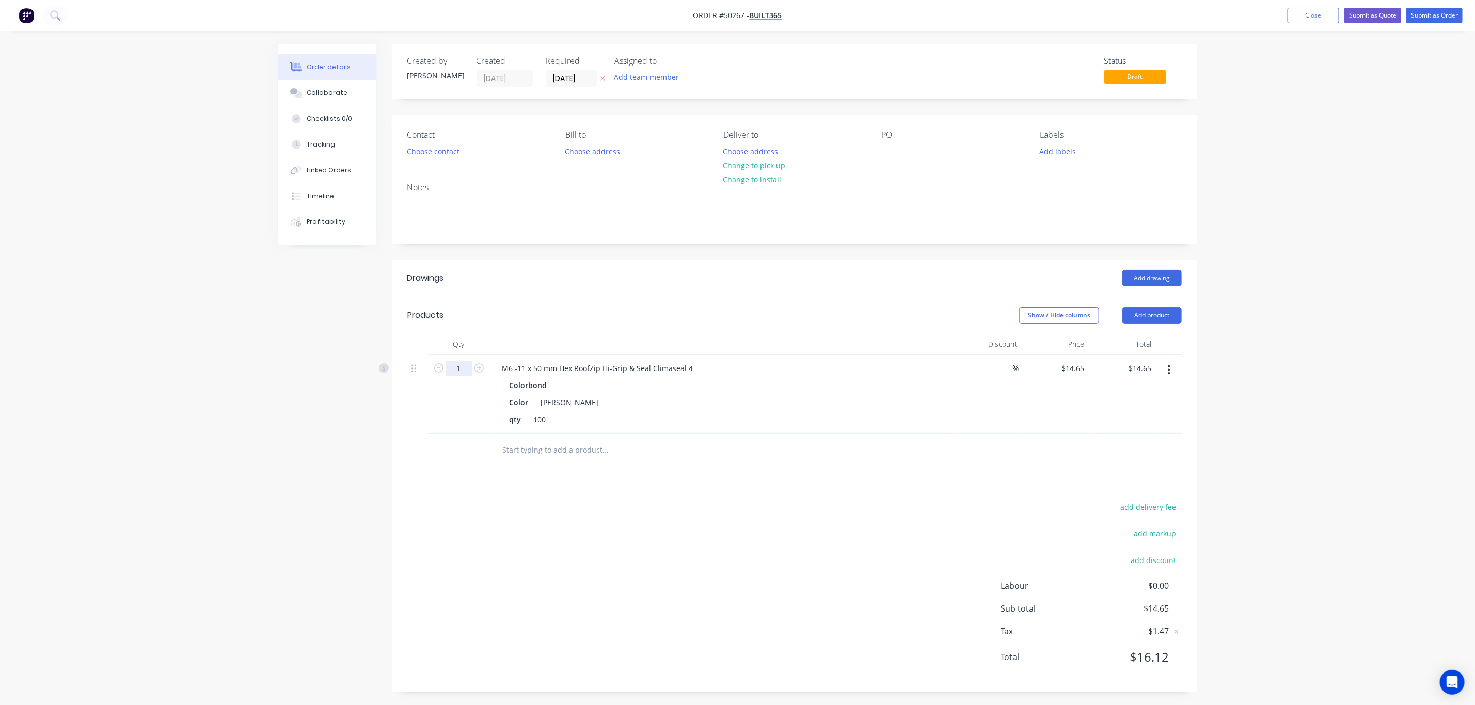
click at [462, 371] on input "1" at bounding box center [458, 368] width 27 height 15
type input "16"
type input "$234.40"
drag, startPoint x: 682, startPoint y: 311, endPoint x: 688, endPoint y: 305, distance: 8.4
click at [682, 310] on div "Show / Hide columns Add product" at bounding box center [876, 315] width 610 height 17
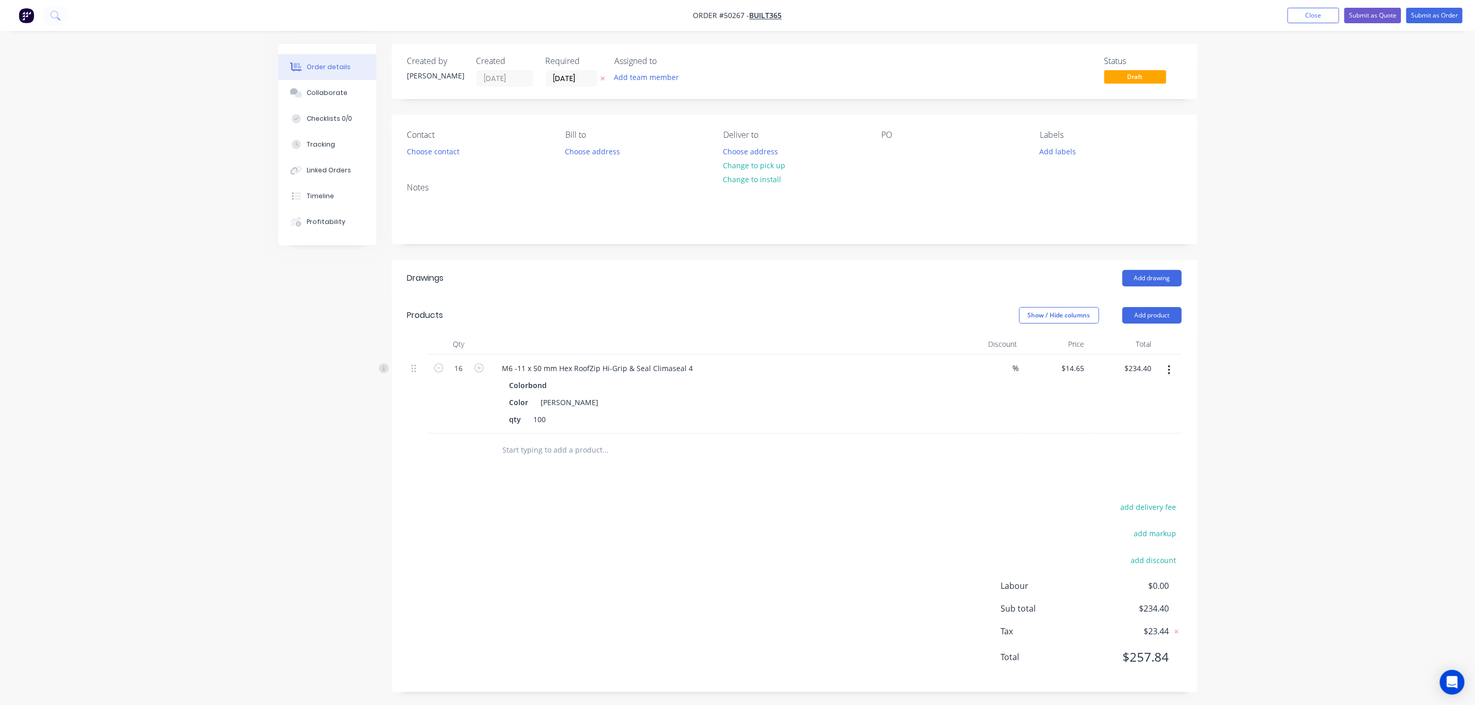
click at [806, 317] on div "Show / Hide columns Add product" at bounding box center [876, 315] width 610 height 17
click at [858, 485] on div "Drawings Add drawing Products Show / Hide columns Add product Qty Discount Pric…" at bounding box center [794, 476] width 805 height 433
click at [854, 489] on div "Drawings Add drawing Products Show / Hide columns Add product Qty Discount Pric…" at bounding box center [794, 476] width 805 height 433
click at [1171, 367] on button "button" at bounding box center [1169, 370] width 24 height 19
click at [1142, 401] on div "Edit" at bounding box center [1132, 397] width 79 height 15
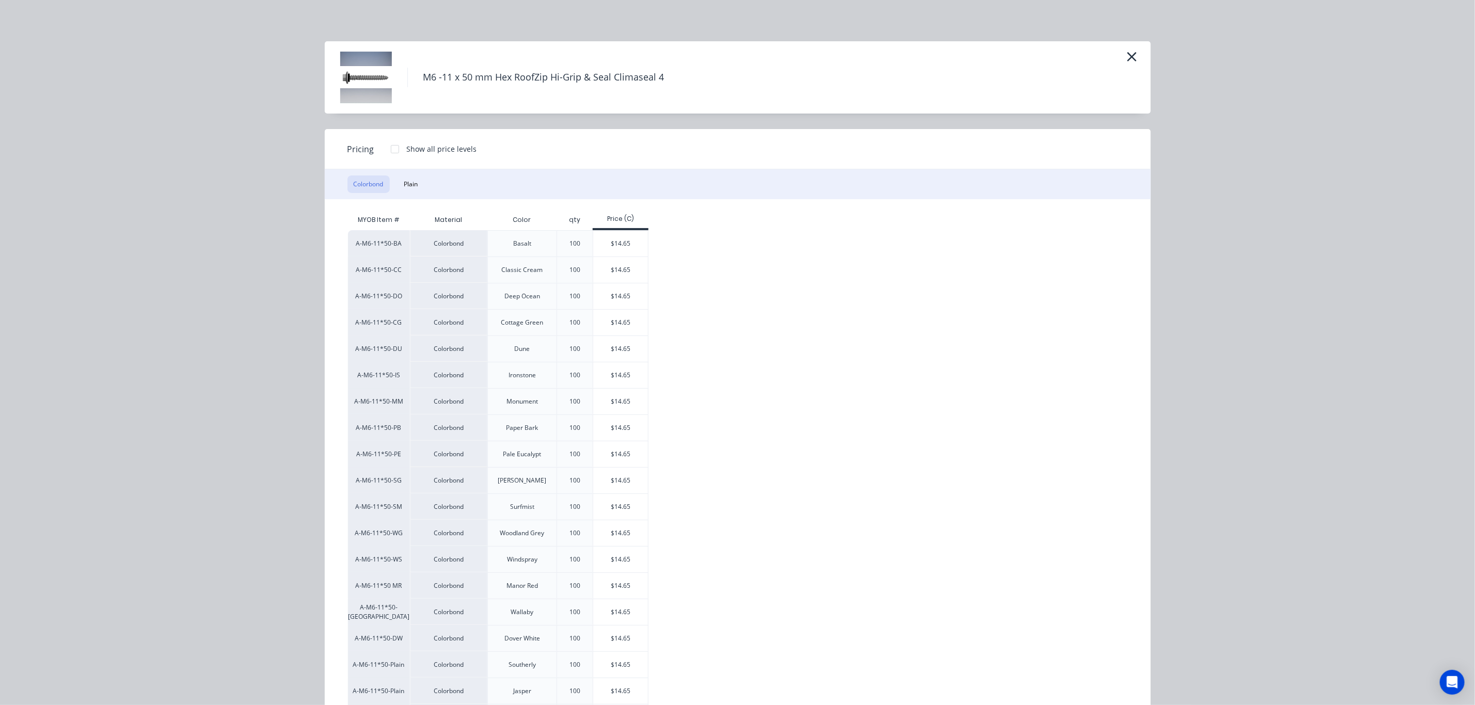
click at [1123, 44] on div "M6 -11 x 50 mm Hex RoofZip Hi-Grip & Seal Climaseal 4" at bounding box center [738, 77] width 826 height 72
click at [1126, 54] on icon "button" at bounding box center [1131, 57] width 11 height 14
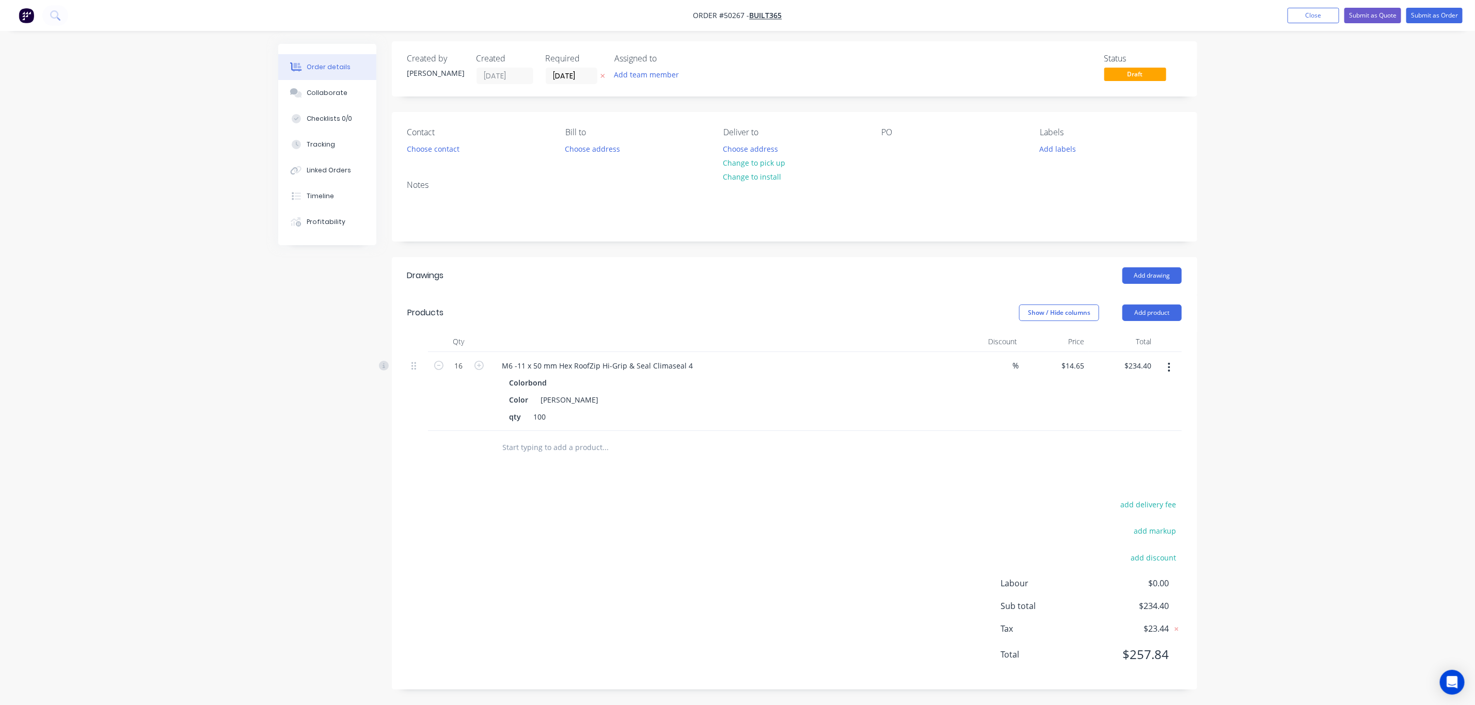
scroll to position [4, 0]
click at [1436, 18] on button "Submit as Order" at bounding box center [1434, 15] width 56 height 15
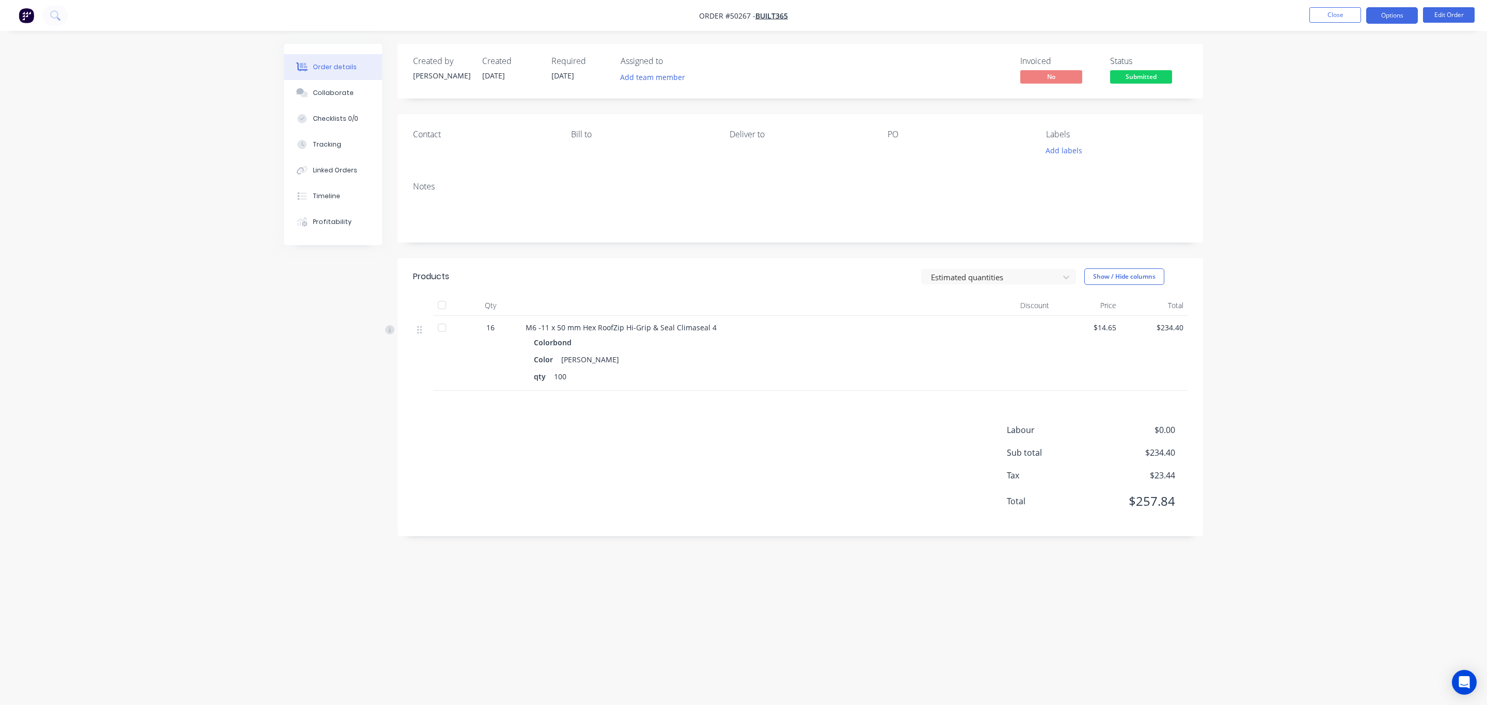
click at [1398, 21] on button "Options" at bounding box center [1392, 15] width 52 height 17
click at [1354, 62] on div "Invoice" at bounding box center [1360, 62] width 95 height 15
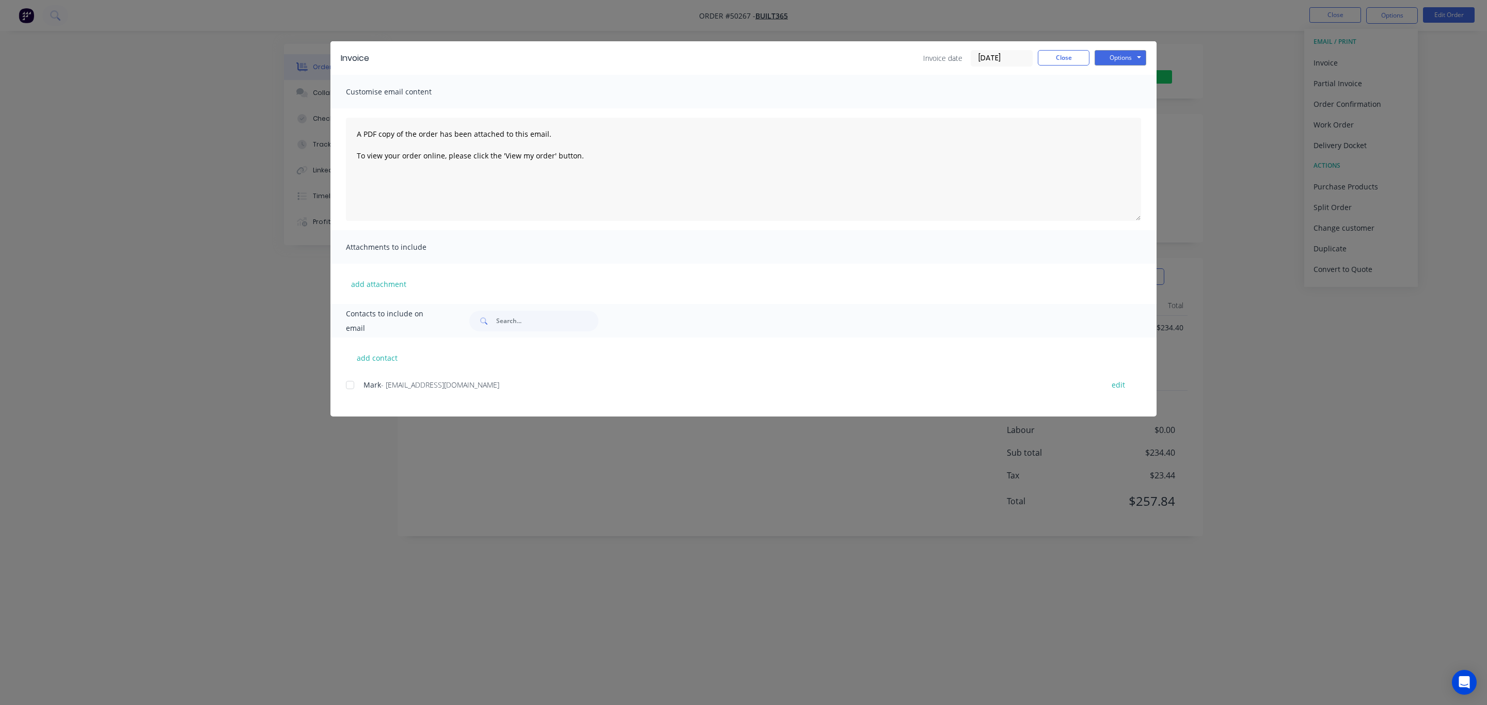
click at [349, 387] on div at bounding box center [350, 385] width 21 height 21
click at [1109, 55] on button "Options" at bounding box center [1120, 57] width 52 height 15
click at [1126, 91] on button "Print" at bounding box center [1127, 93] width 66 height 17
drag, startPoint x: 1112, startPoint y: 18, endPoint x: 1151, endPoint y: 29, distance: 40.5
click at [1112, 18] on div "Invoice Invoice date 11/10/25 Close Options Preview Print Email Customise email…" at bounding box center [743, 352] width 1487 height 705
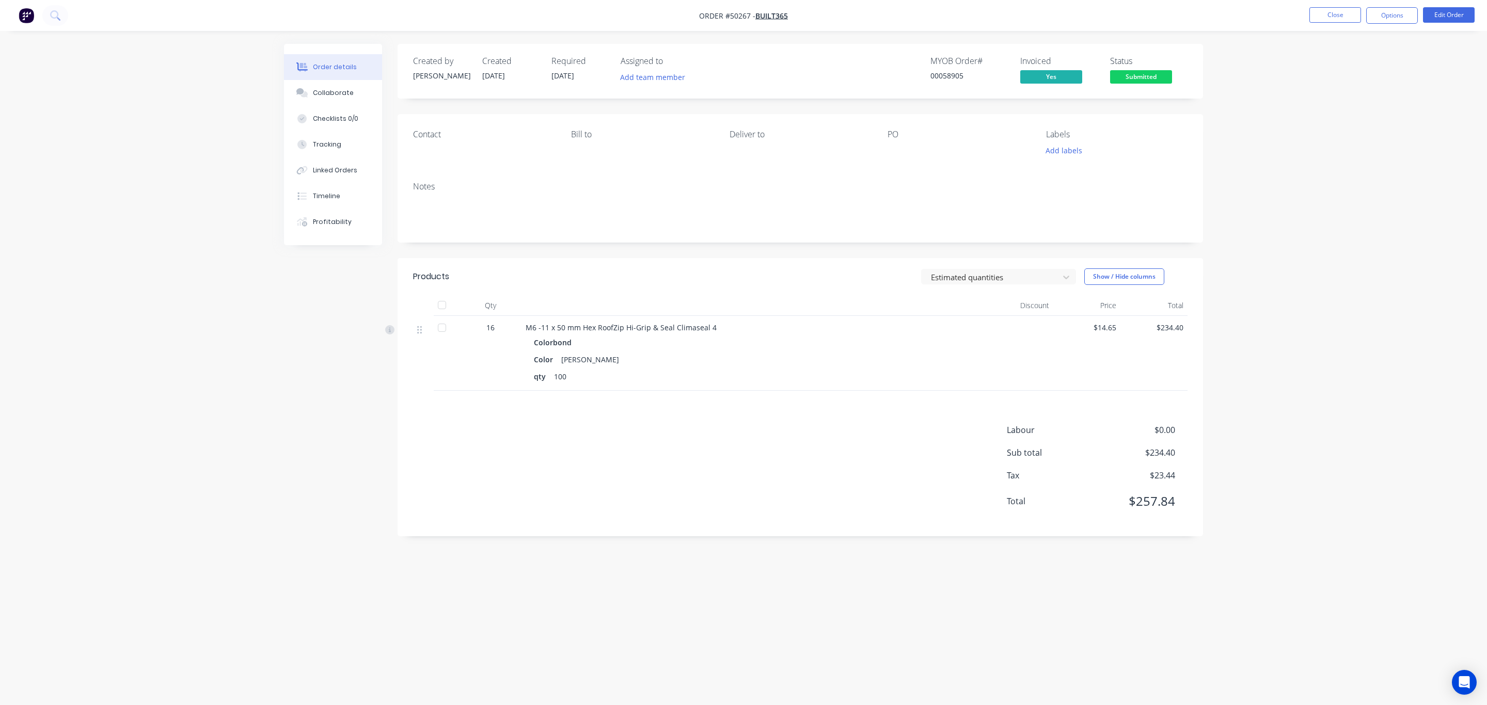
click at [1153, 81] on span "Submitted" at bounding box center [1141, 76] width 62 height 13
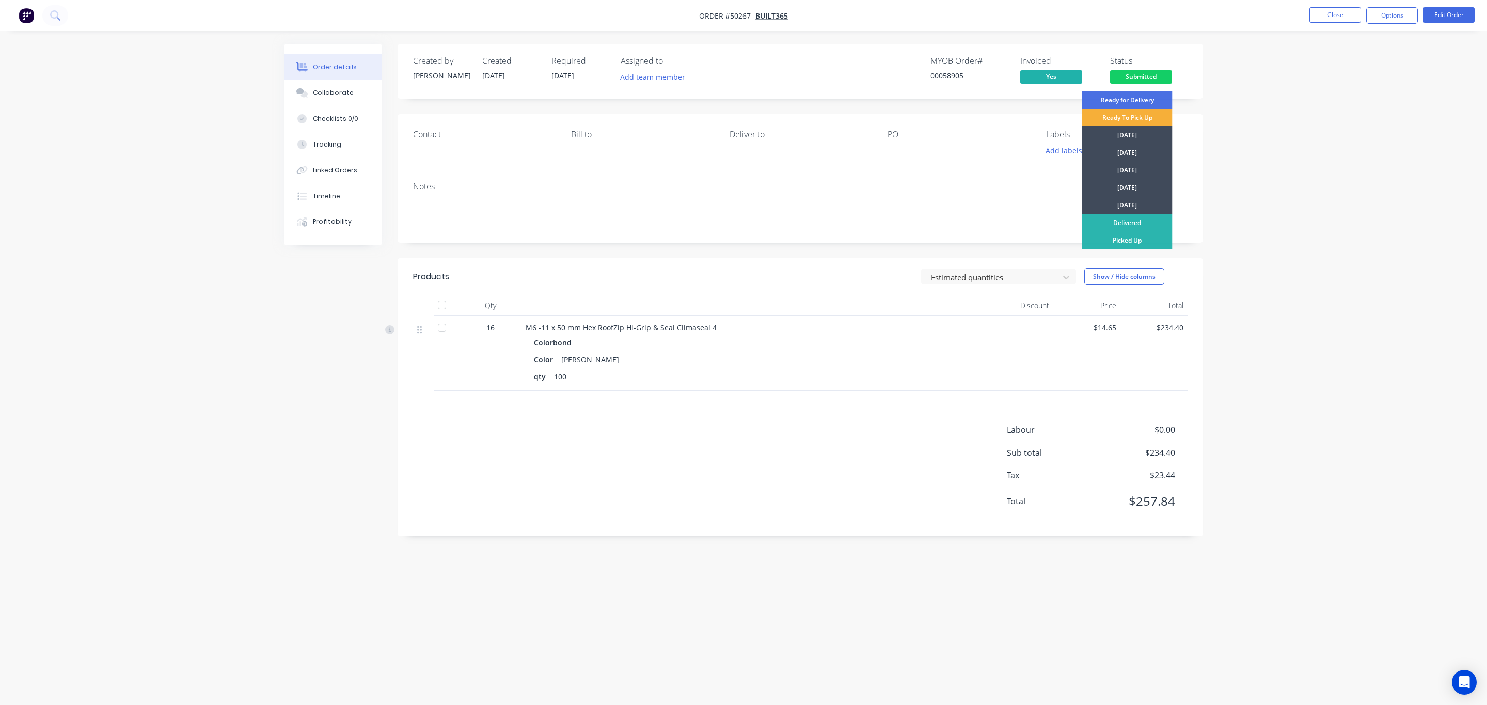
click at [1137, 249] on div "Ready for Delivery Ready To Pick Up Monday Tuesday Wednesday Thursday Friday De…" at bounding box center [1127, 220] width 90 height 258
click at [1148, 237] on div "Picked Up" at bounding box center [1127, 241] width 90 height 18
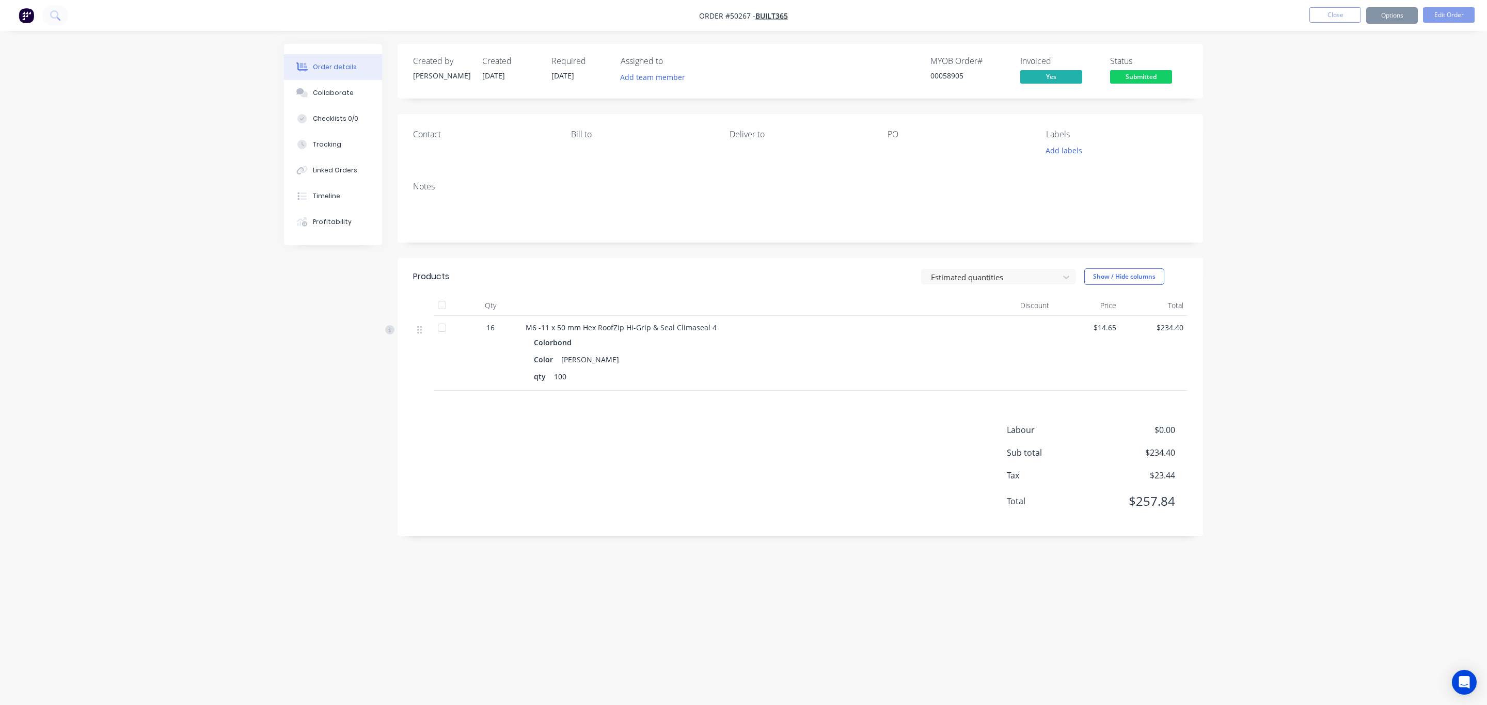
click at [1309, 204] on div "Order details Collaborate Checklists 0/0 Tracking Linked Orders Timeline Profit…" at bounding box center [743, 352] width 1487 height 705
click at [1329, 16] on button "Close" at bounding box center [1335, 14] width 52 height 15
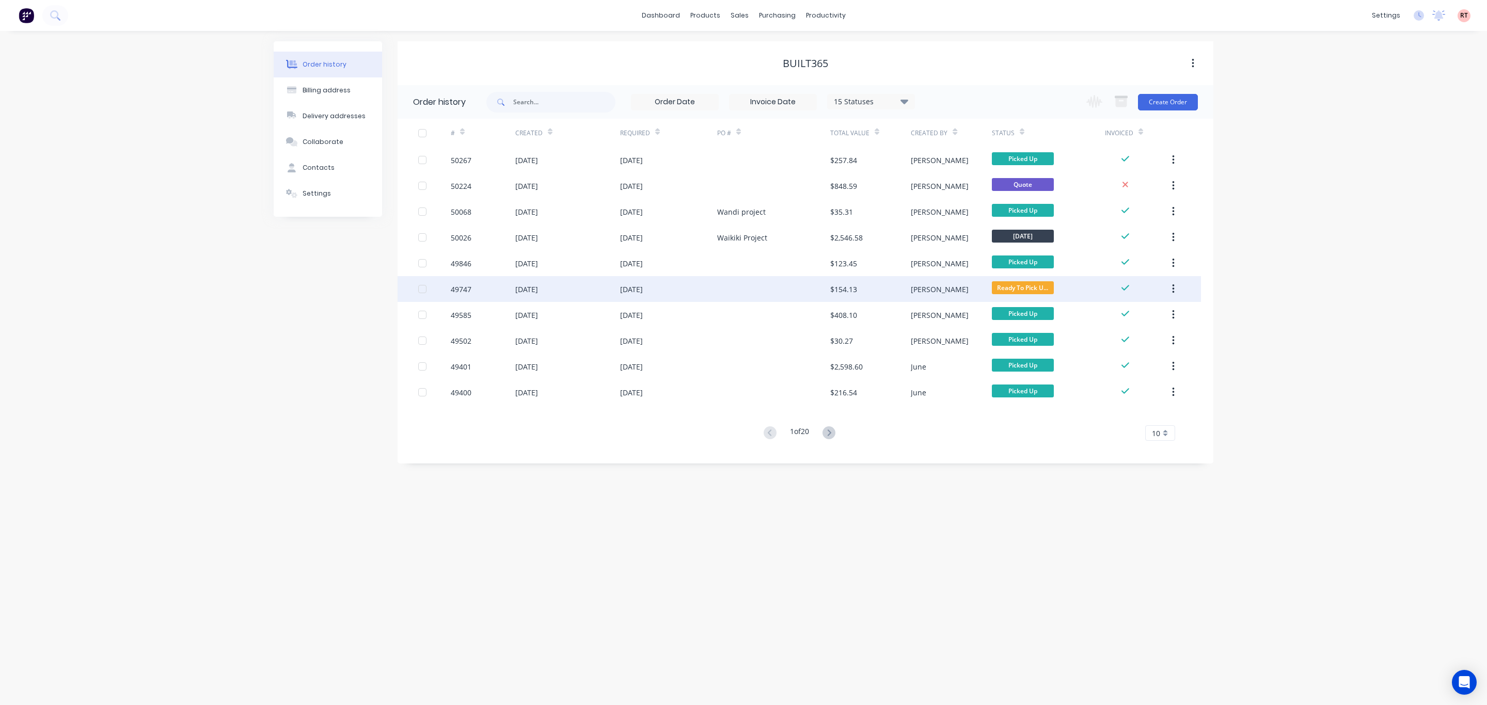
click at [870, 287] on div "$154.13" at bounding box center [870, 289] width 81 height 26
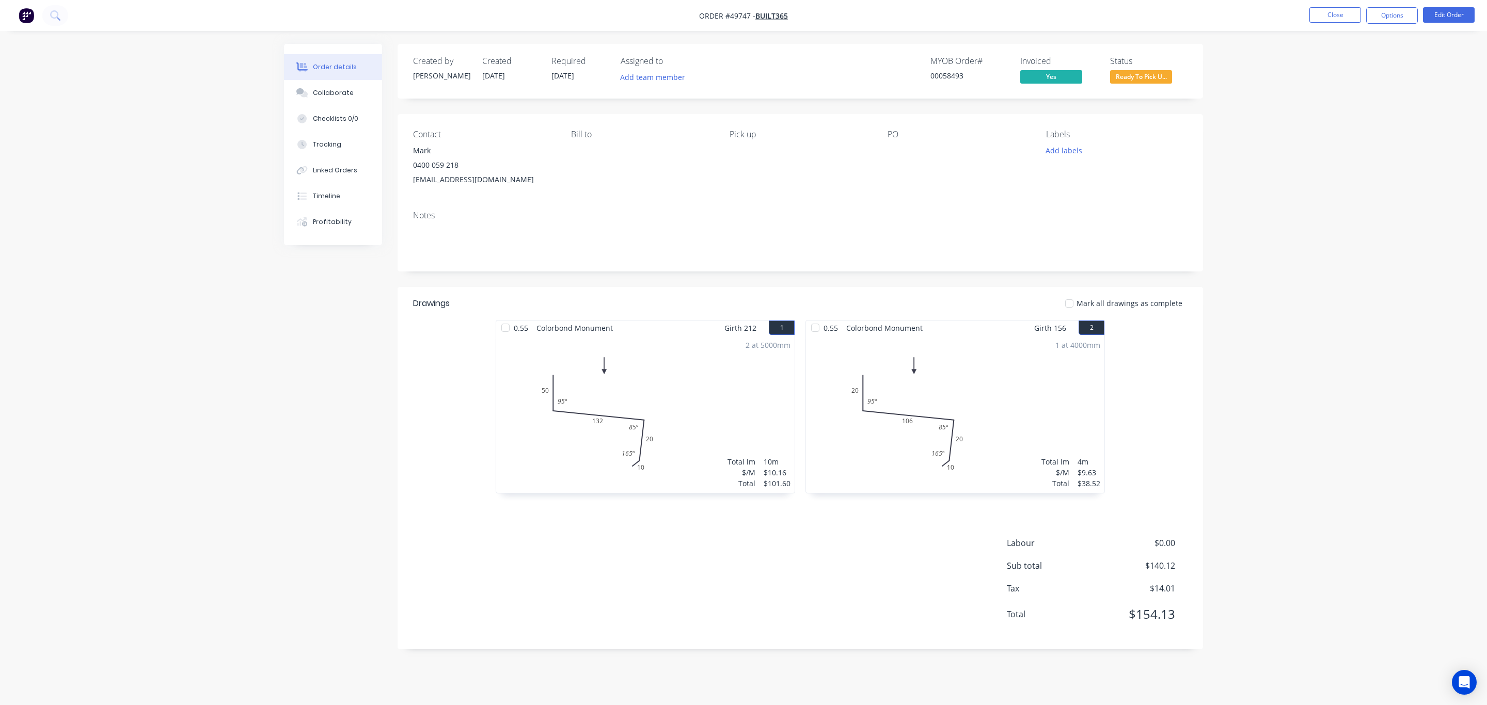
click at [1137, 76] on span "Ready To Pick U..." at bounding box center [1141, 76] width 62 height 13
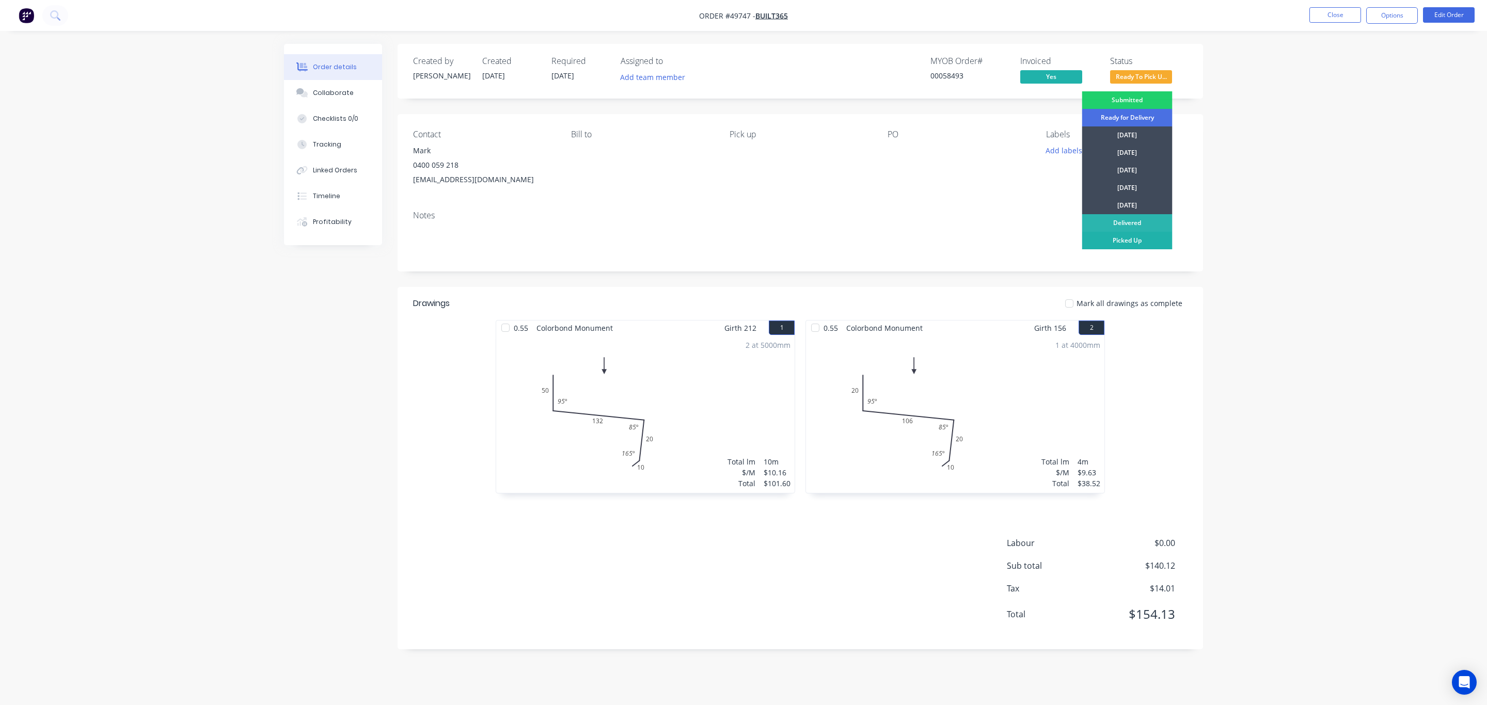
click at [1135, 241] on div "Picked Up" at bounding box center [1127, 241] width 90 height 18
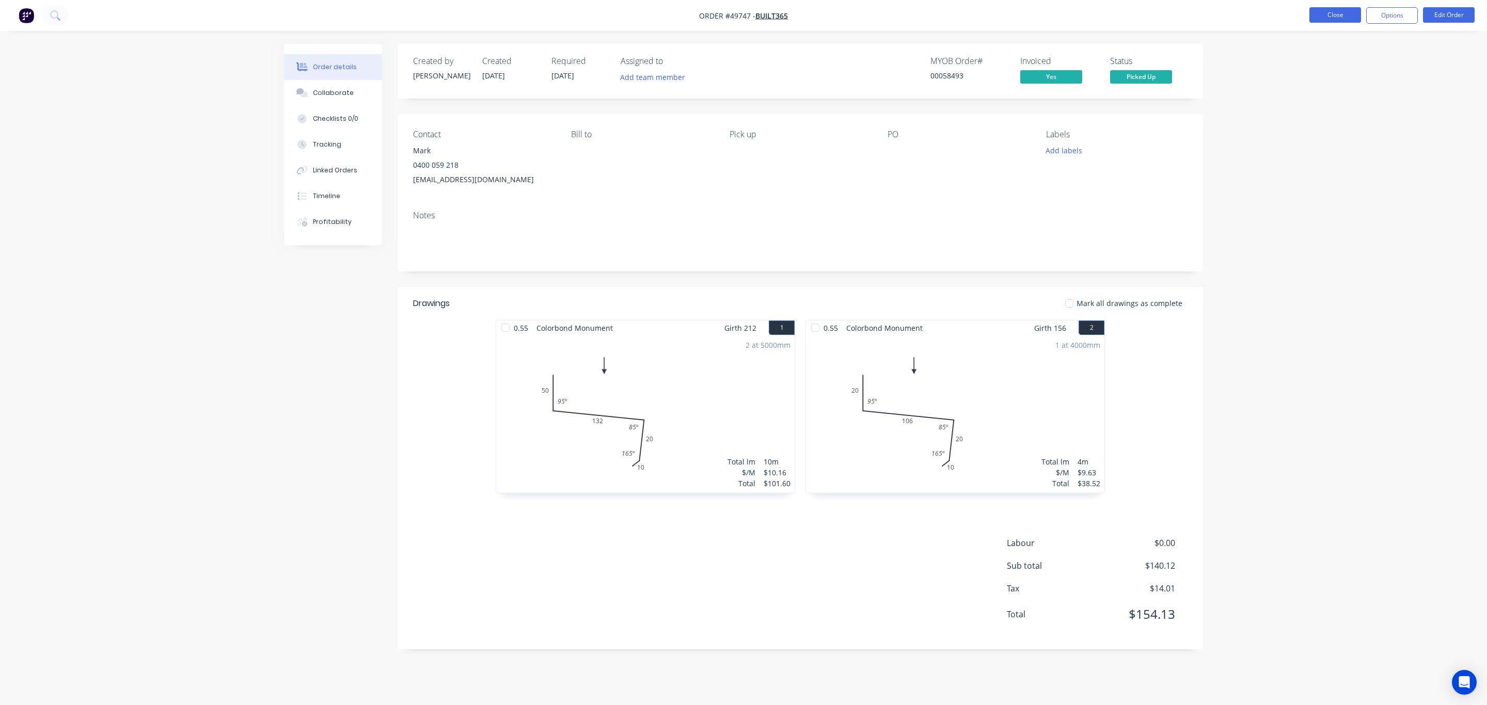
click at [1341, 17] on button "Close" at bounding box center [1335, 14] width 52 height 15
